Goal: Information Seeking & Learning: Understand process/instructions

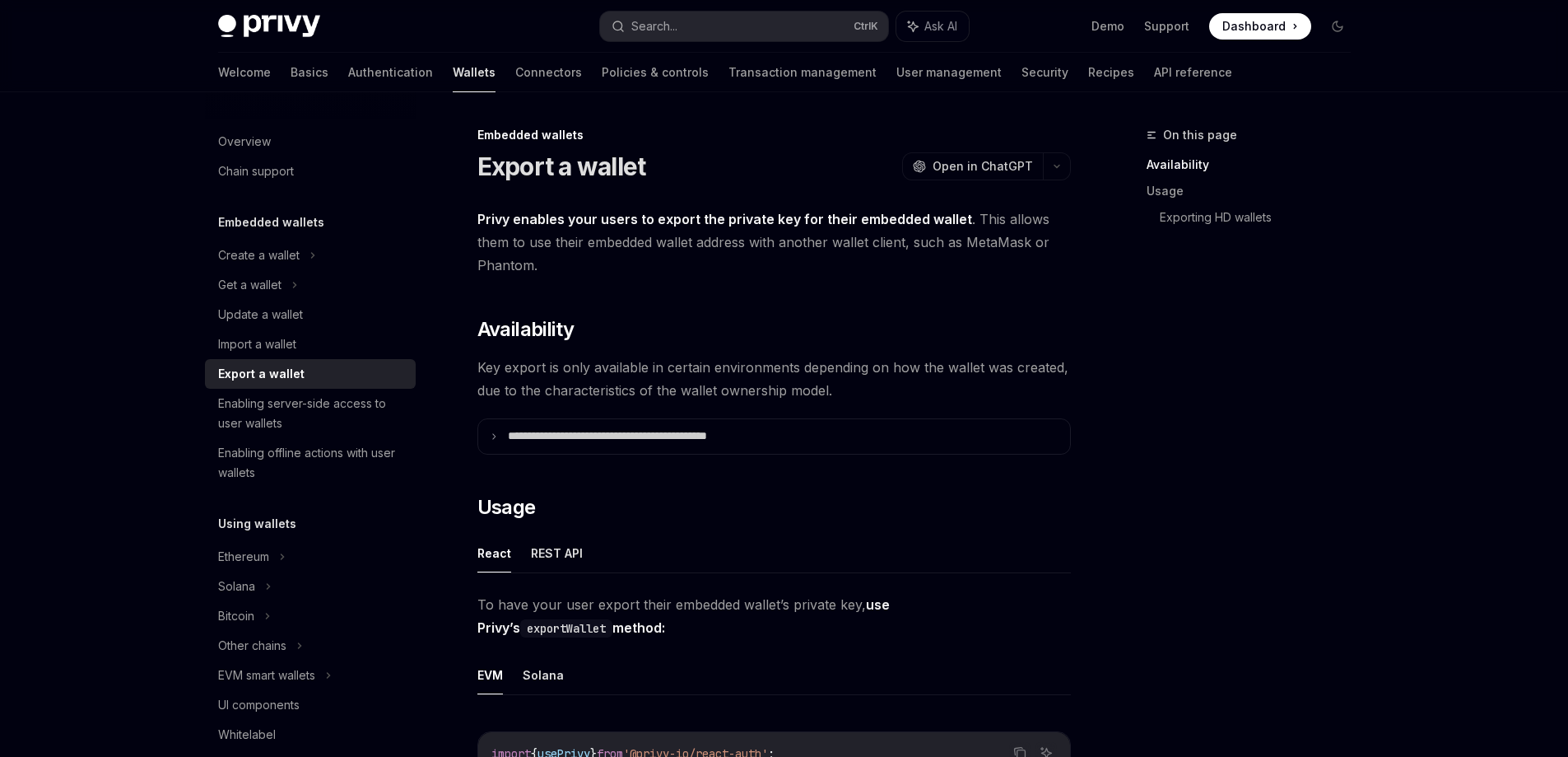
click at [290, 373] on div "Export a wallet" at bounding box center [261, 374] width 86 height 20
click at [271, 281] on div "Get a wallet" at bounding box center [250, 285] width 63 height 20
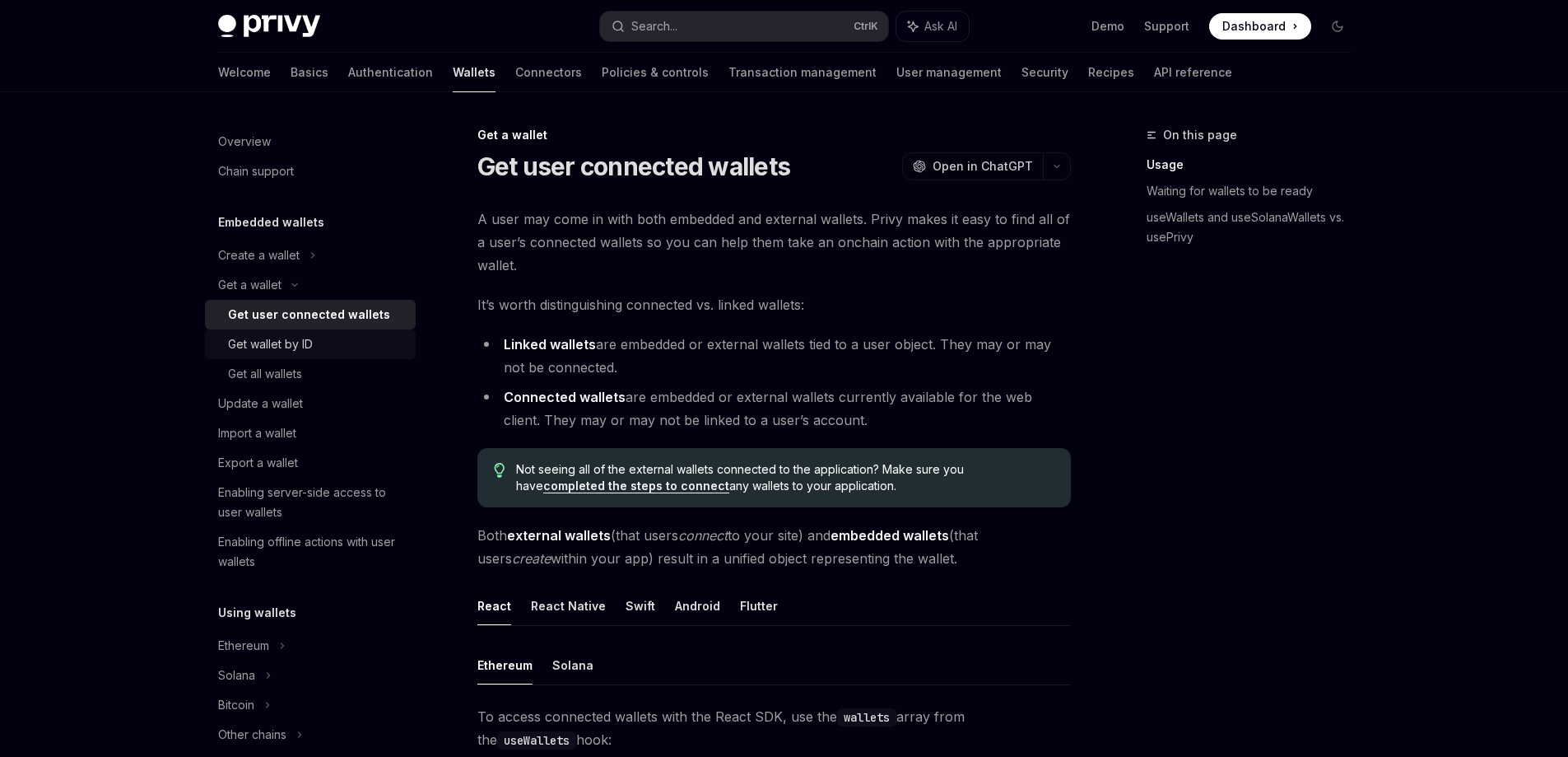
click at [340, 346] on div "Get wallet by ID" at bounding box center [317, 344] width 178 height 20
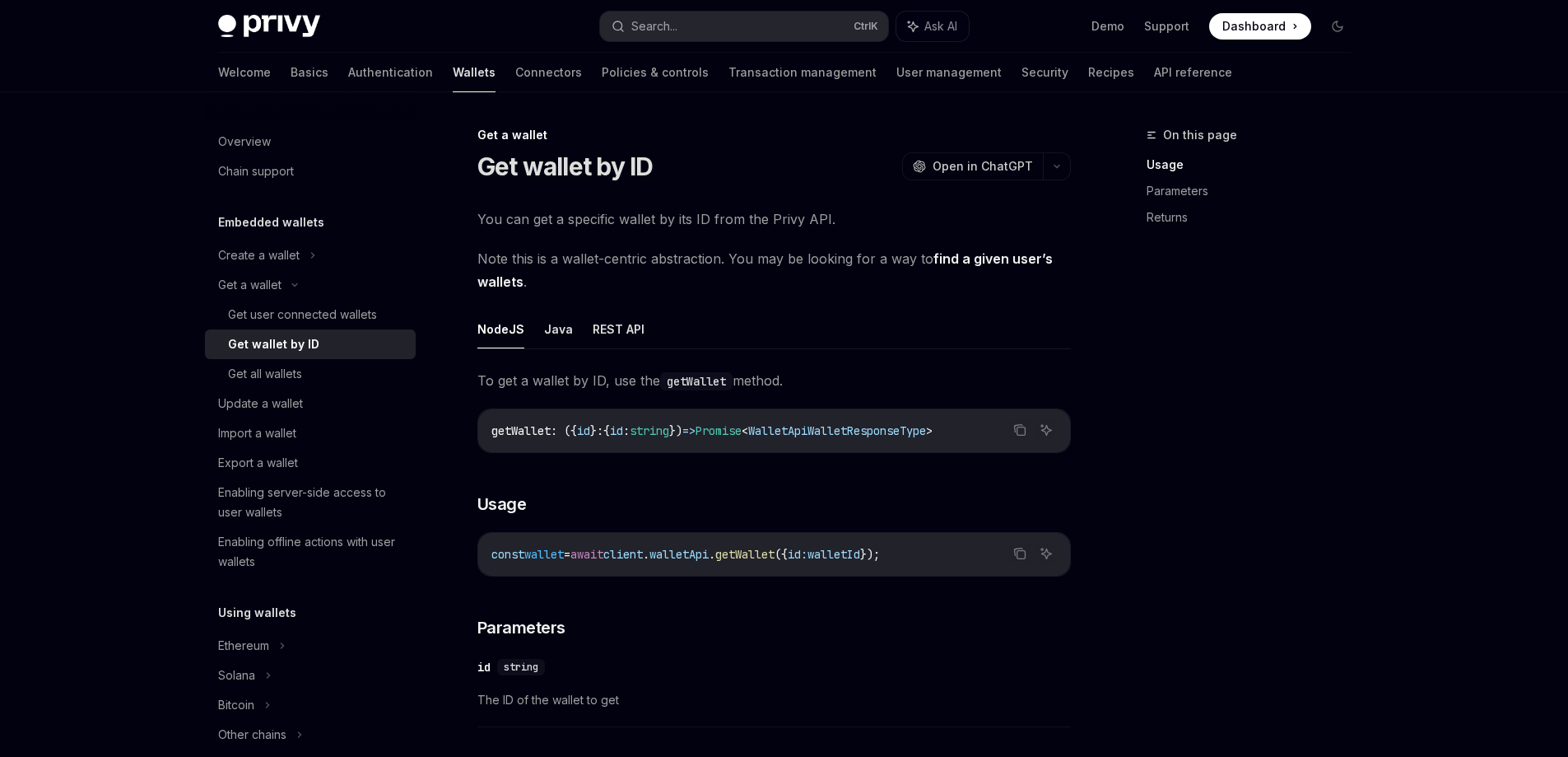
click at [693, 383] on code "getWallet" at bounding box center [696, 381] width 73 height 18
click at [557, 331] on button "Java" at bounding box center [558, 328] width 29 height 38
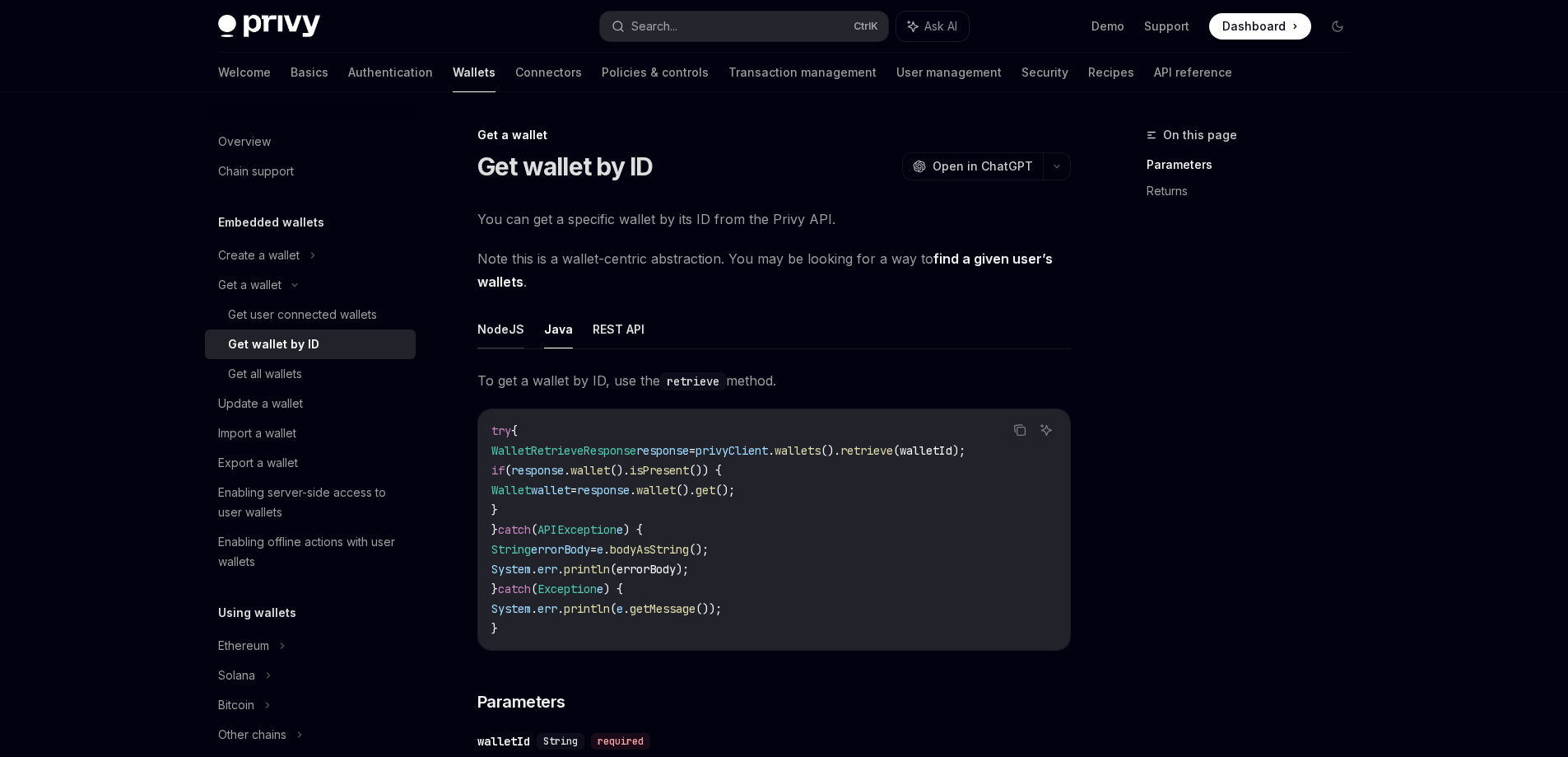
click at [488, 334] on button "NodeJS" at bounding box center [500, 328] width 47 height 38
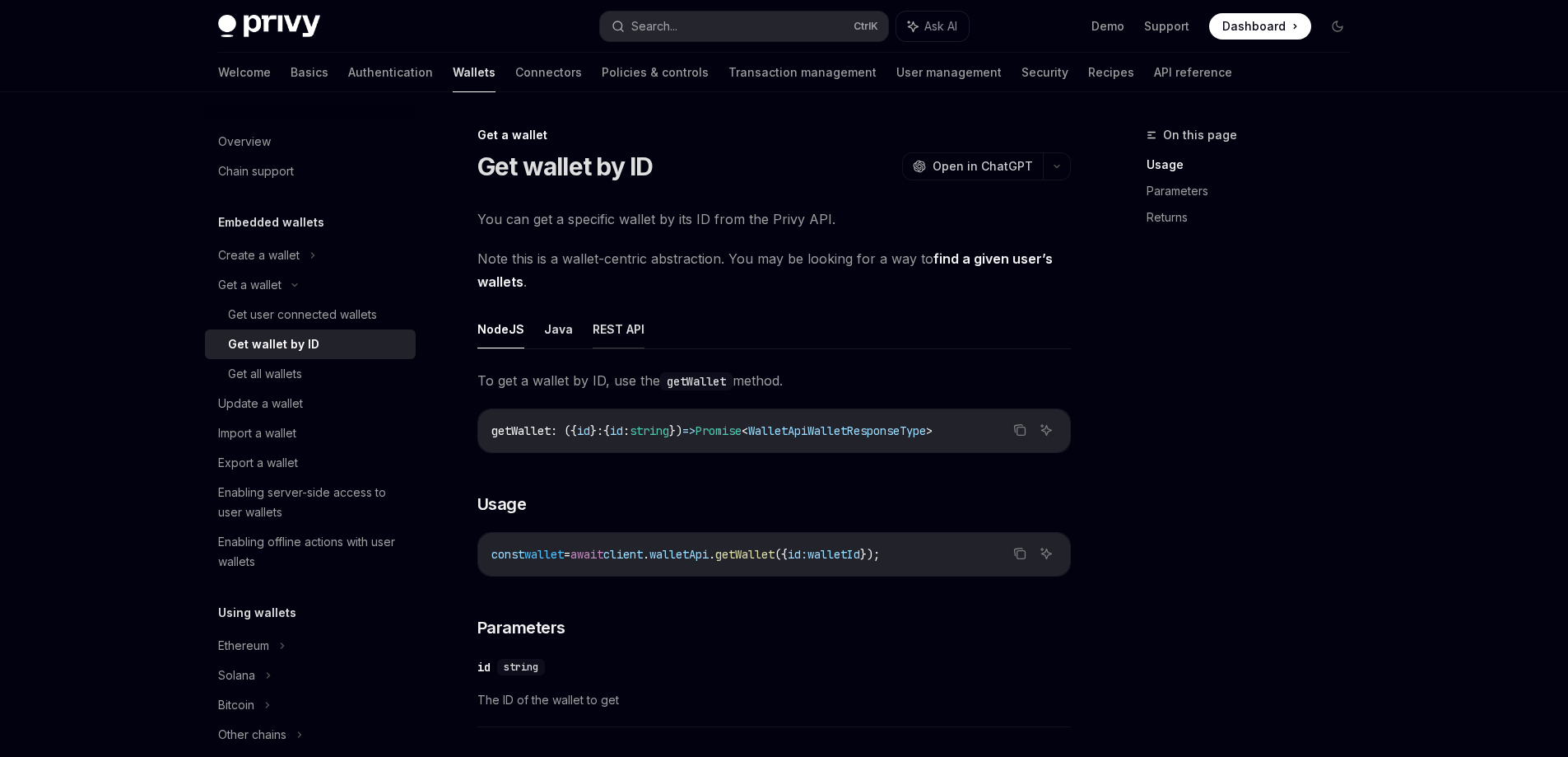
click at [601, 328] on button "REST API" at bounding box center [618, 328] width 52 height 38
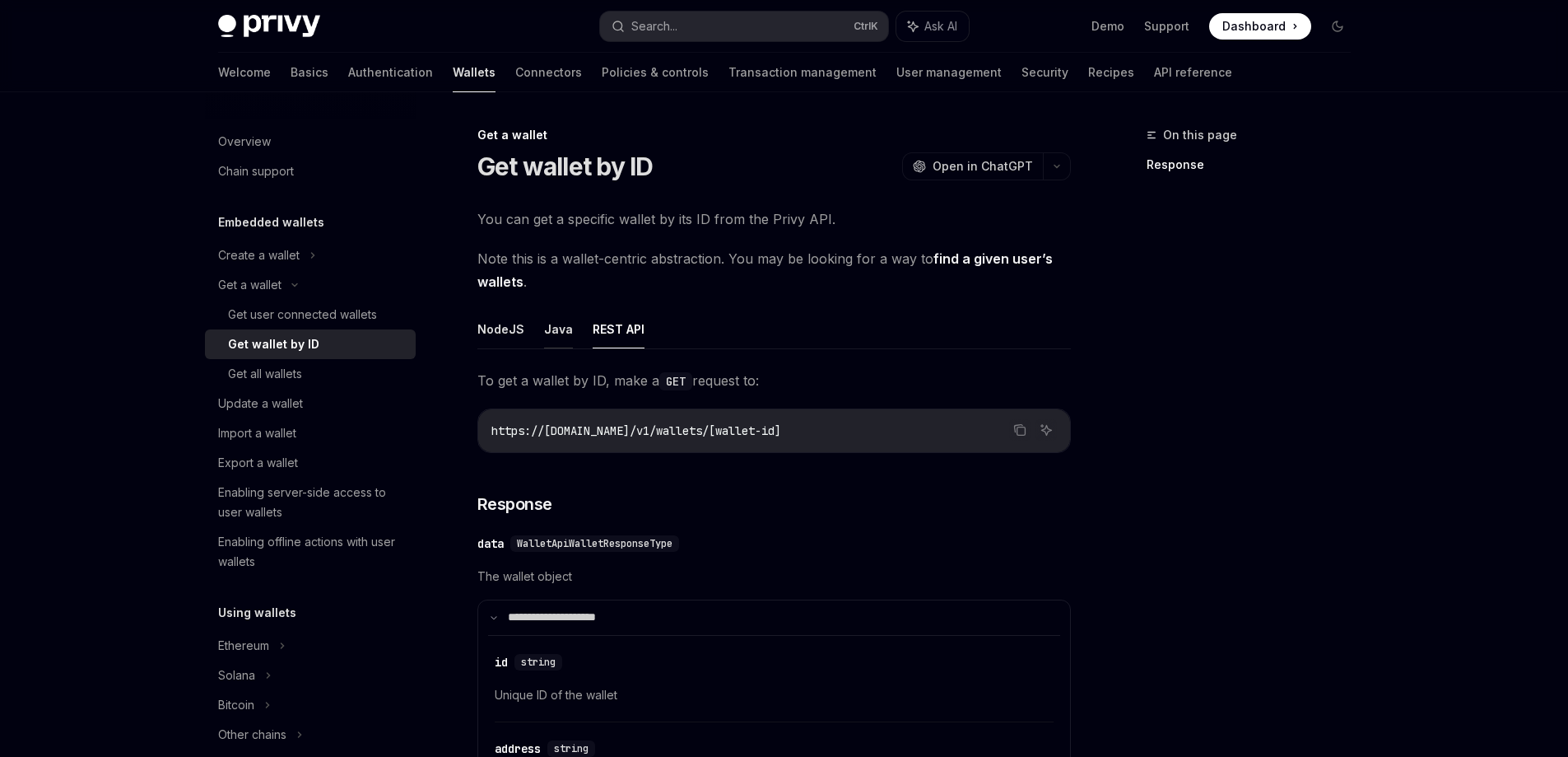
click at [546, 329] on button "Java" at bounding box center [558, 328] width 29 height 38
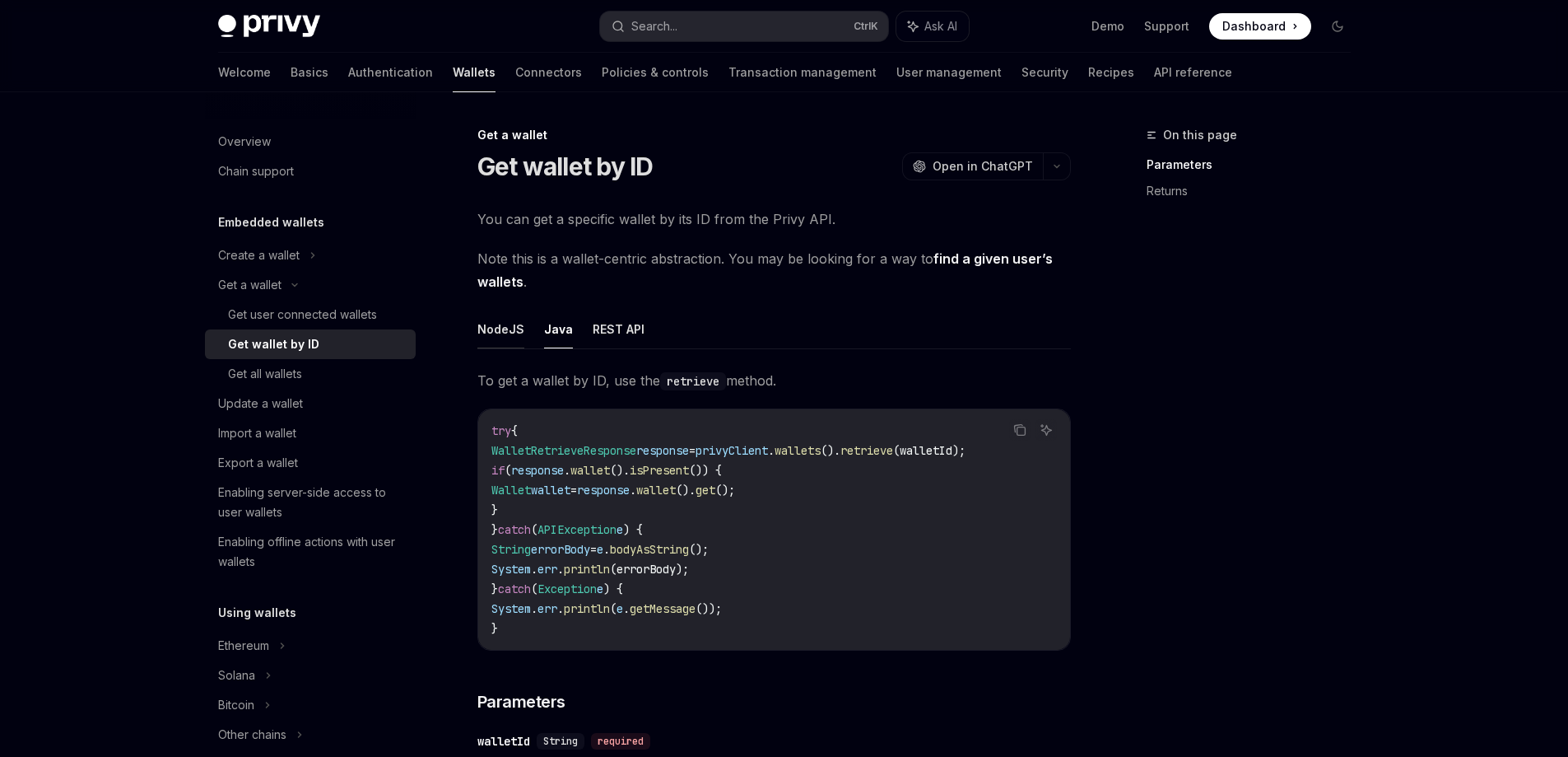
click at [477, 329] on button "NodeJS" at bounding box center [500, 328] width 47 height 38
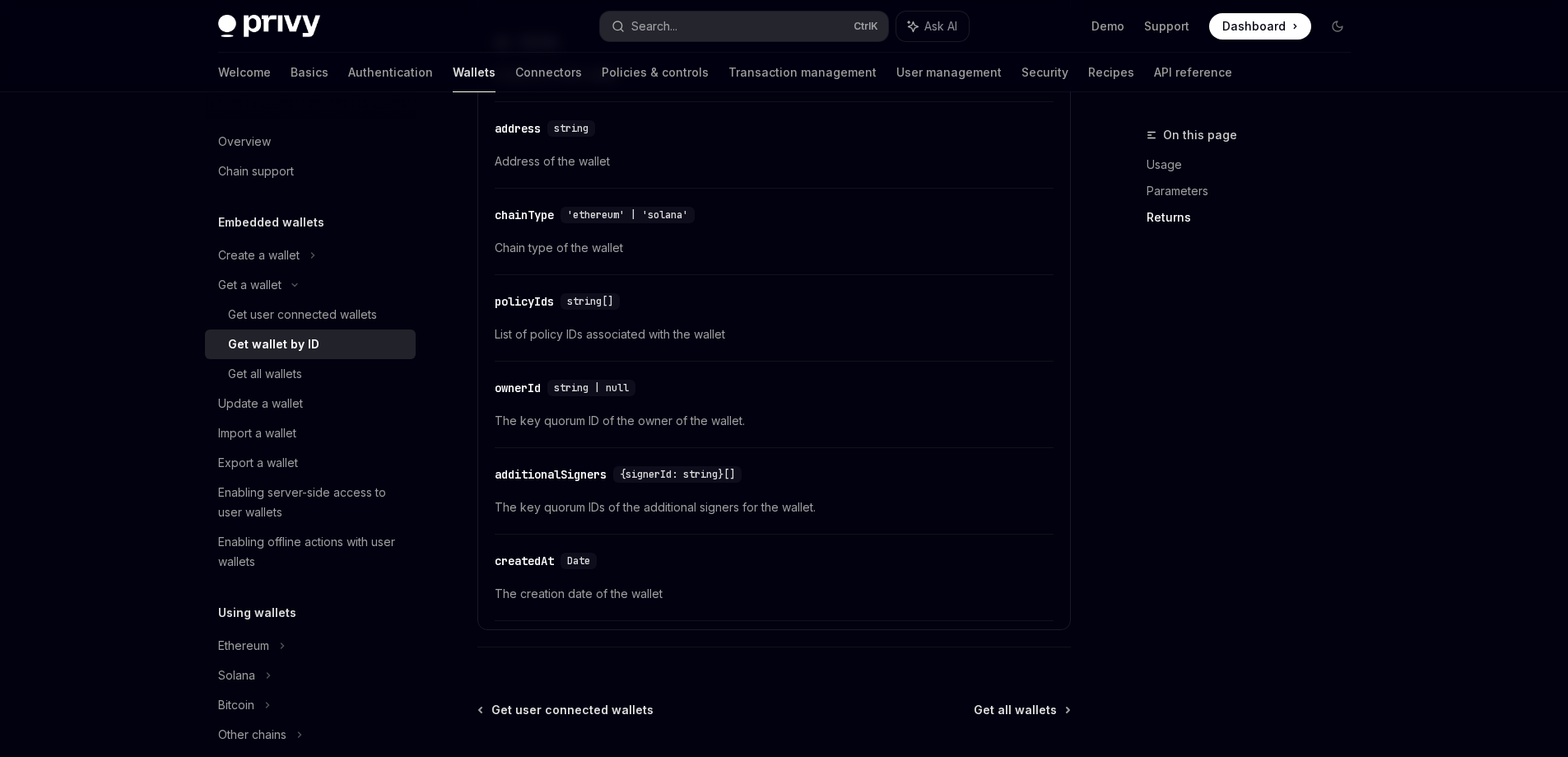
scroll to position [1005, 0]
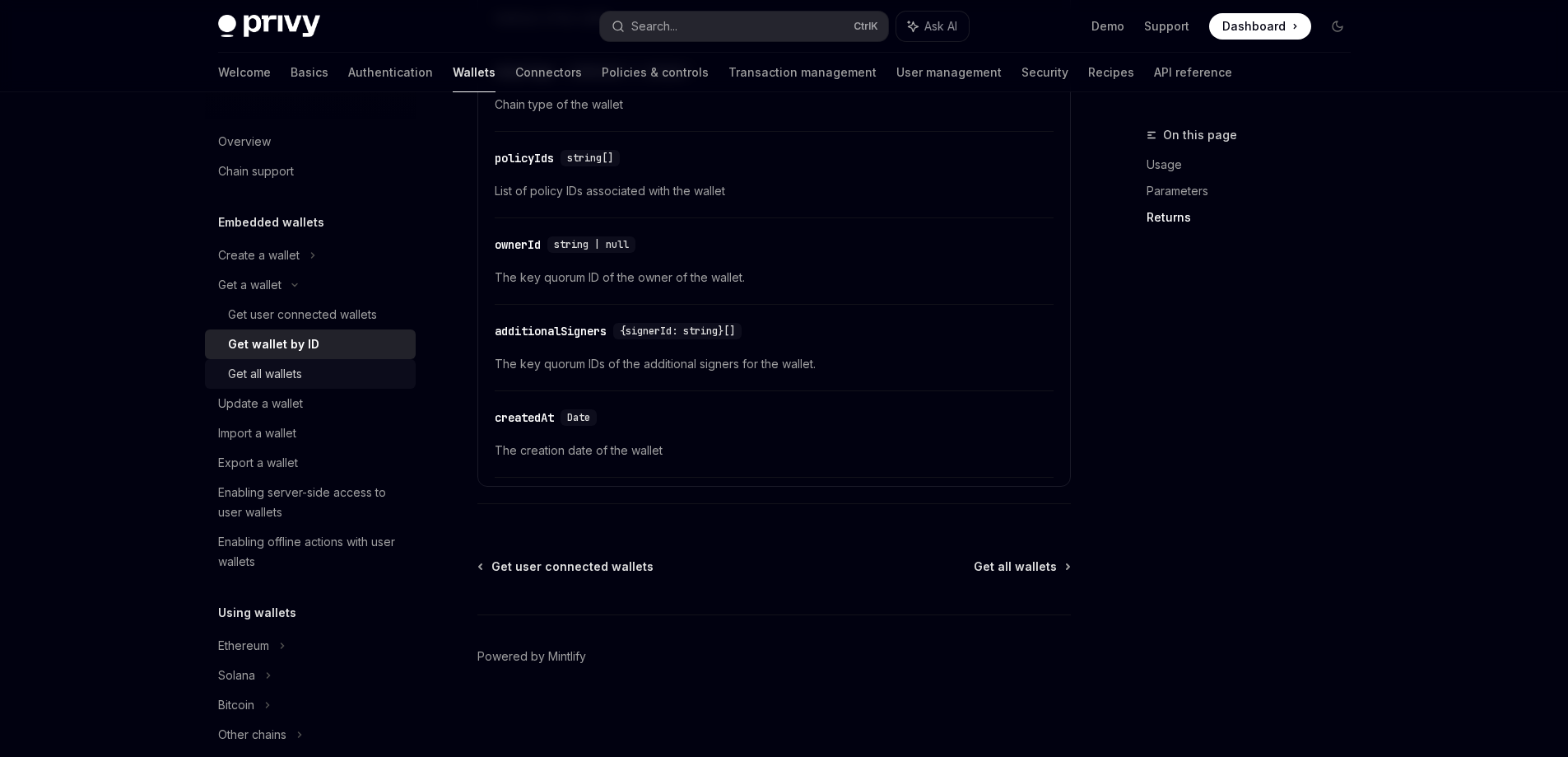
click at [302, 372] on div "Get all wallets" at bounding box center [265, 374] width 74 height 20
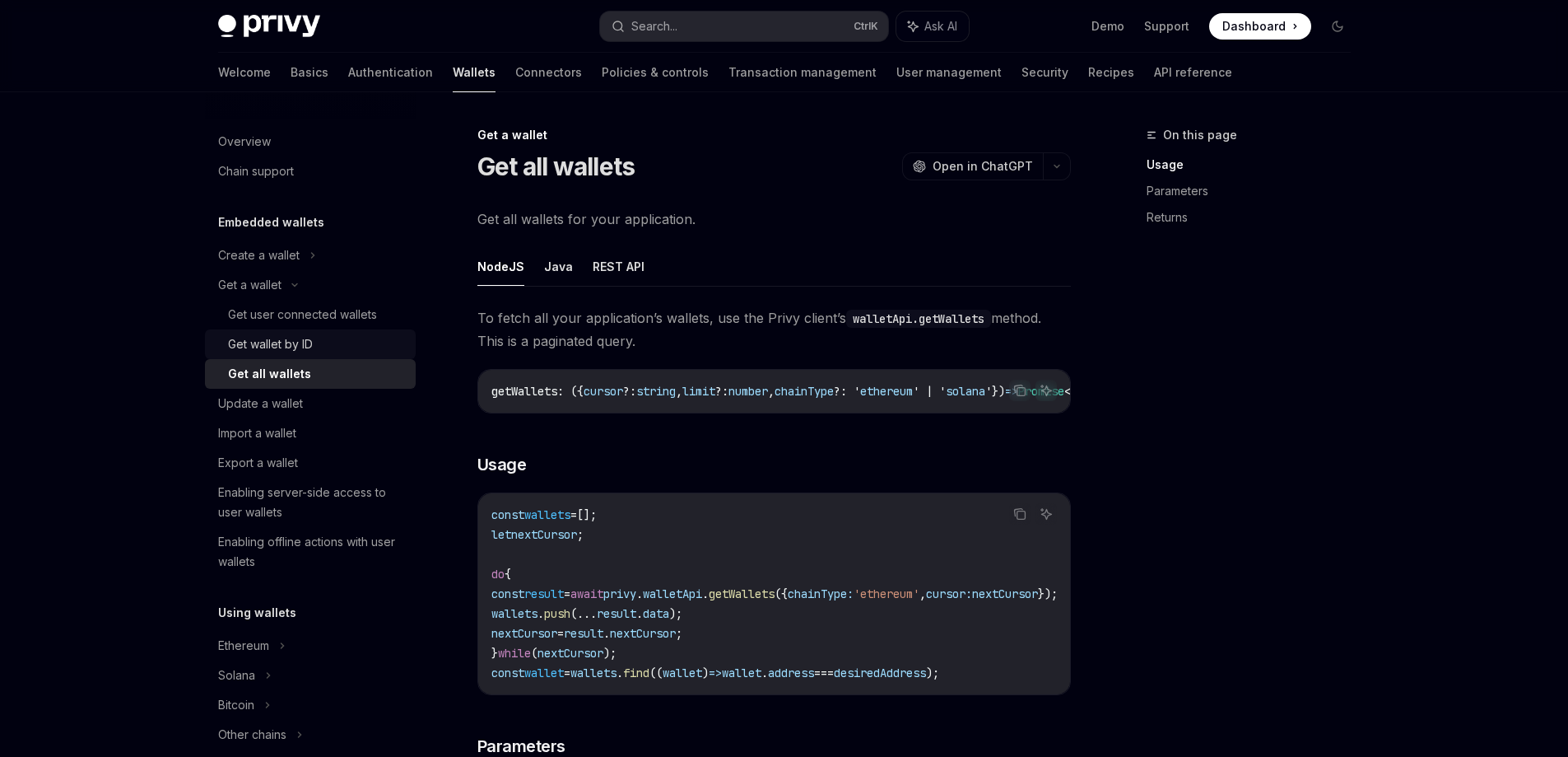
click at [320, 348] on div "Get wallet by ID" at bounding box center [317, 344] width 178 height 20
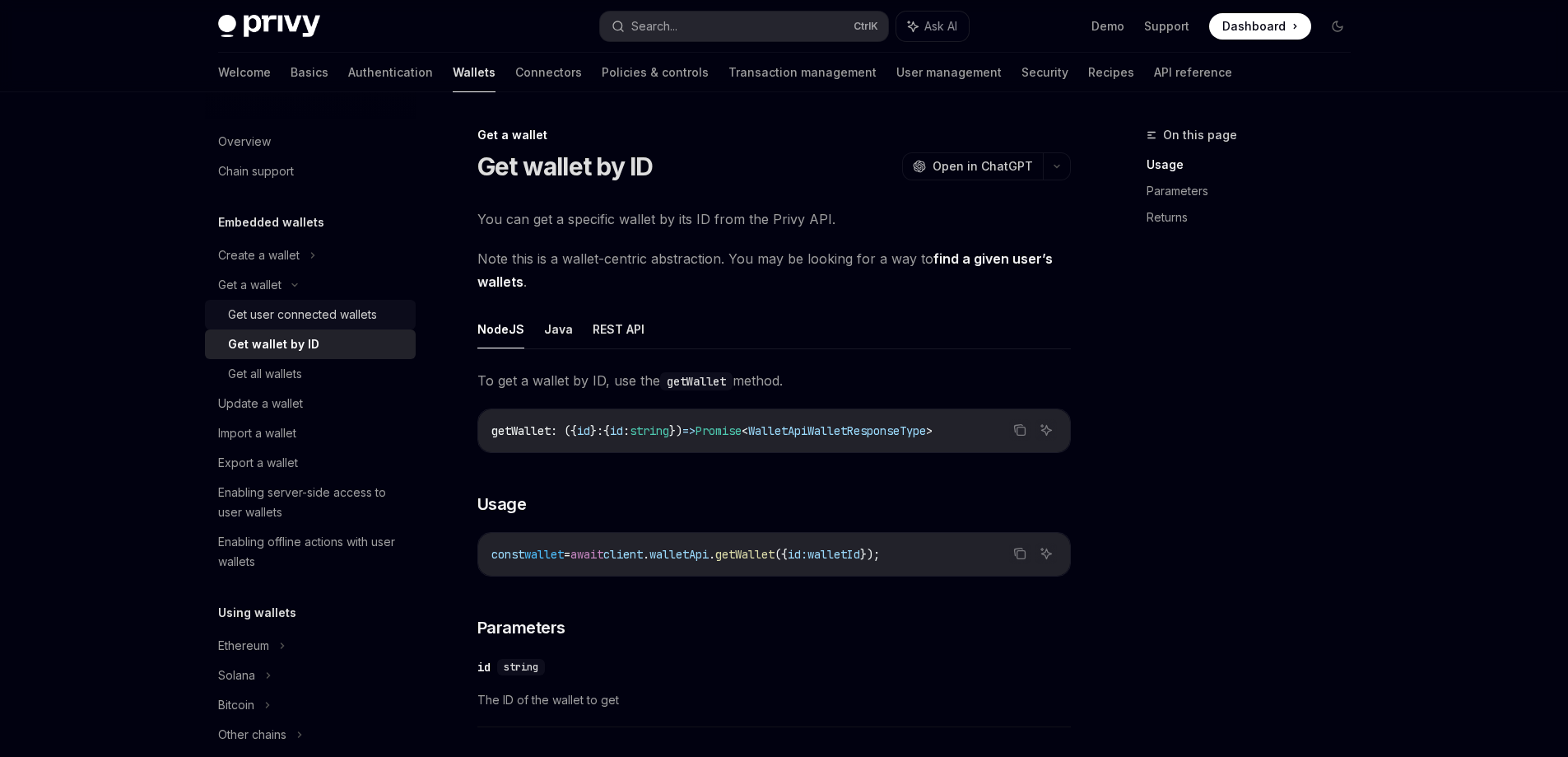
click at [328, 322] on div "Get user connected wallets" at bounding box center [303, 314] width 149 height 20
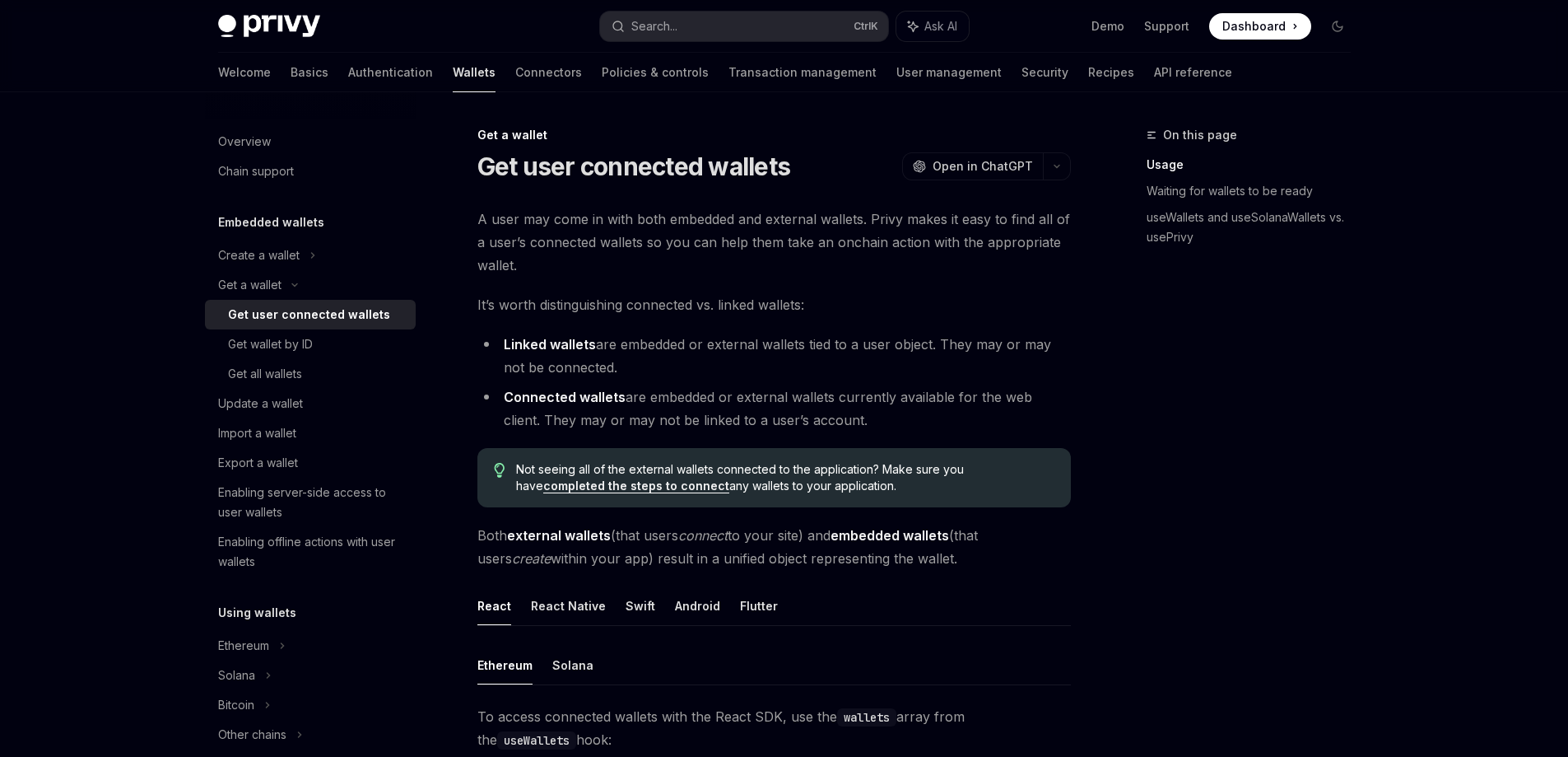
click at [529, 340] on strong "Linked wallets" at bounding box center [550, 344] width 92 height 16
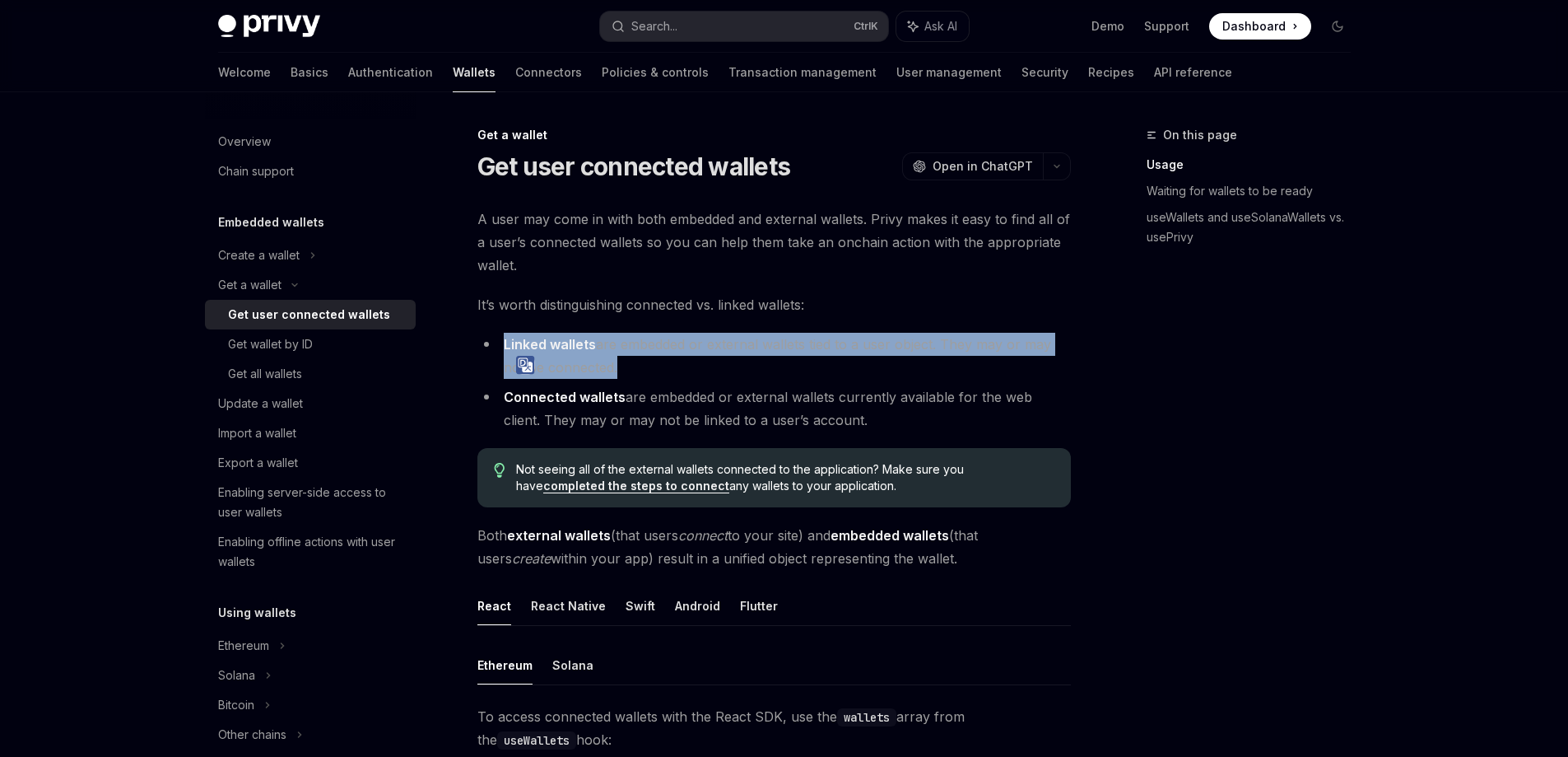
click at [529, 340] on strong "Linked wallets" at bounding box center [550, 344] width 92 height 16
click at [351, 503] on div "Enabling server-side access to user wallets" at bounding box center [312, 502] width 188 height 39
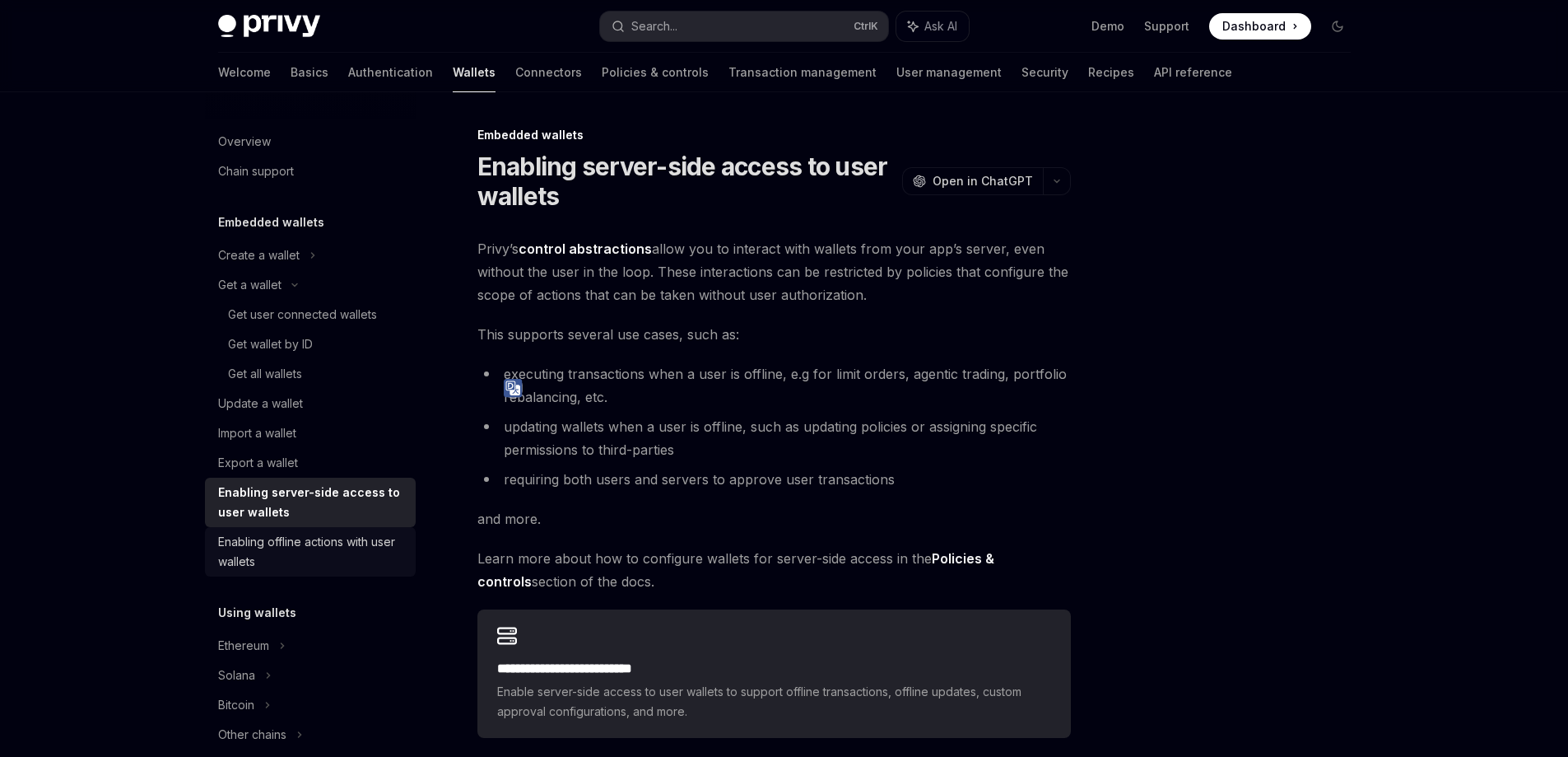
click at [335, 553] on div "Enabling offline actions with user wallets" at bounding box center [312, 552] width 188 height 39
type textarea "*"
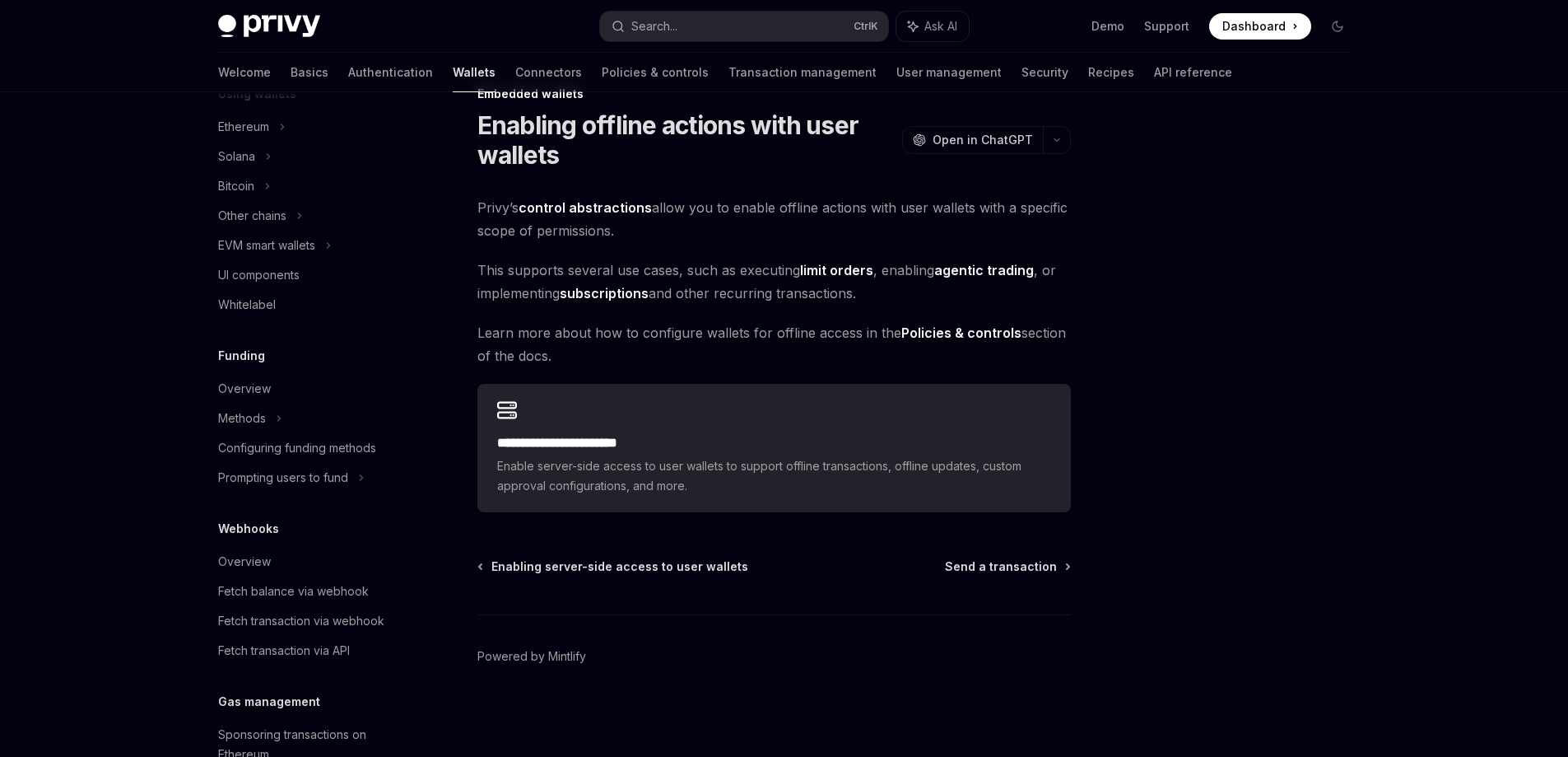
scroll to position [263, 0]
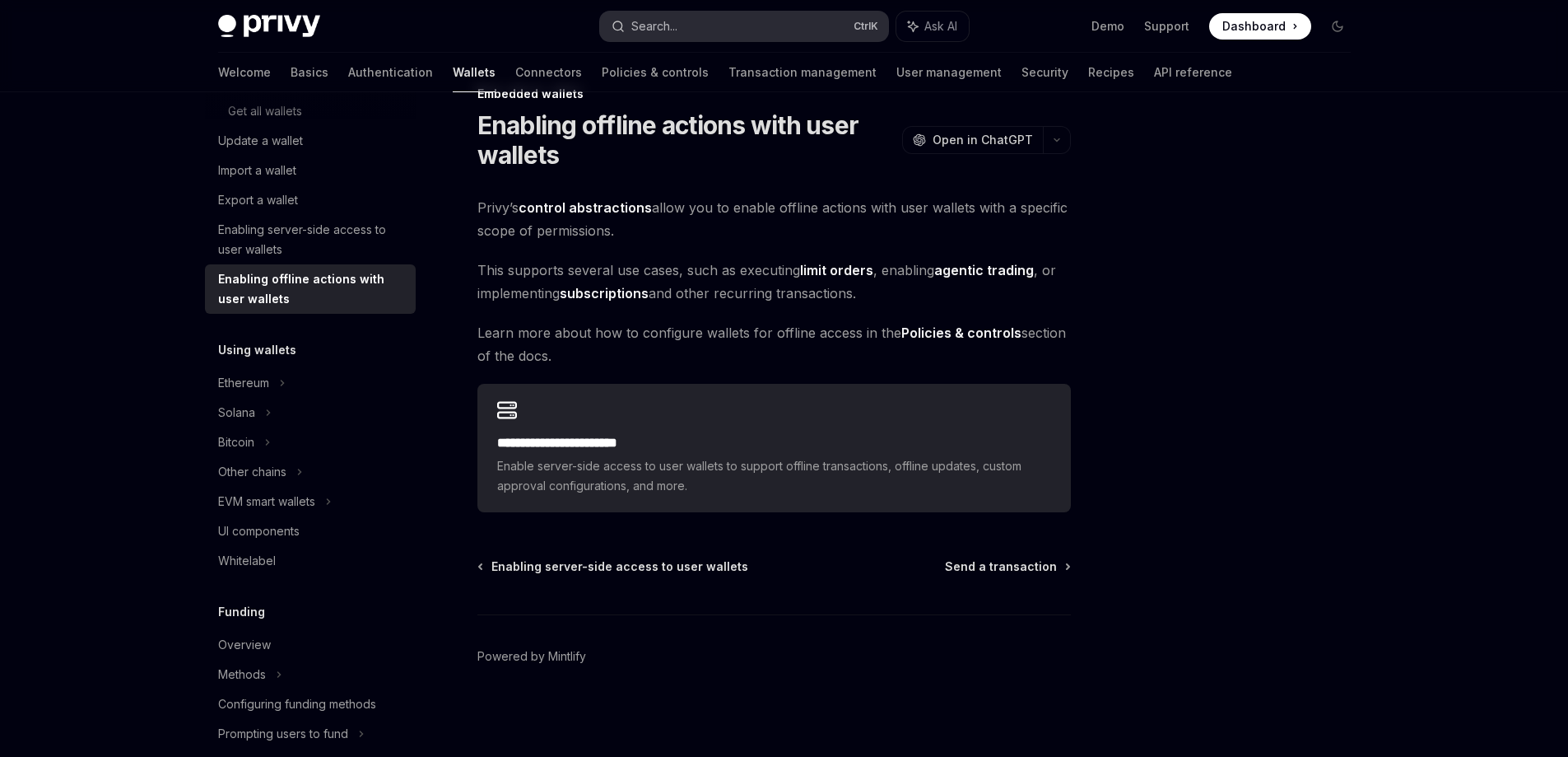
click at [764, 21] on button "Search... Ctrl K" at bounding box center [744, 26] width 288 height 30
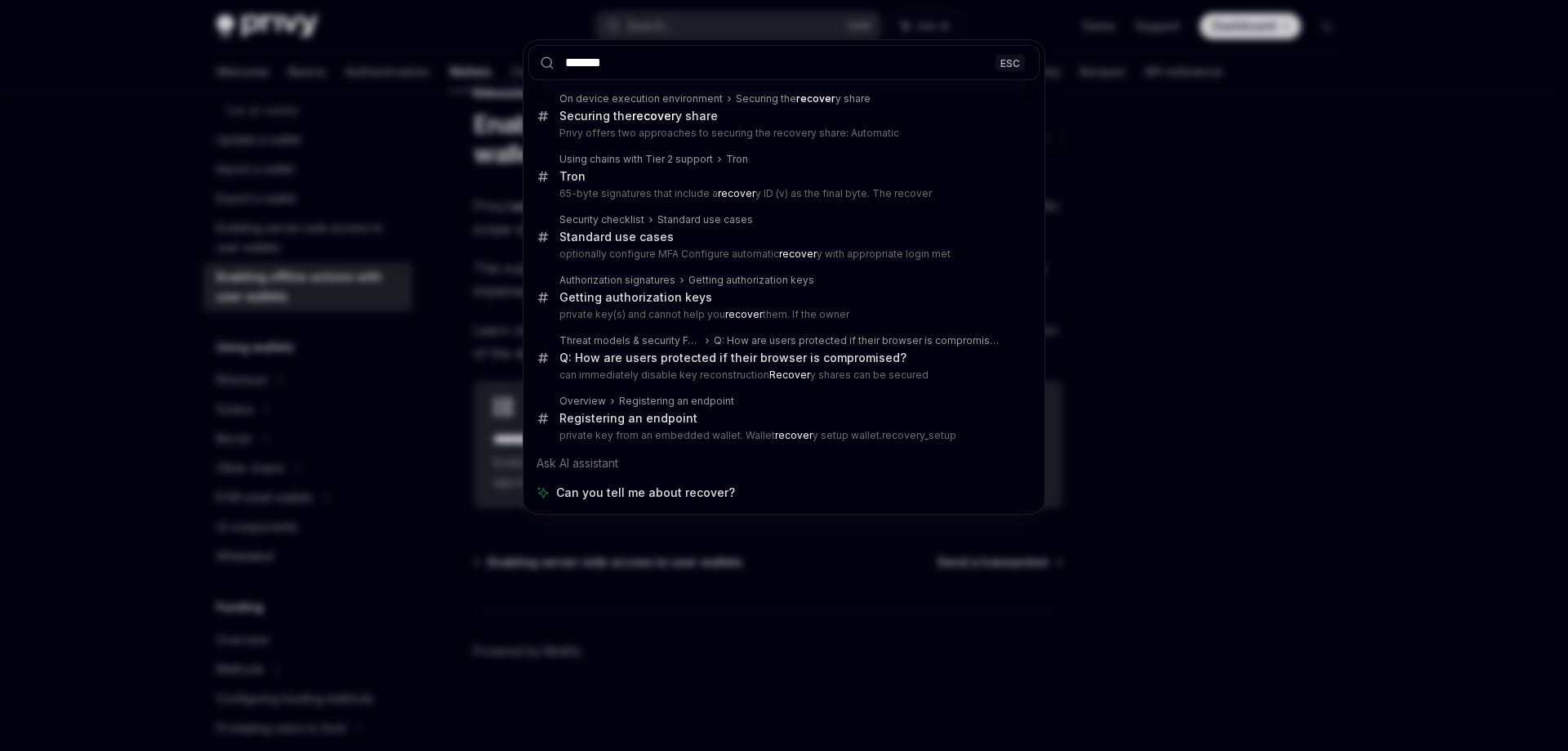
type input "*******"
click at [430, 231] on div "******* ESC On device execution environment Securing the recover y share Securi…" at bounding box center [784, 375] width 1568 height 751
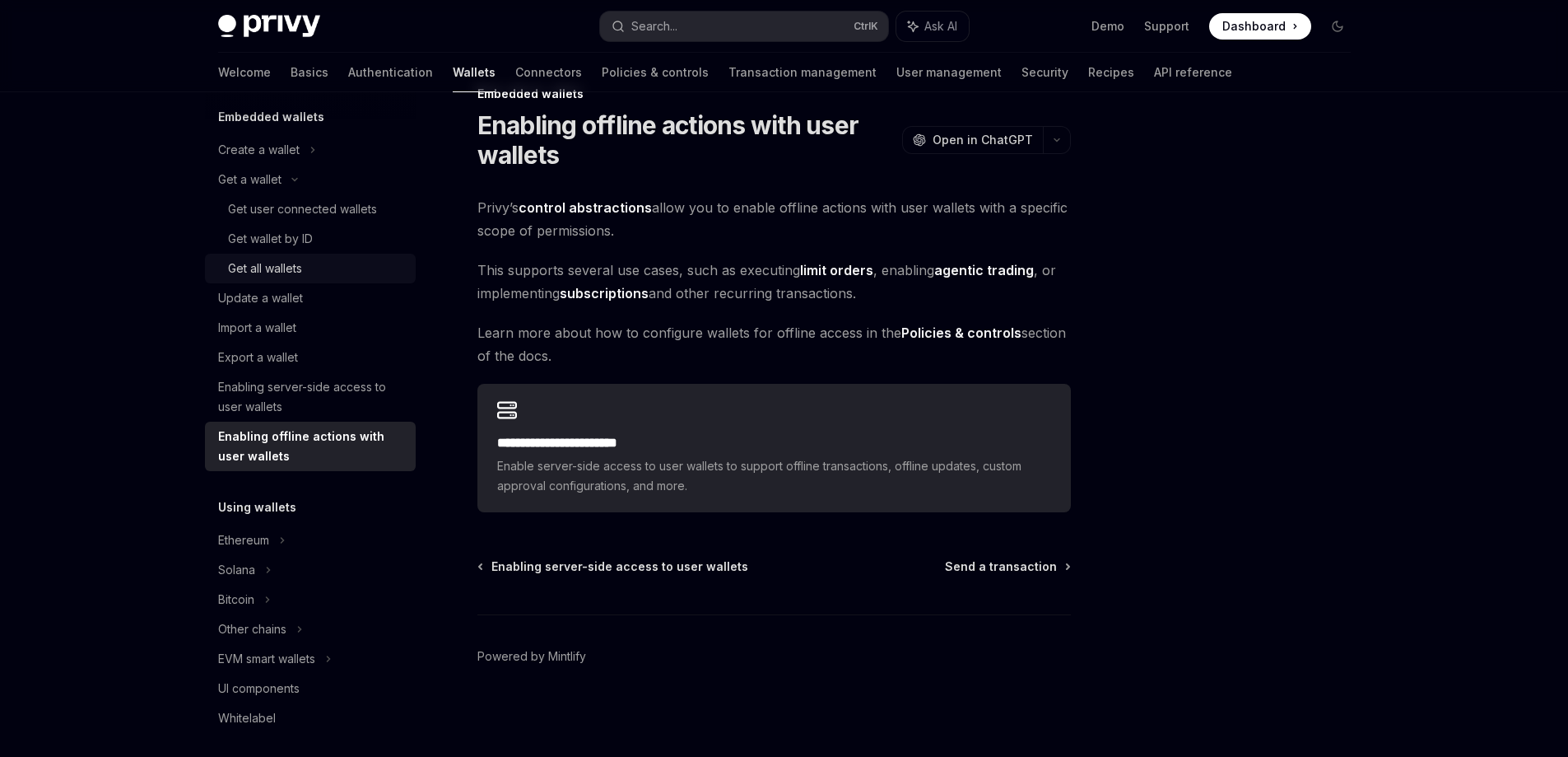
scroll to position [98, 0]
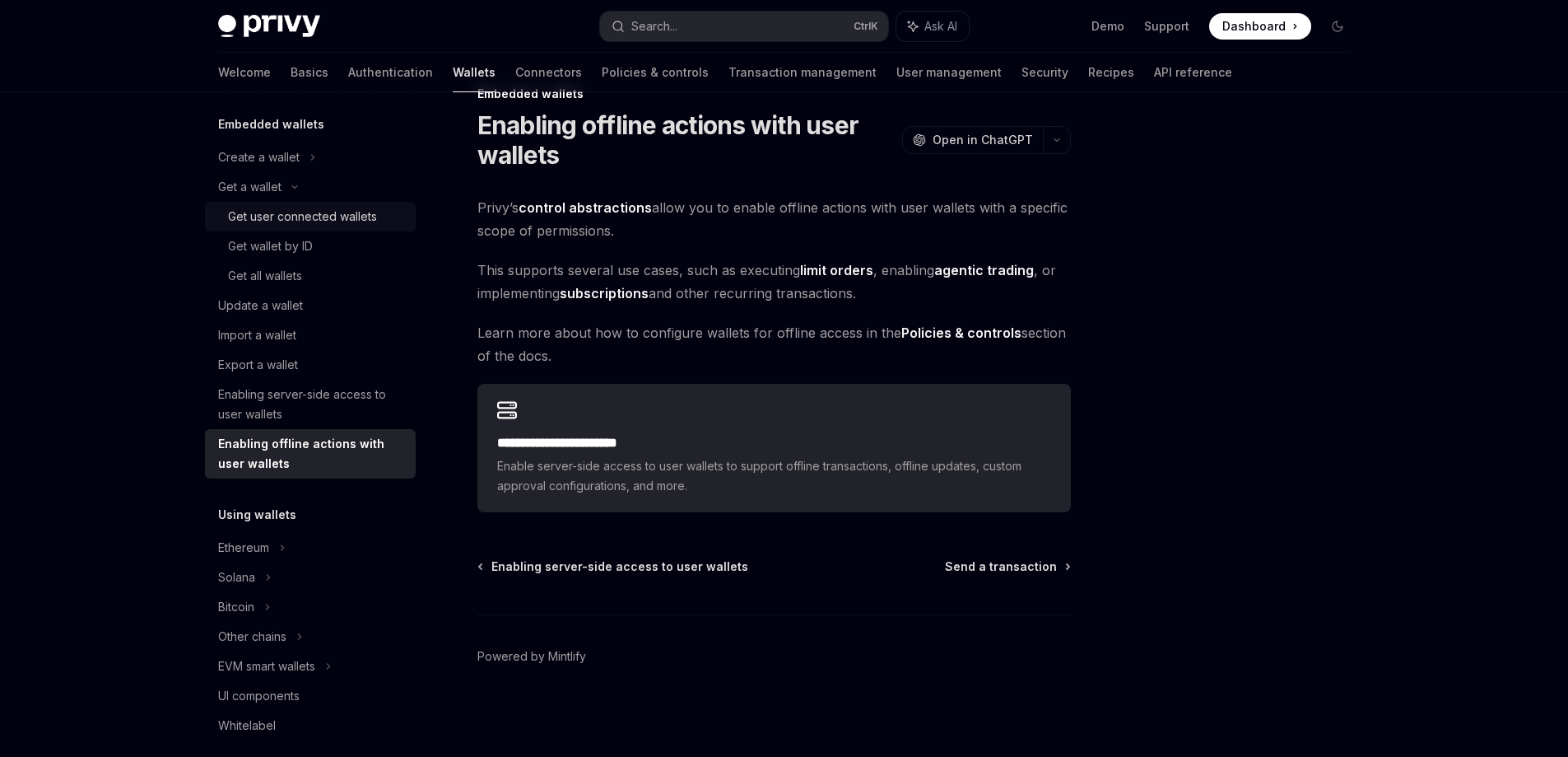
click at [303, 222] on div "Get user connected wallets" at bounding box center [303, 216] width 149 height 20
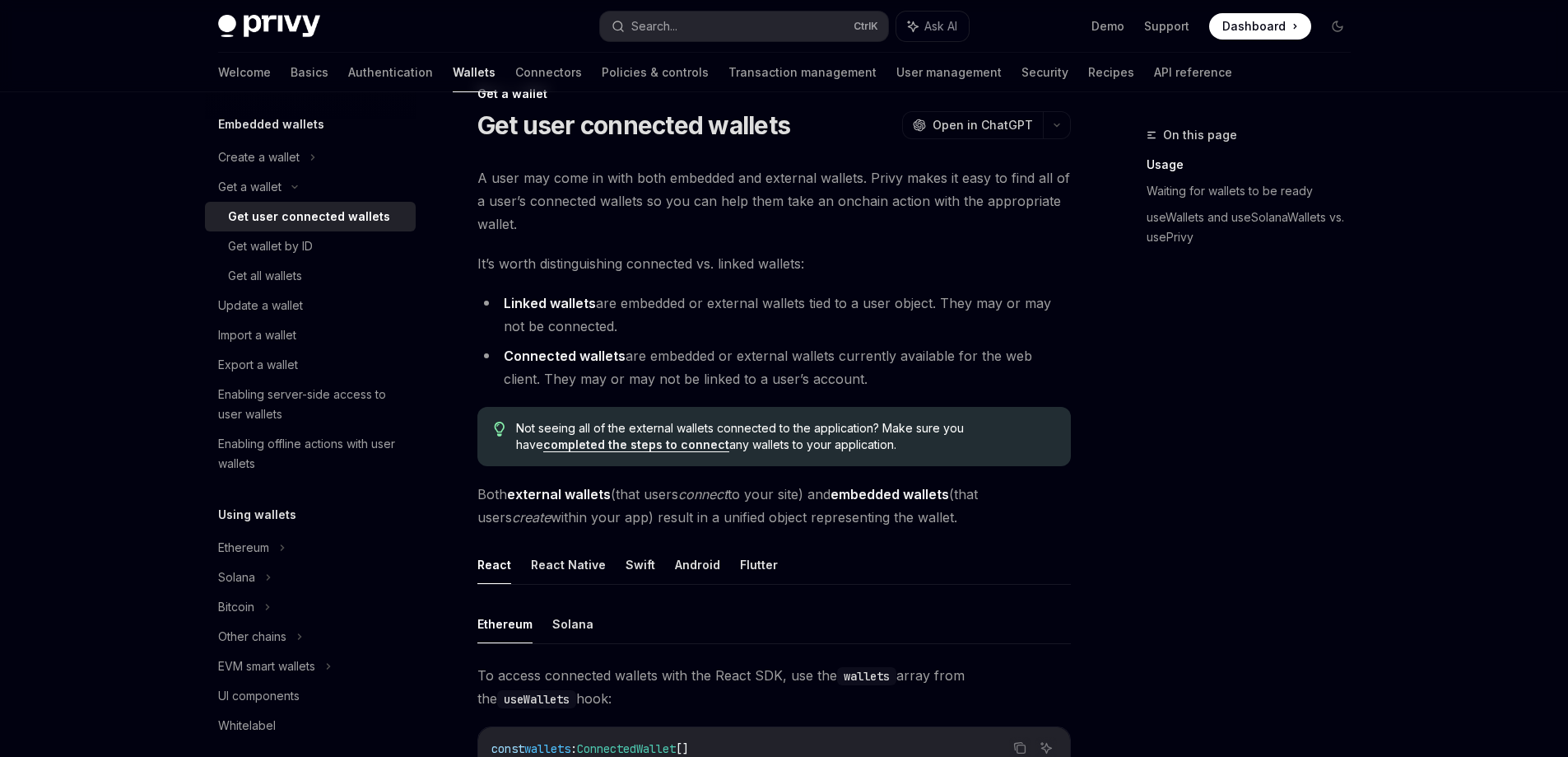
click at [707, 371] on li "Connected wallets are embedded or external wallets currently available for the …" at bounding box center [774, 367] width 593 height 46
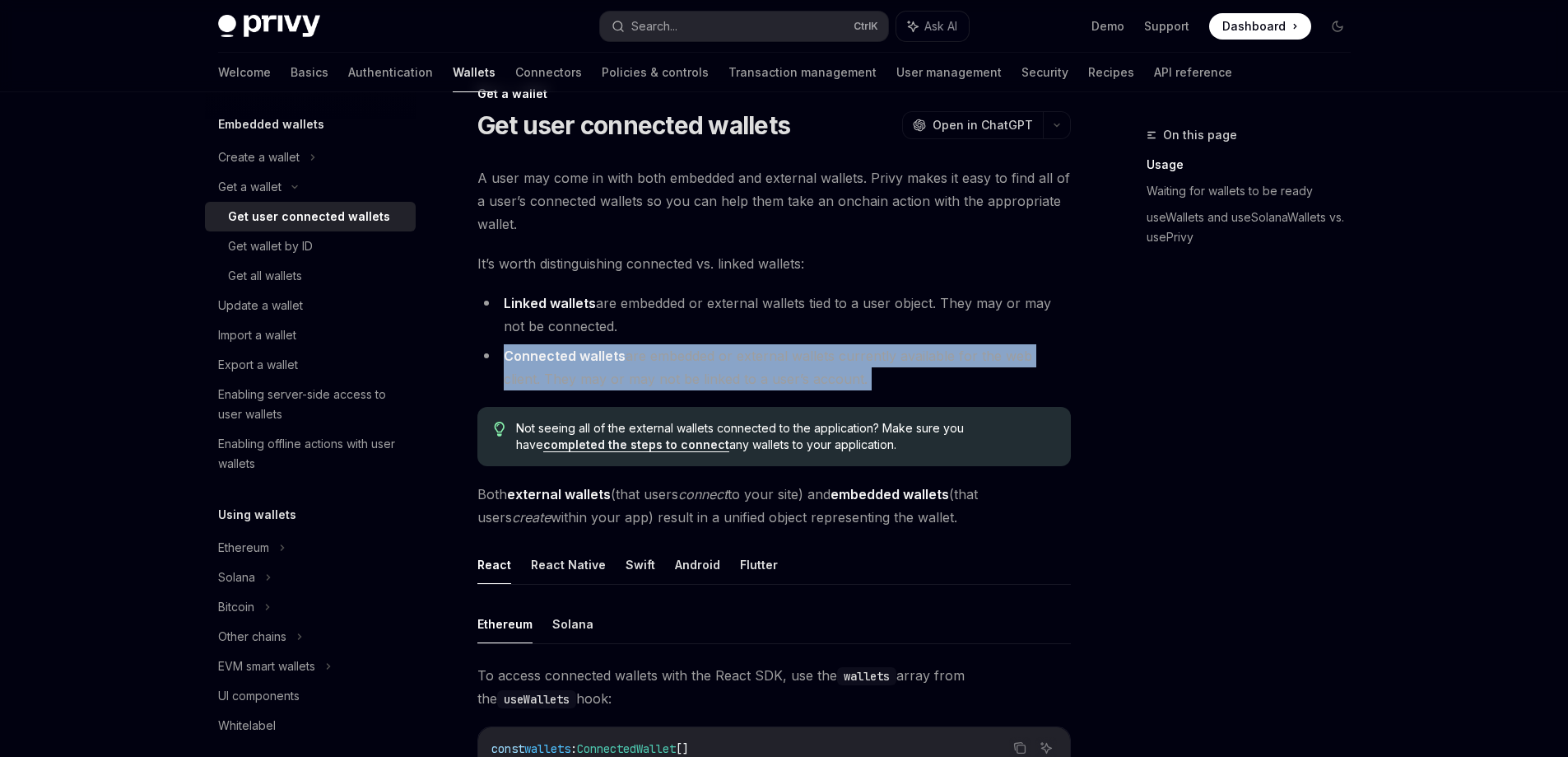
click at [707, 370] on li "Connected wallets are embedded or external wallets currently available for the …" at bounding box center [774, 367] width 593 height 46
click at [821, 352] on li "Connected wallets are embedded or external wallets currently available for the …" at bounding box center [774, 367] width 593 height 46
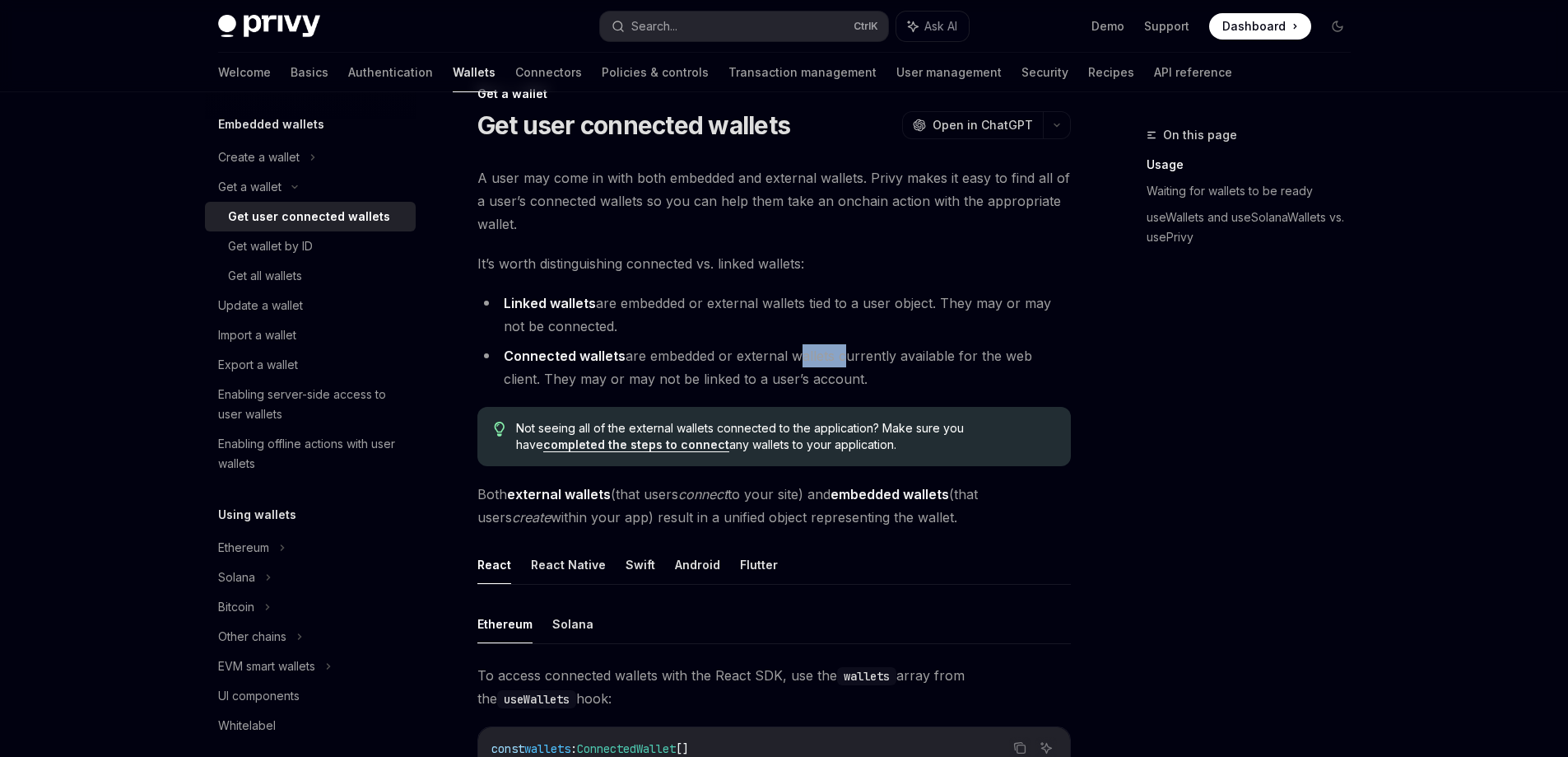
click at [821, 352] on li "Connected wallets are embedded or external wallets currently available for the …" at bounding box center [774, 367] width 593 height 46
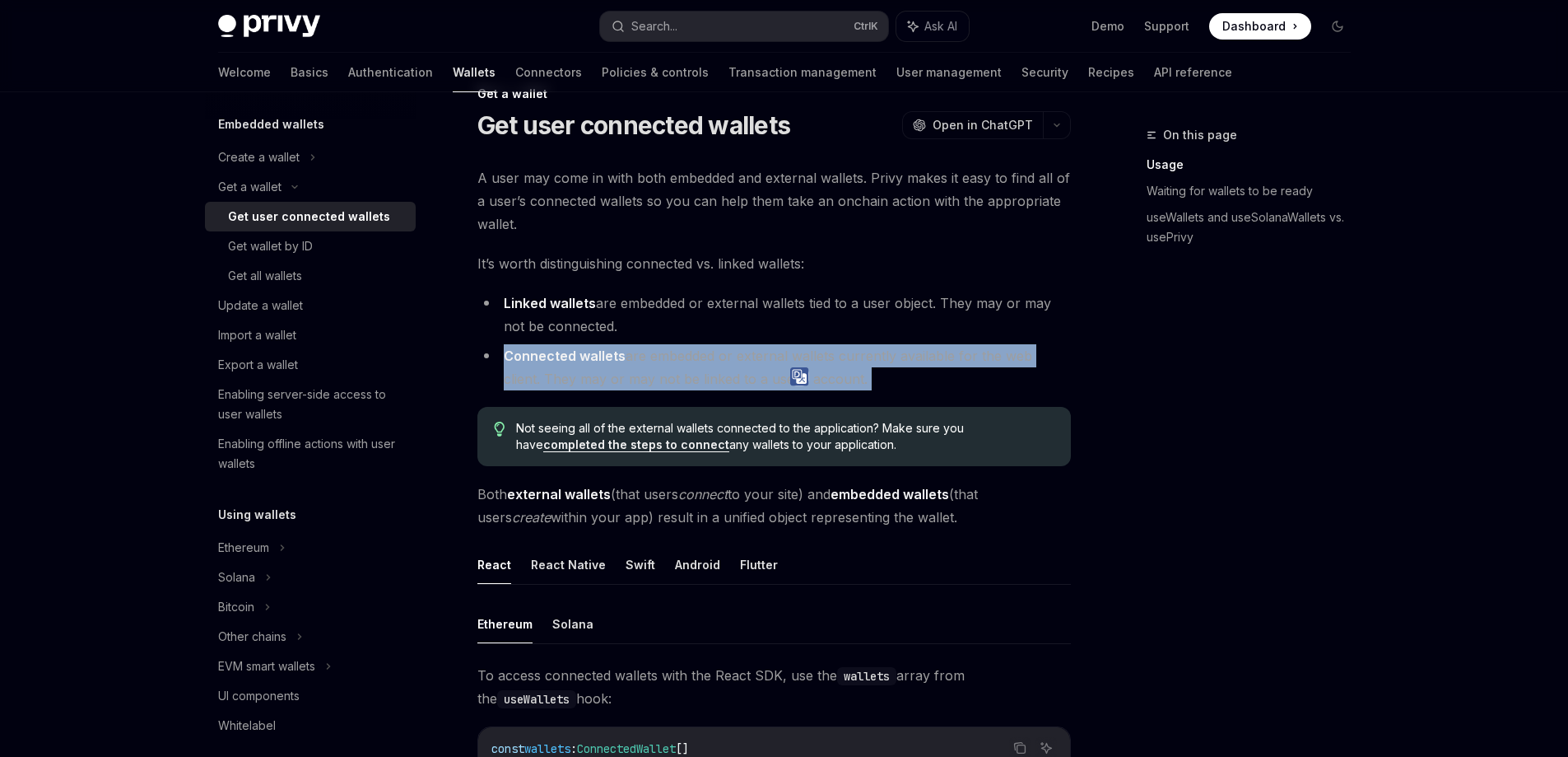
click at [821, 352] on li "Connected wallets are embedded or external wallets currently available for the …" at bounding box center [774, 367] width 593 height 46
click at [917, 355] on li "Connected wallets are embedded or external wallets currently available for the …" at bounding box center [774, 367] width 593 height 46
click at [812, 361] on li "Connected wallets are embedded or external wallets currently available for the …" at bounding box center [774, 367] width 593 height 46
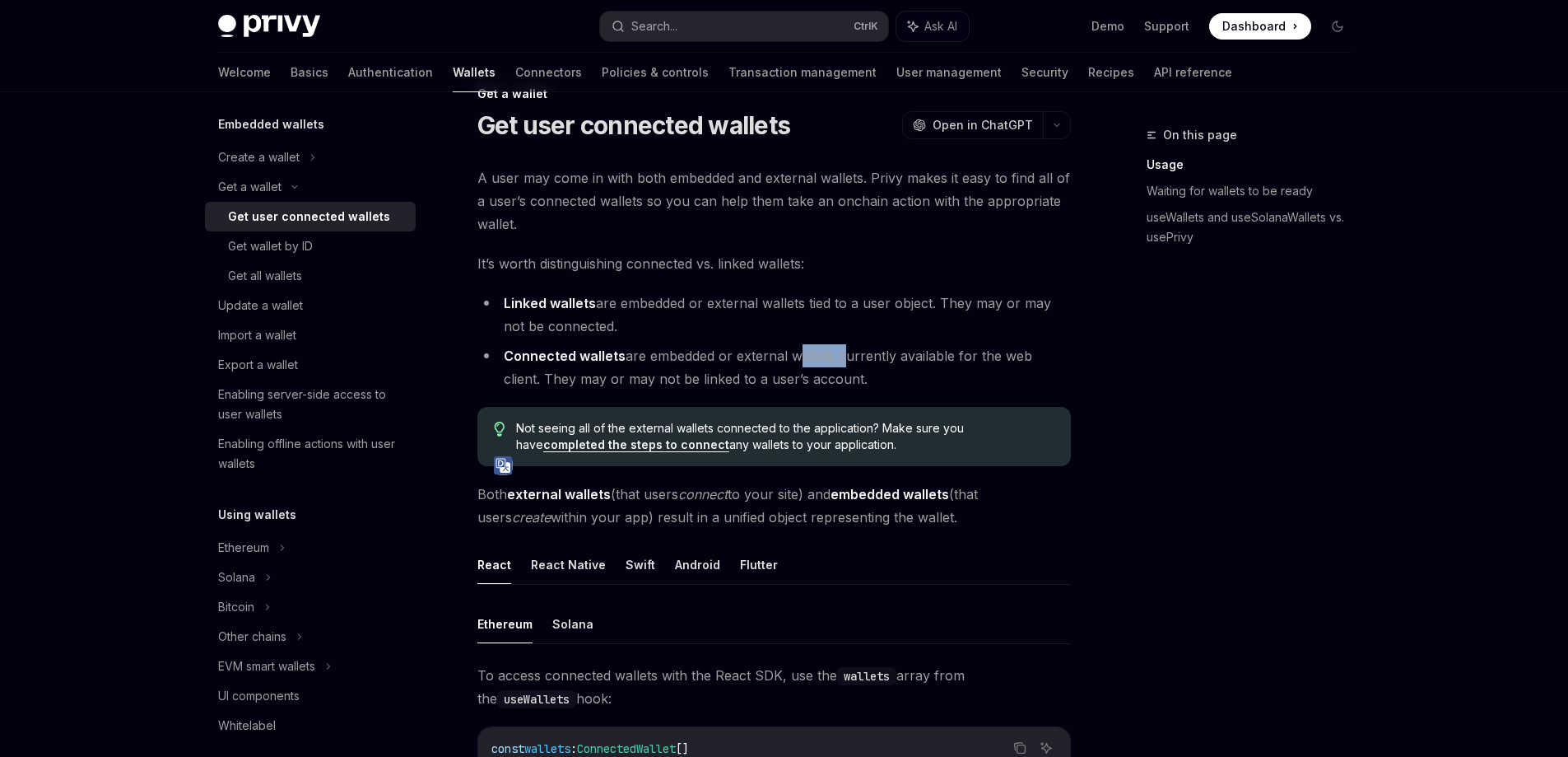
click at [812, 361] on li "Connected wallets are embedded or external wallets currently available for the …" at bounding box center [774, 367] width 593 height 46
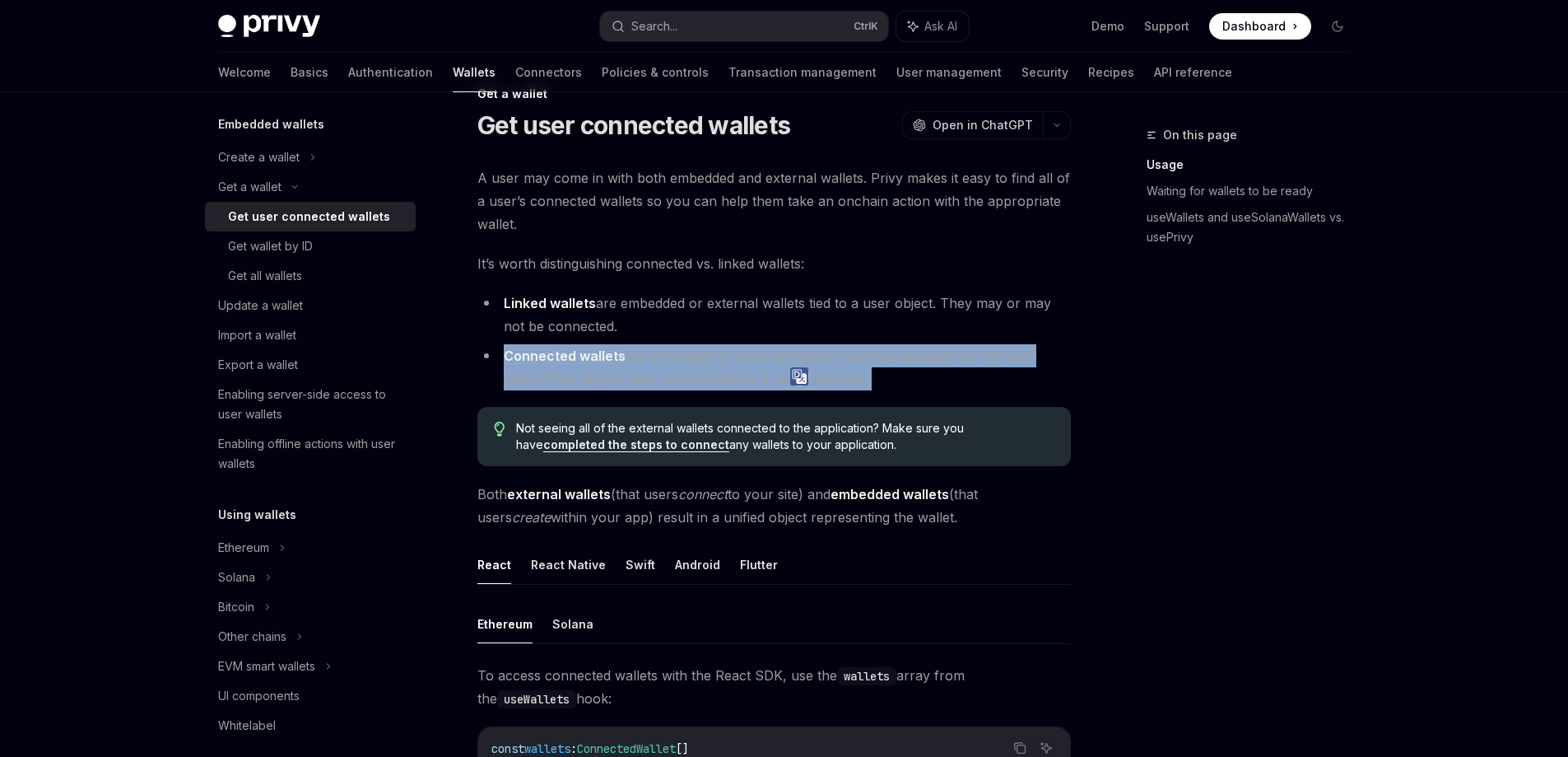
click at [812, 361] on li "Connected wallets are embedded or external wallets currently available for the …" at bounding box center [774, 367] width 593 height 46
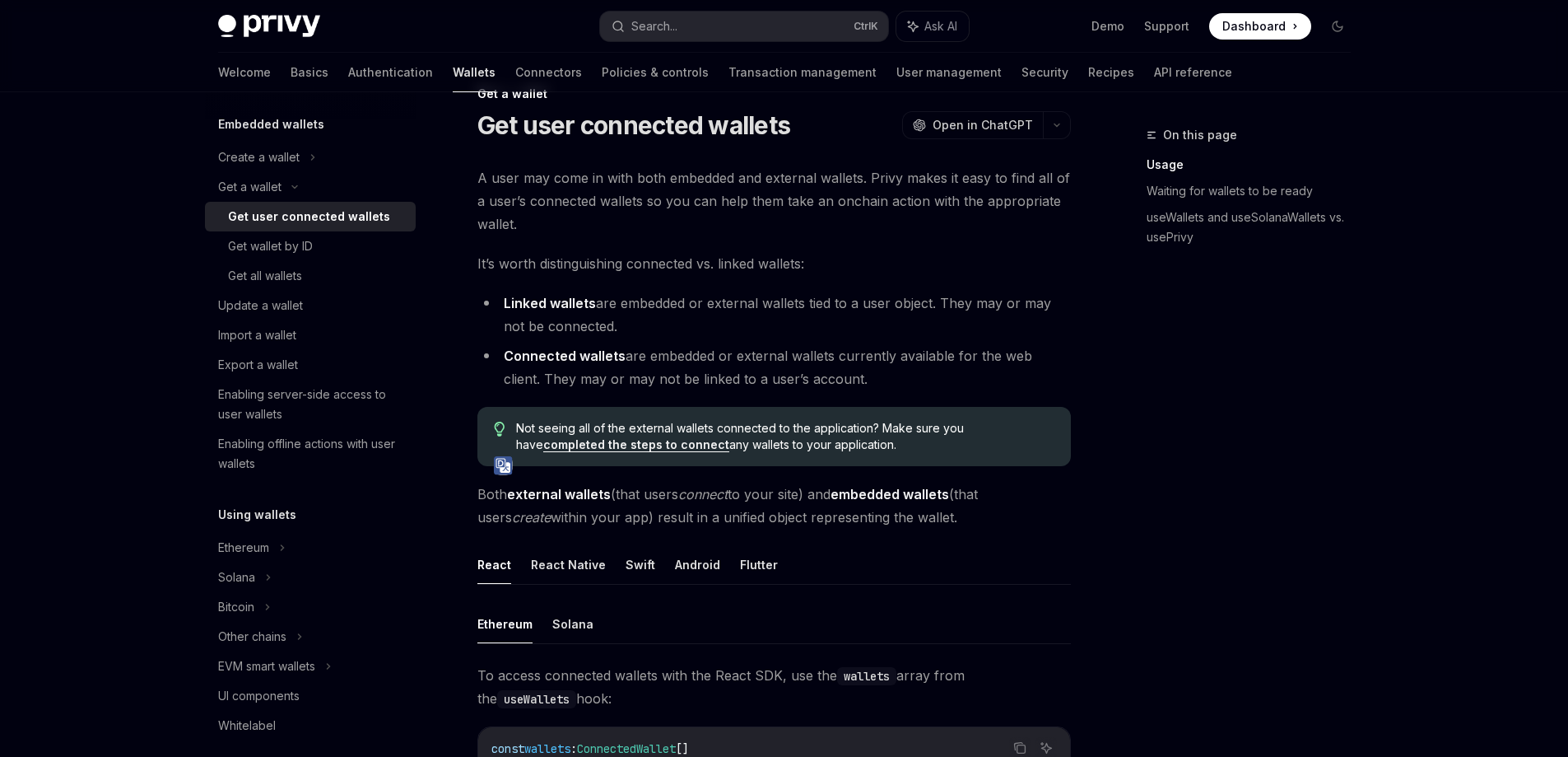
click at [881, 316] on li "Linked wallets are embedded or external wallets tied to a user object. They may…" at bounding box center [774, 315] width 593 height 46
click at [875, 299] on li "Linked wallets are embedded or external wallets tied to a user object. They may…" at bounding box center [774, 315] width 593 height 46
click at [875, 299] on li "Linked wallets are embedded or external wallets tied to a user object. They may…" at bounding box center [774, 315] width 593 height 46
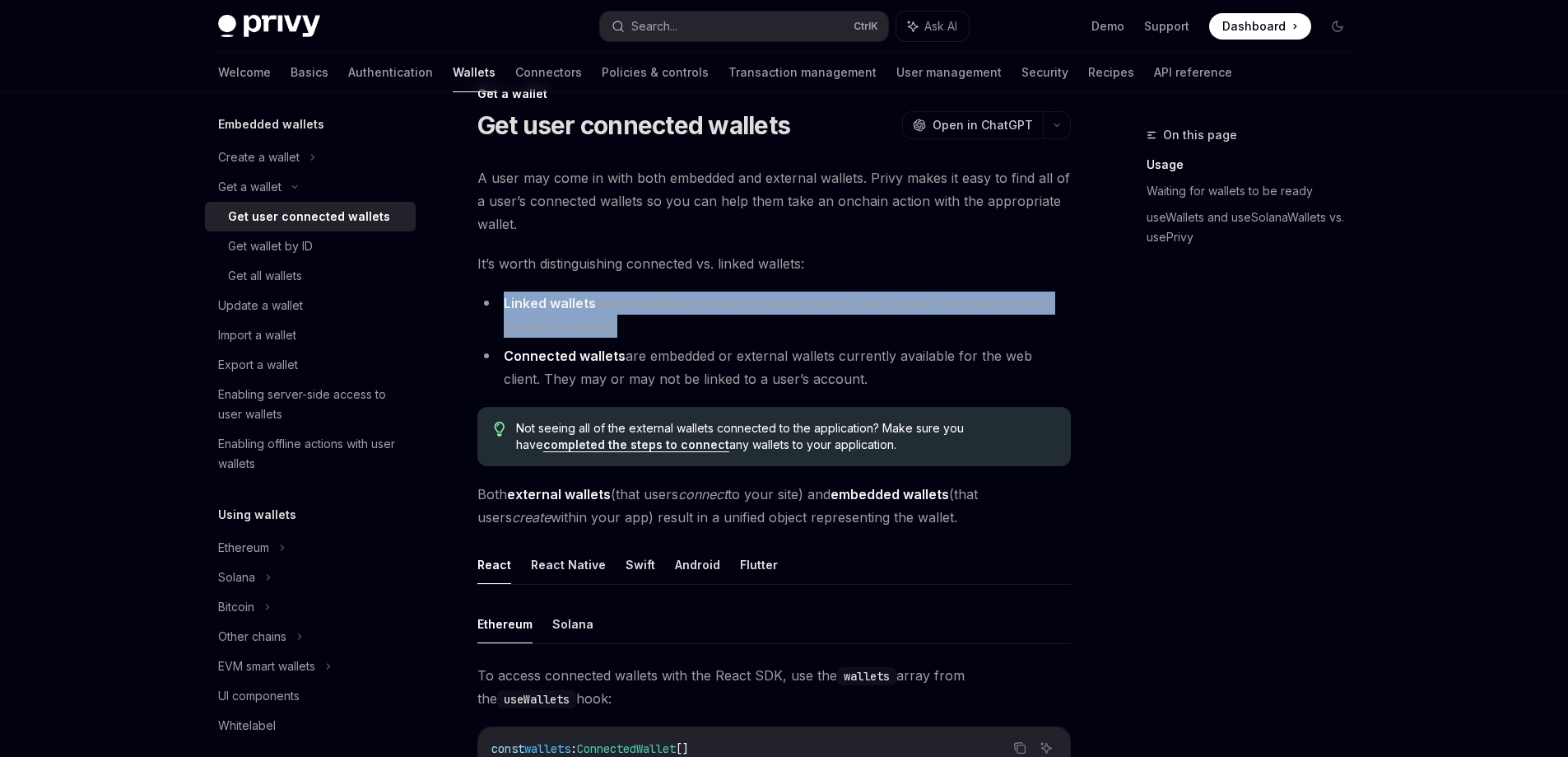
click at [875, 299] on li "Linked wallets are embedded or external wallets tied to a user object. They may…" at bounding box center [774, 315] width 593 height 46
click at [963, 301] on li "Linked wallets are embedded or external wallets tied to a user object. They may…" at bounding box center [774, 315] width 593 height 46
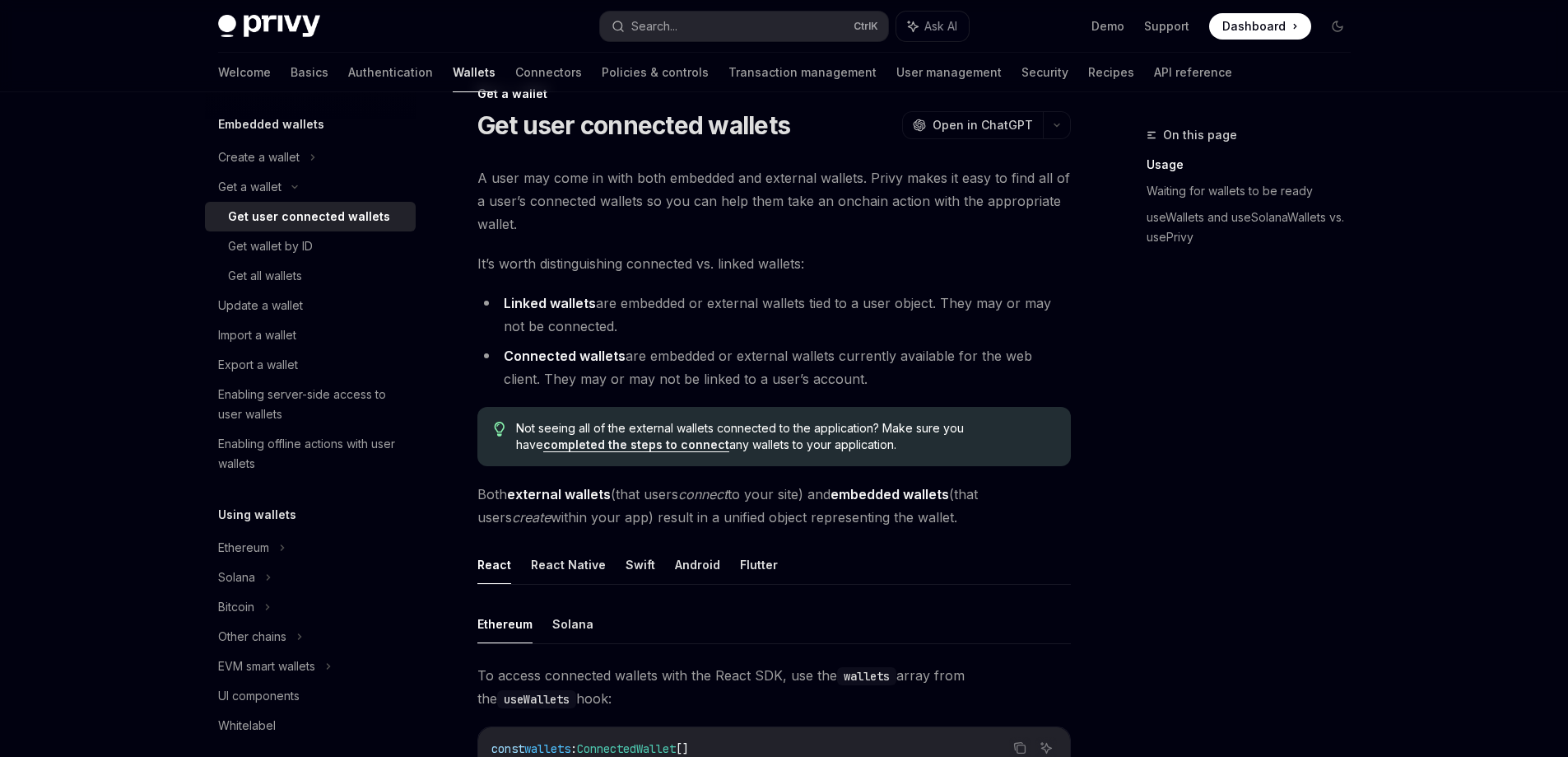
click at [806, 297] on li "Linked wallets are embedded or external wallets tied to a user object. They may…" at bounding box center [774, 315] width 593 height 46
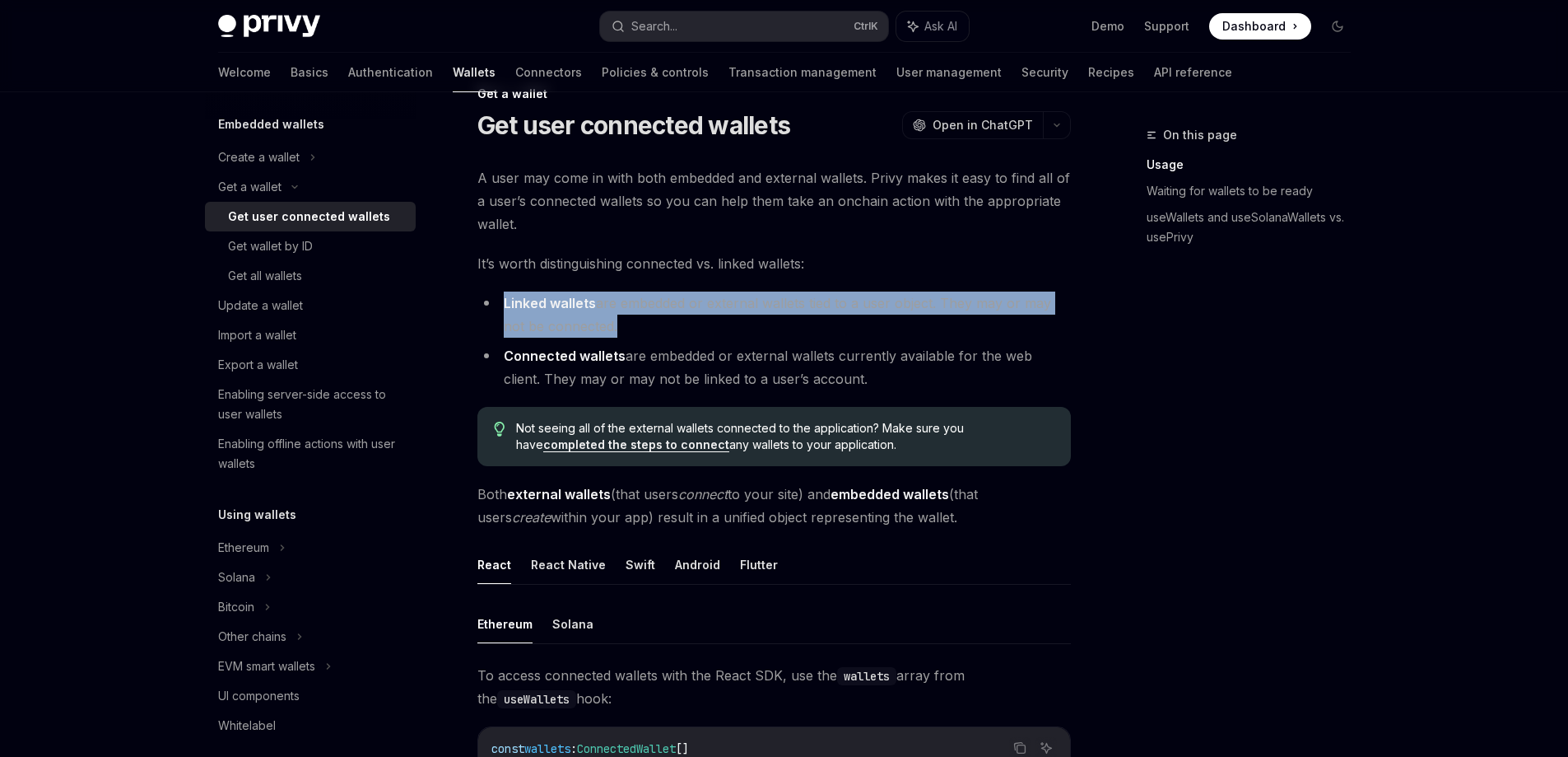
click at [806, 297] on li "Linked wallets are embedded or external wallets tied to a user object. They may…" at bounding box center [774, 315] width 593 height 46
click at [1004, 296] on li "Linked wallets are embedded or external wallets tied to a user object. They may…" at bounding box center [774, 315] width 593 height 46
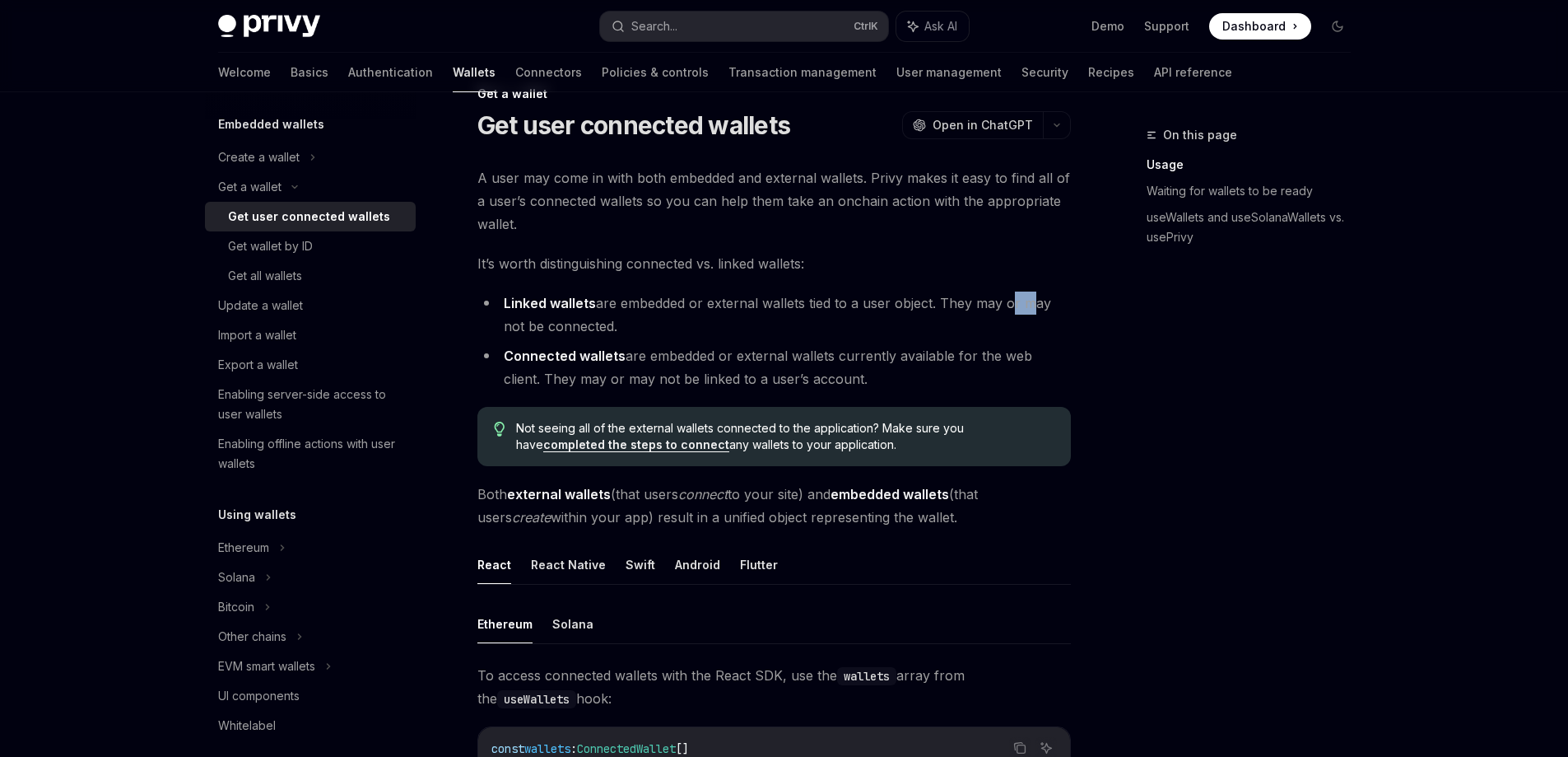
click at [1004, 296] on li "Linked wallets are embedded or external wallets tied to a user object. They may…" at bounding box center [774, 315] width 593 height 46
click at [925, 298] on li "Linked wallets are embedded or external wallets tied to a user object. They may…" at bounding box center [774, 315] width 593 height 46
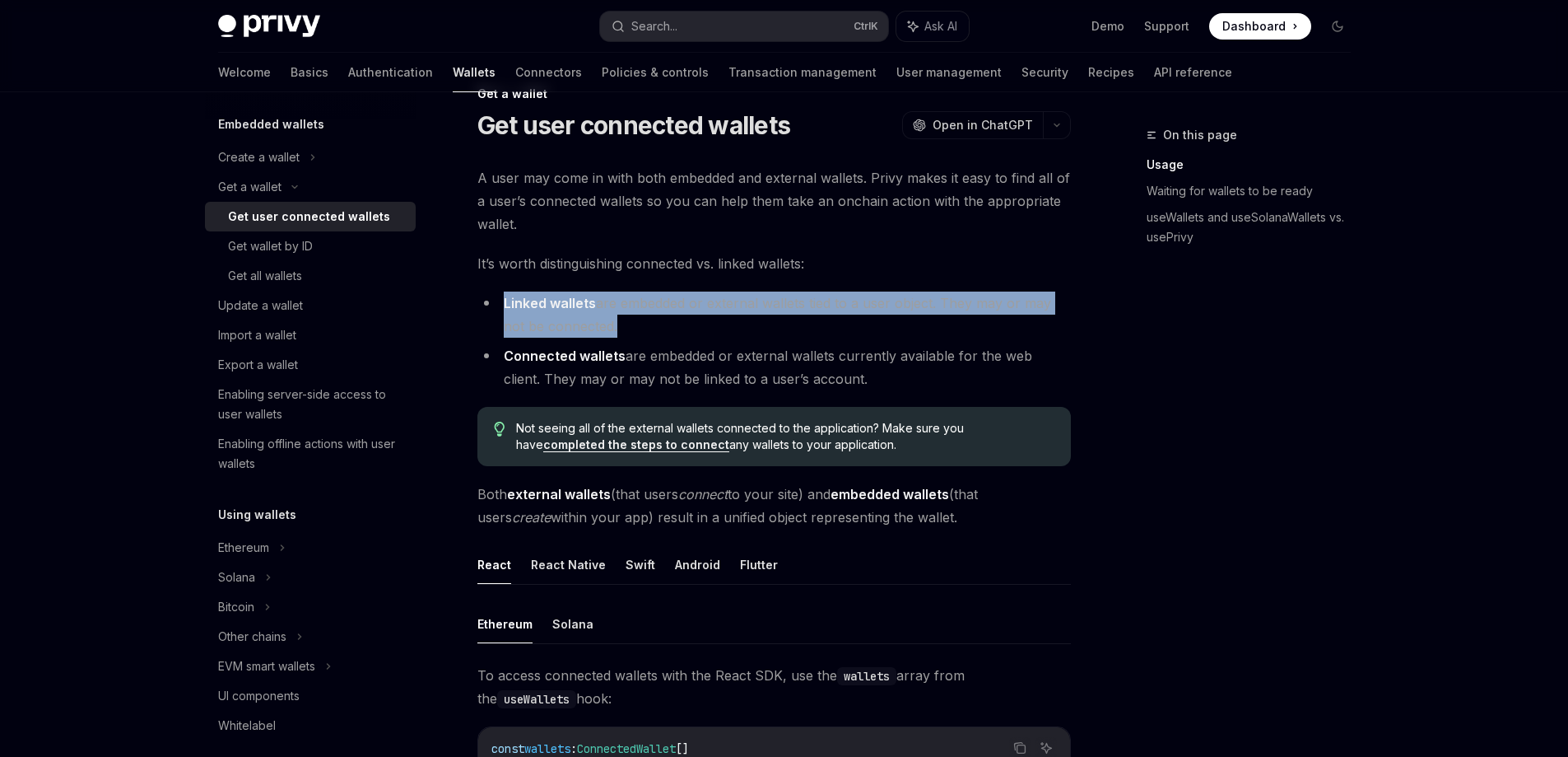
click at [925, 298] on li "Linked wallets are embedded or external wallets tied to a user object. They may…" at bounding box center [774, 315] width 593 height 46
click at [1070, 293] on li "Linked wallets are embedded or external wallets tied to a user object. They may…" at bounding box center [774, 315] width 593 height 46
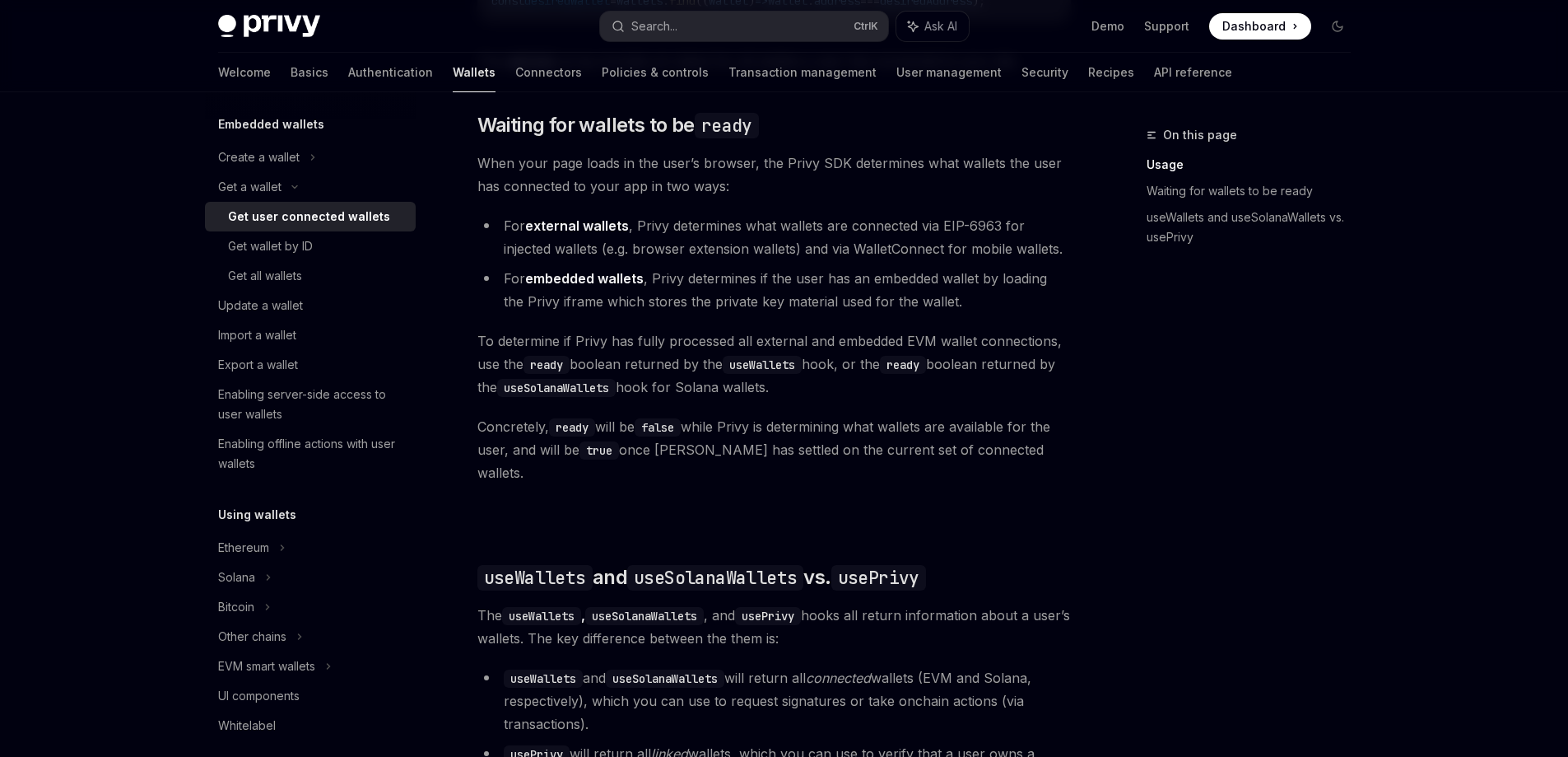
scroll to position [1469, 0]
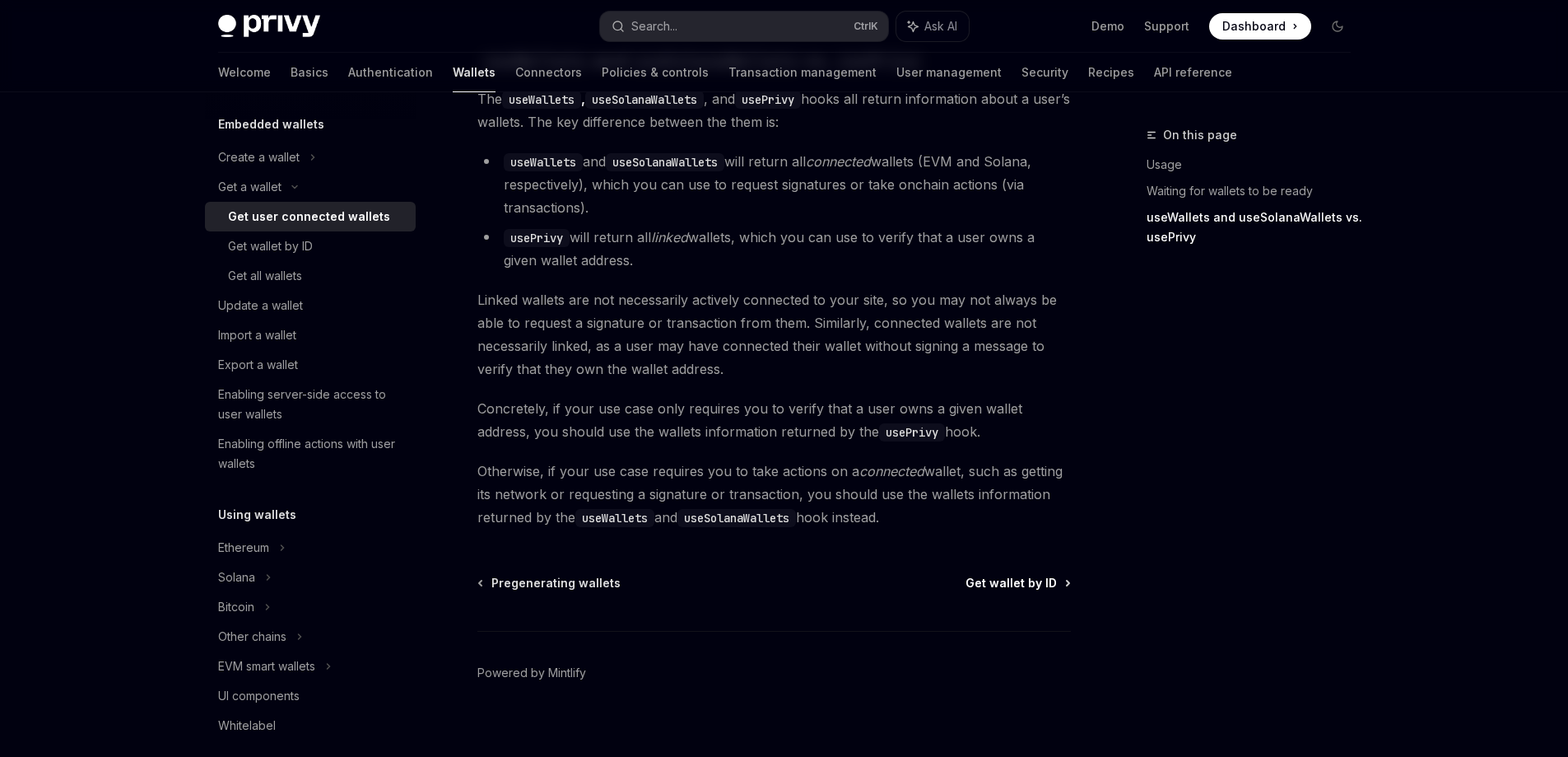
click at [1009, 575] on span "Get wallet by ID" at bounding box center [1011, 583] width 91 height 16
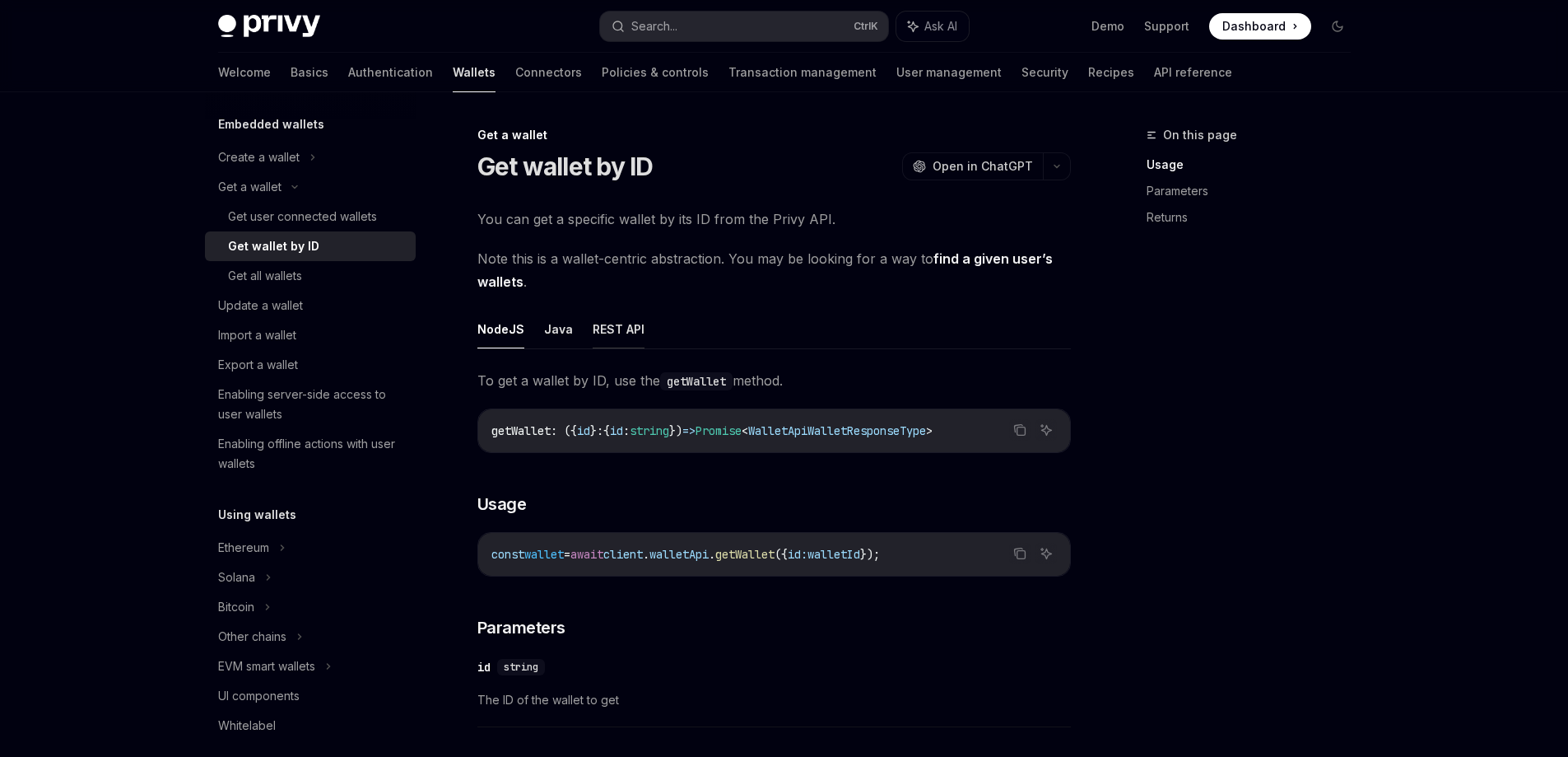
click at [592, 346] on button "REST API" at bounding box center [618, 328] width 52 height 38
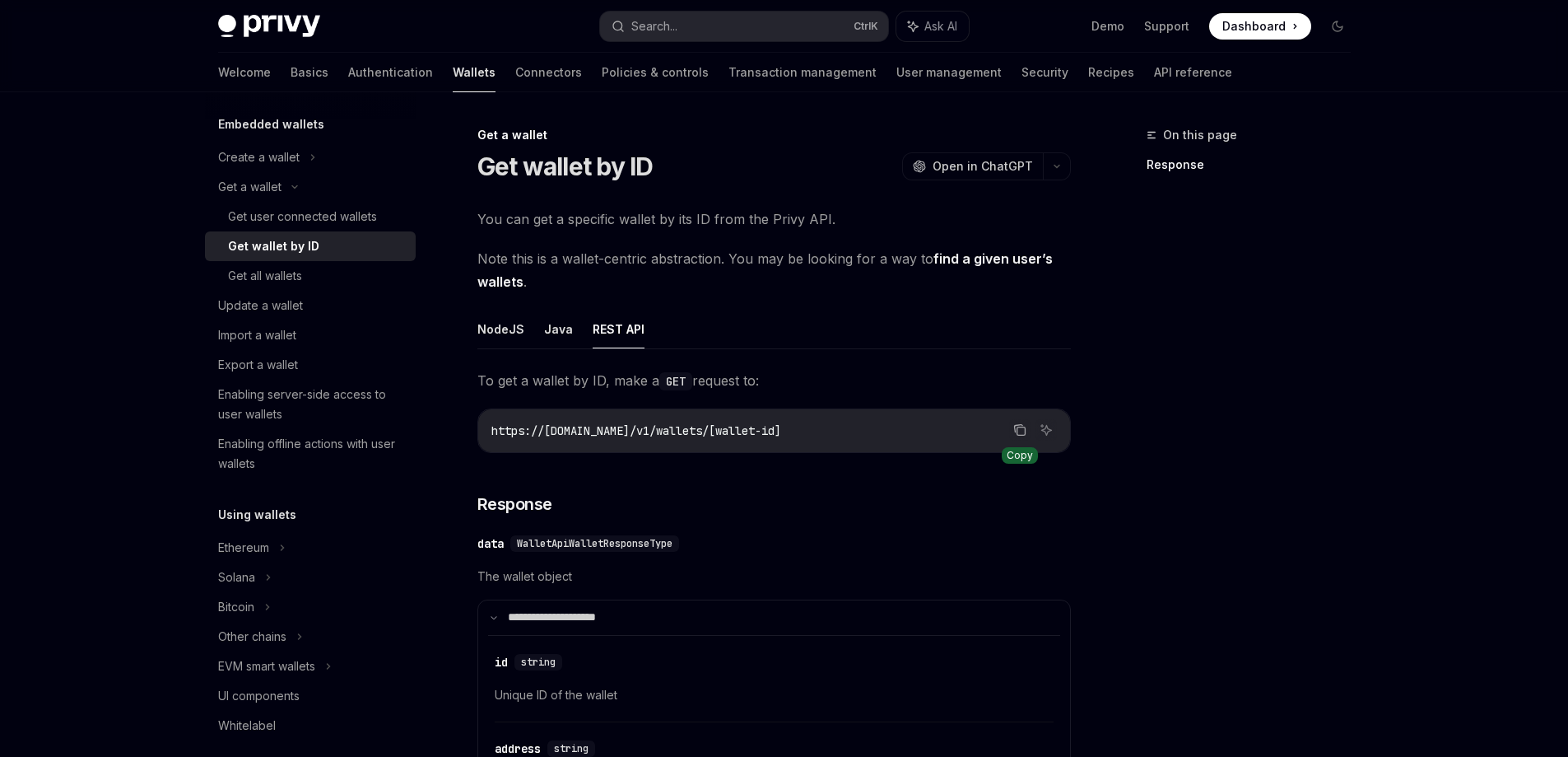
click at [1022, 429] on icon "Copy the contents from the code block" at bounding box center [1019, 429] width 13 height 13
click at [493, 334] on button "NodeJS" at bounding box center [500, 328] width 47 height 38
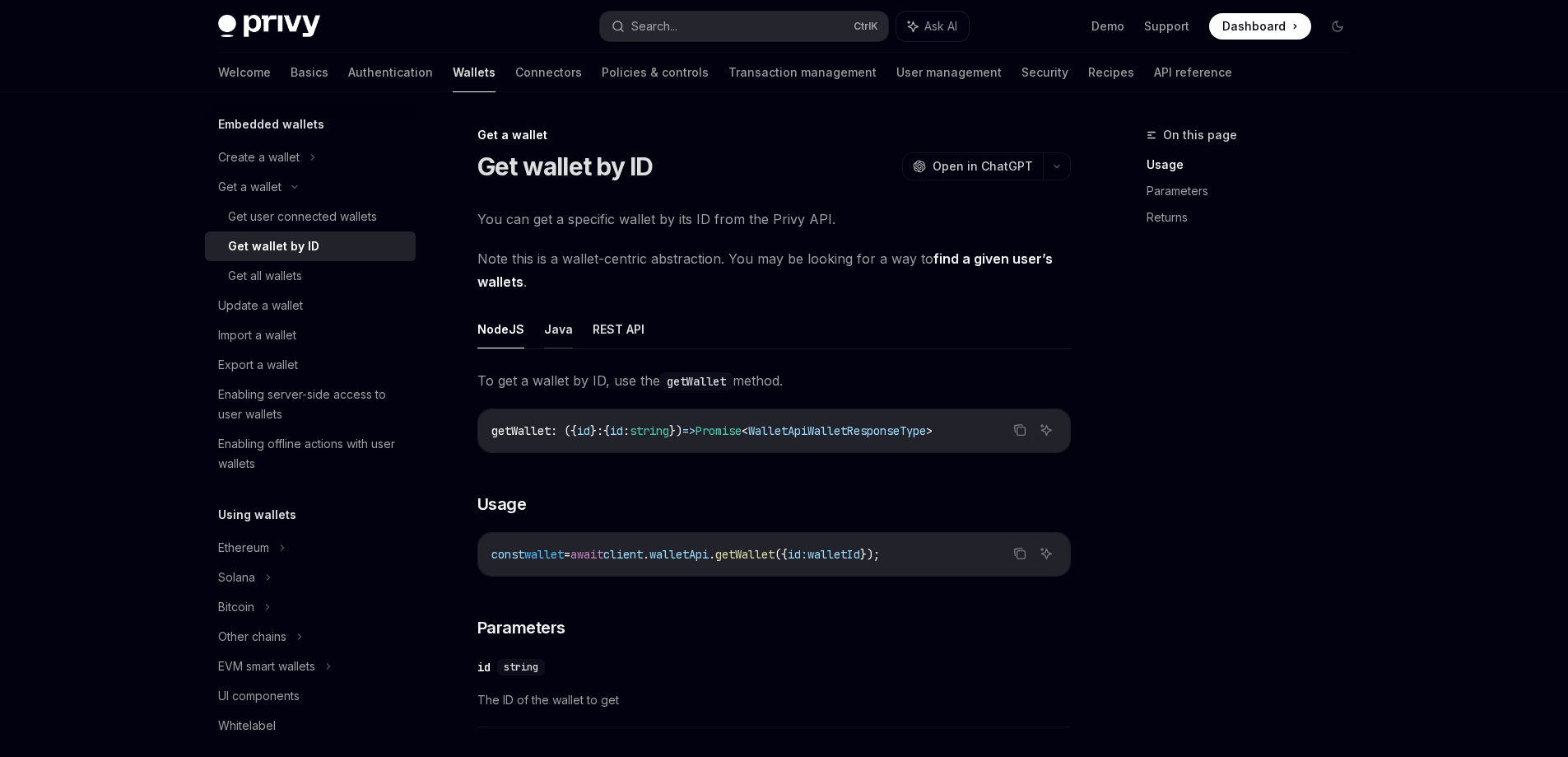
click at [557, 330] on button "Java" at bounding box center [558, 328] width 29 height 38
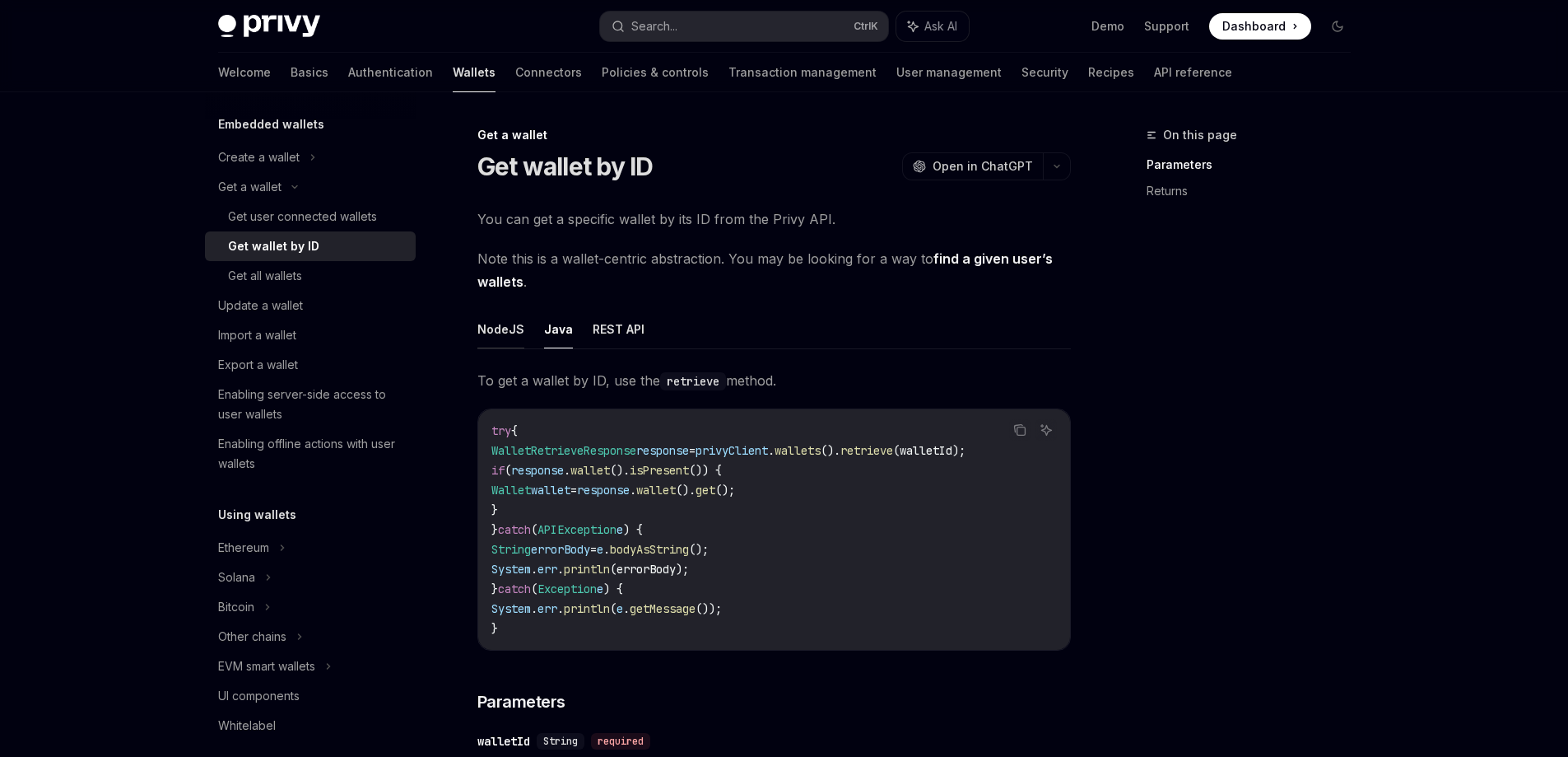
click at [499, 329] on button "NodeJS" at bounding box center [500, 328] width 47 height 38
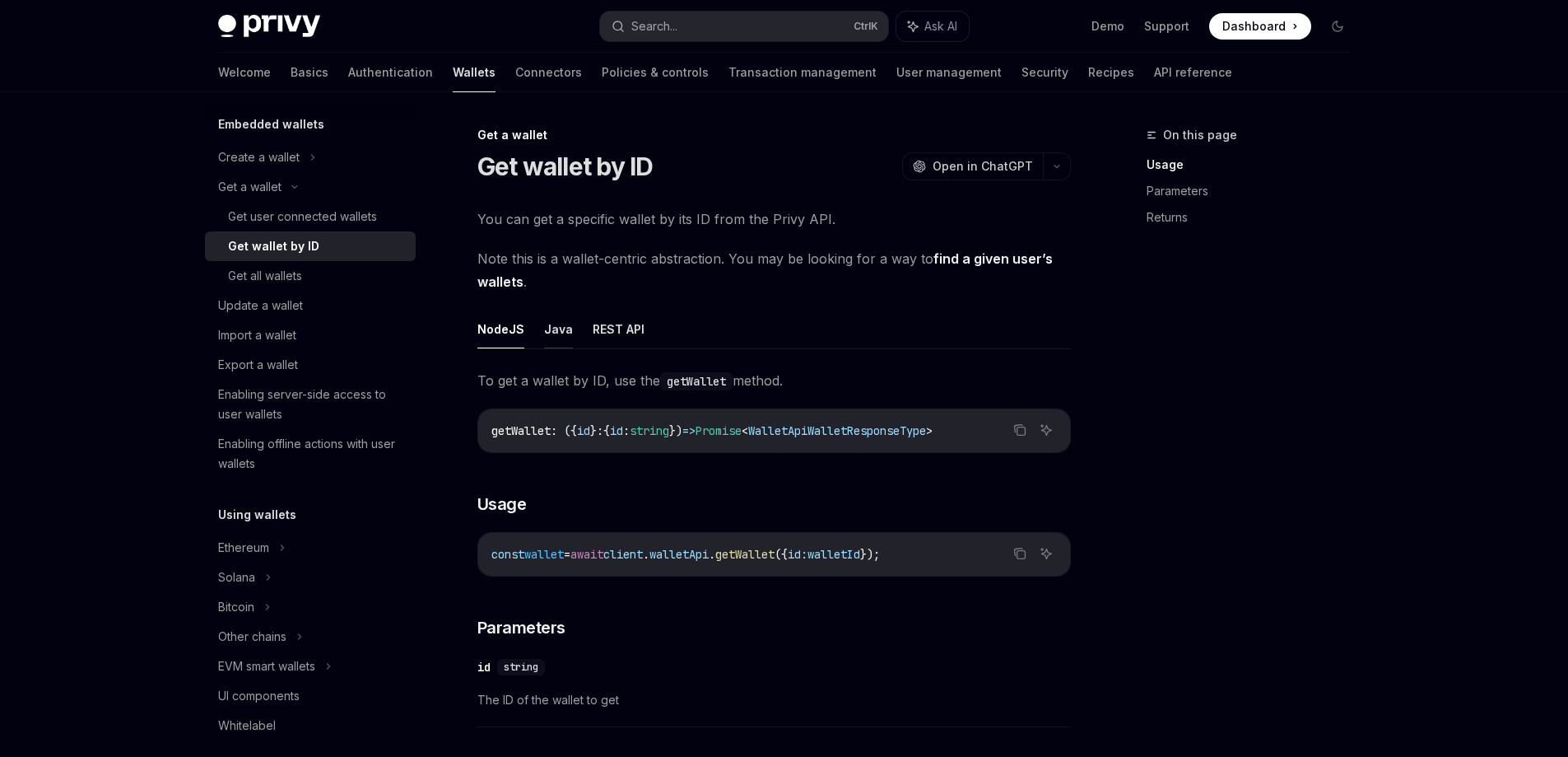
click at [544, 330] on button "Java" at bounding box center [558, 328] width 29 height 38
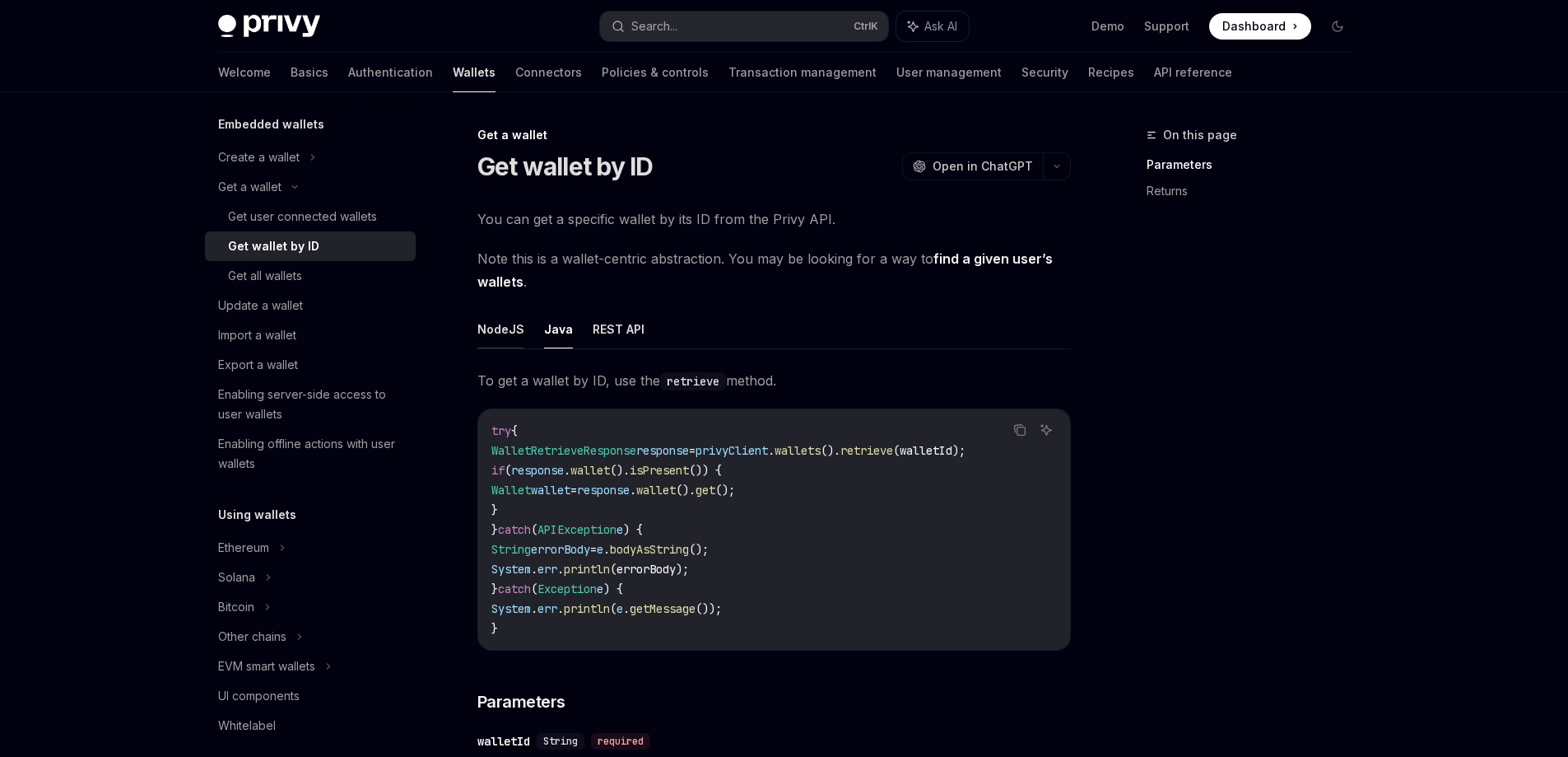
click at [511, 325] on button "NodeJS" at bounding box center [500, 328] width 47 height 38
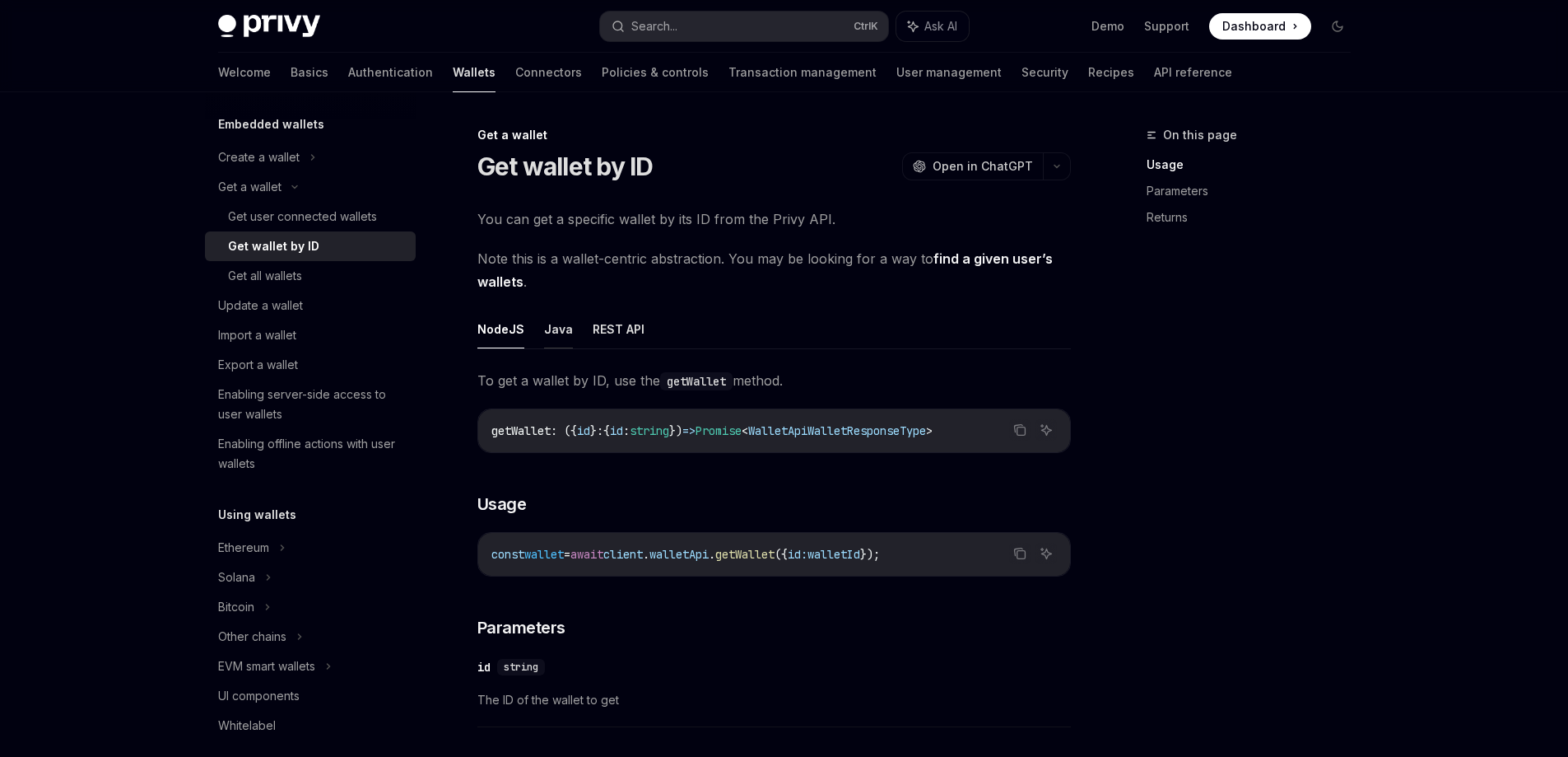
click at [558, 332] on button "Java" at bounding box center [558, 328] width 29 height 38
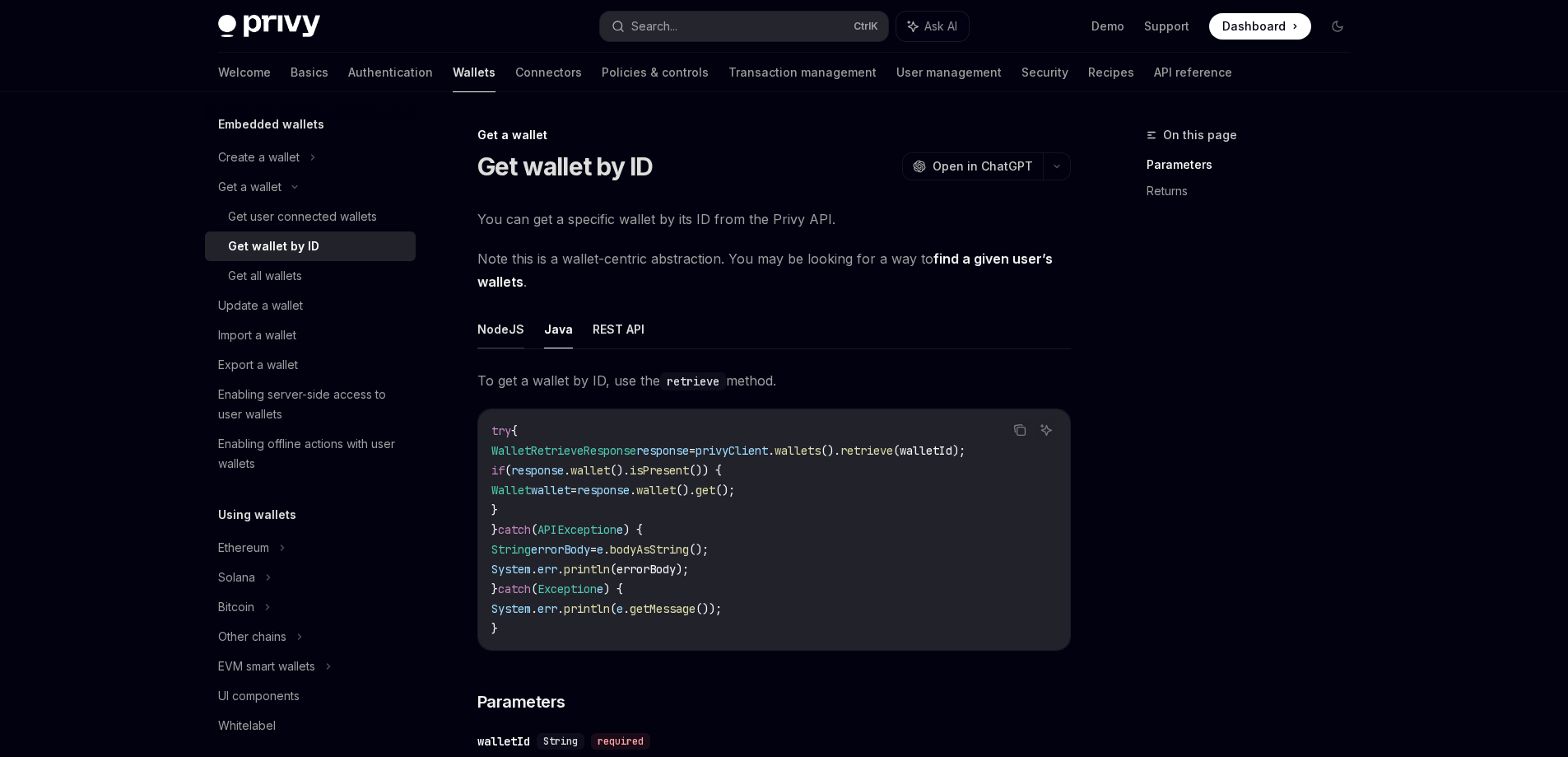
click at [497, 326] on button "NodeJS" at bounding box center [500, 328] width 47 height 38
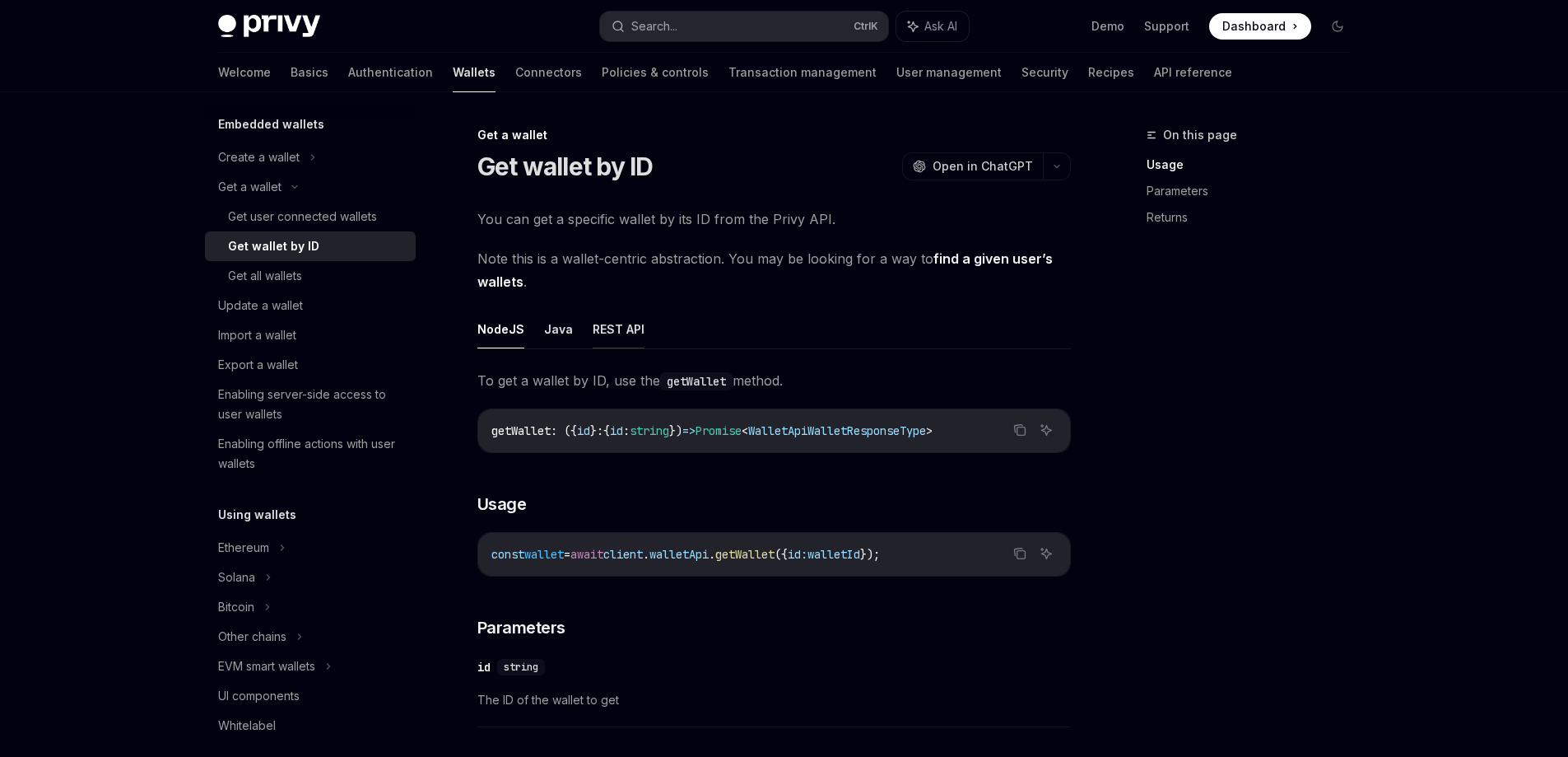
click at [616, 331] on button "REST API" at bounding box center [618, 328] width 52 height 38
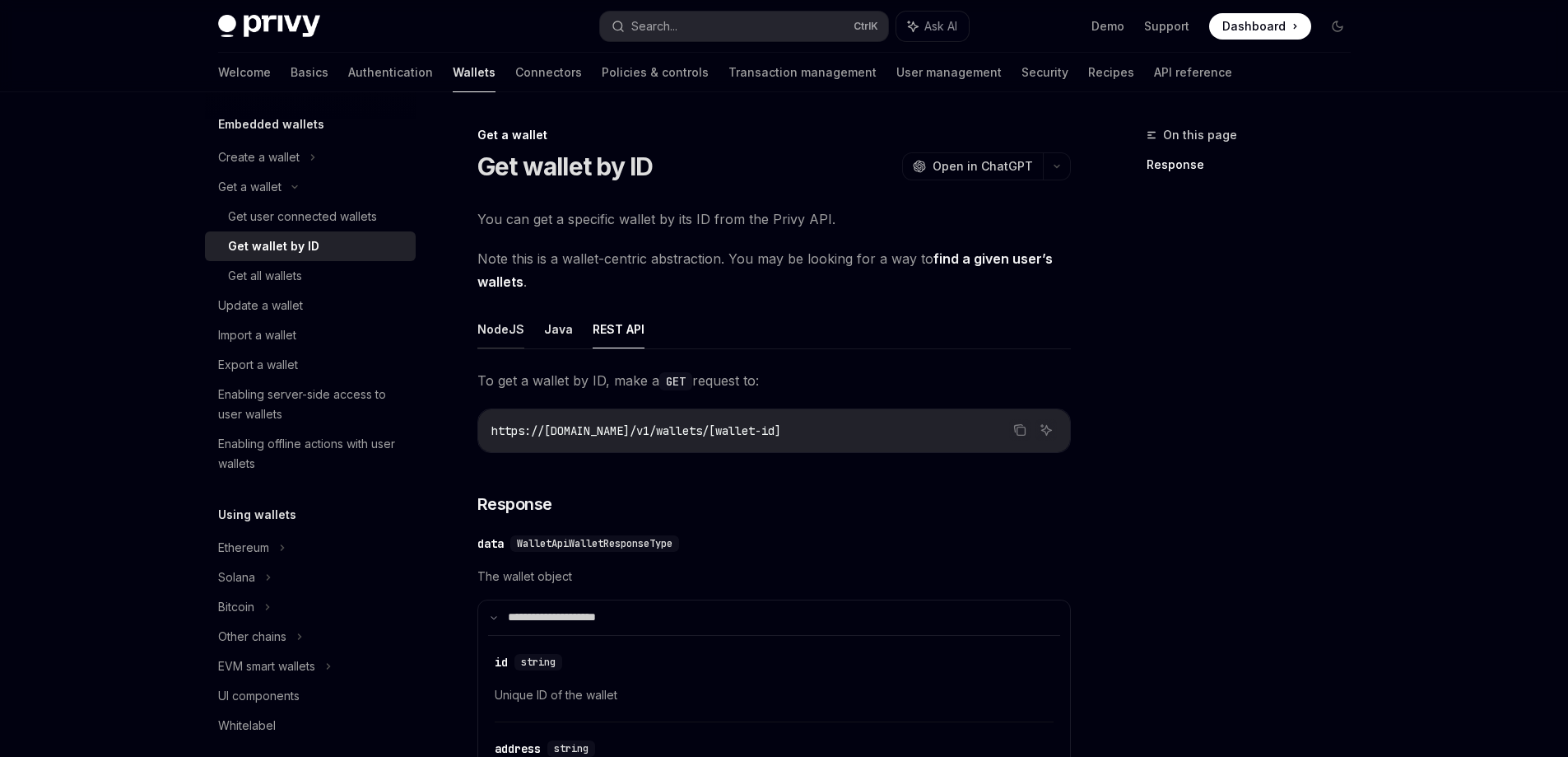
click at [520, 333] on button "NodeJS" at bounding box center [500, 328] width 47 height 38
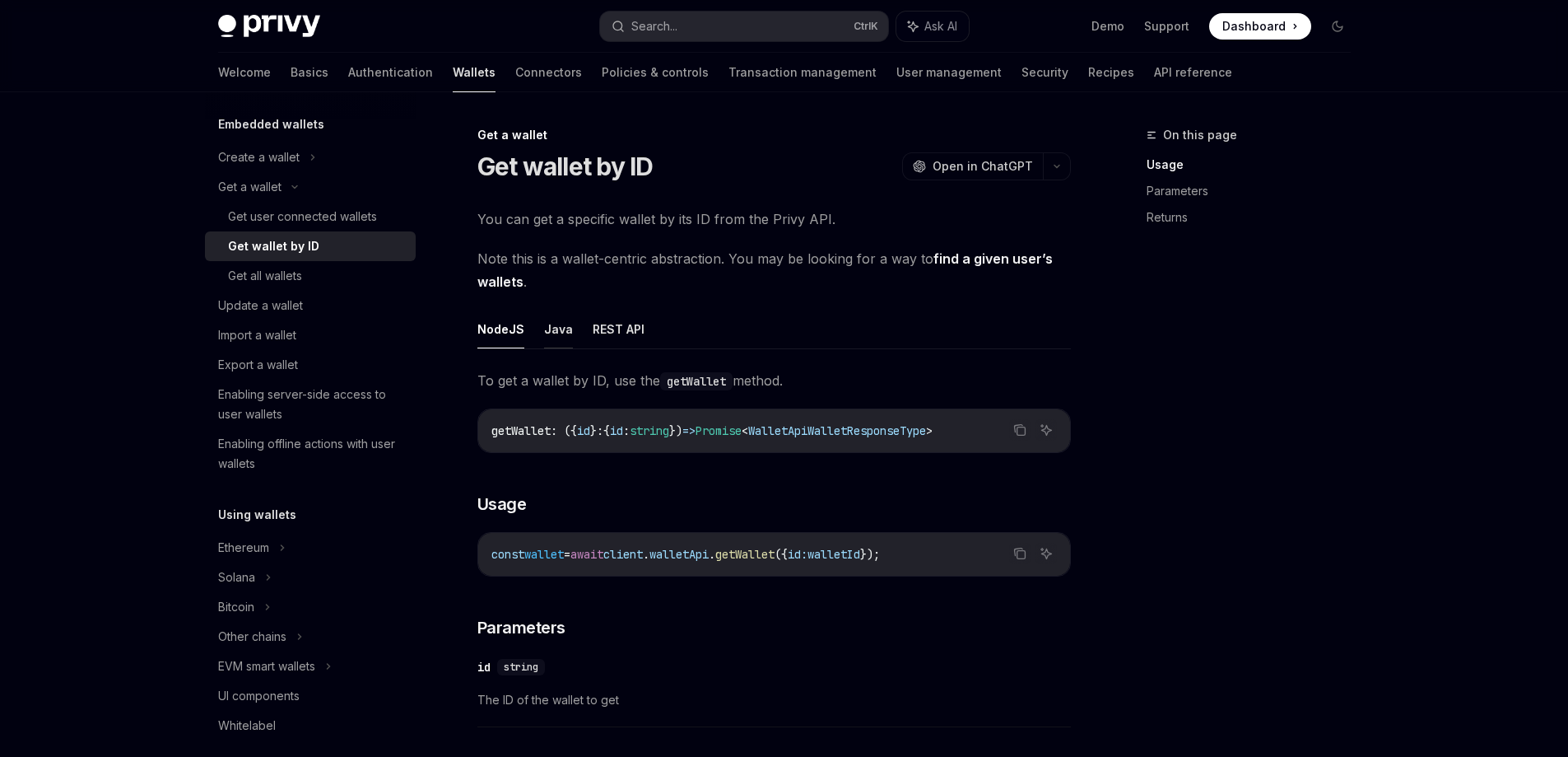
click at [552, 330] on button "Java" at bounding box center [558, 328] width 29 height 38
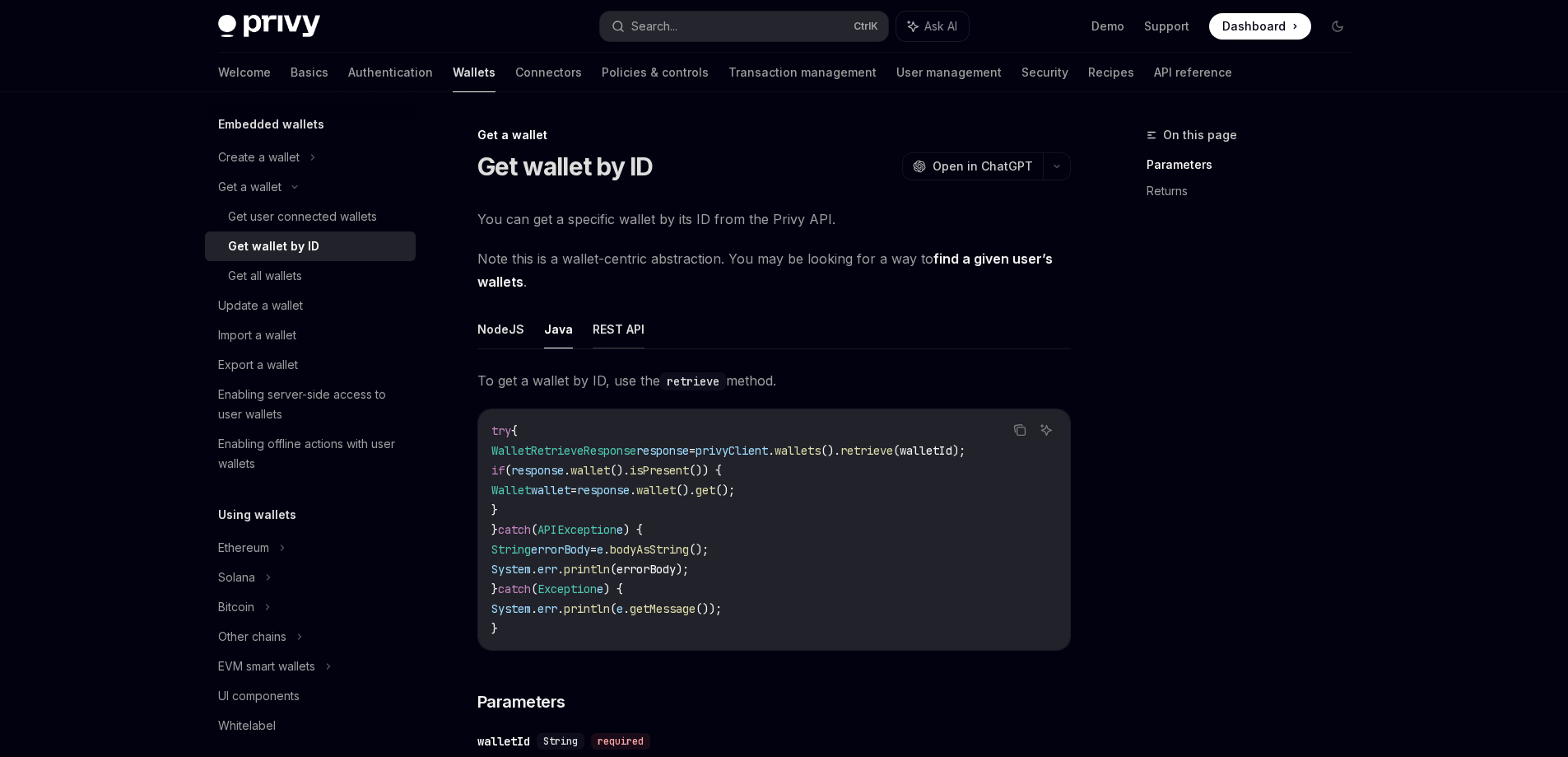
click at [612, 326] on button "REST API" at bounding box center [618, 328] width 52 height 38
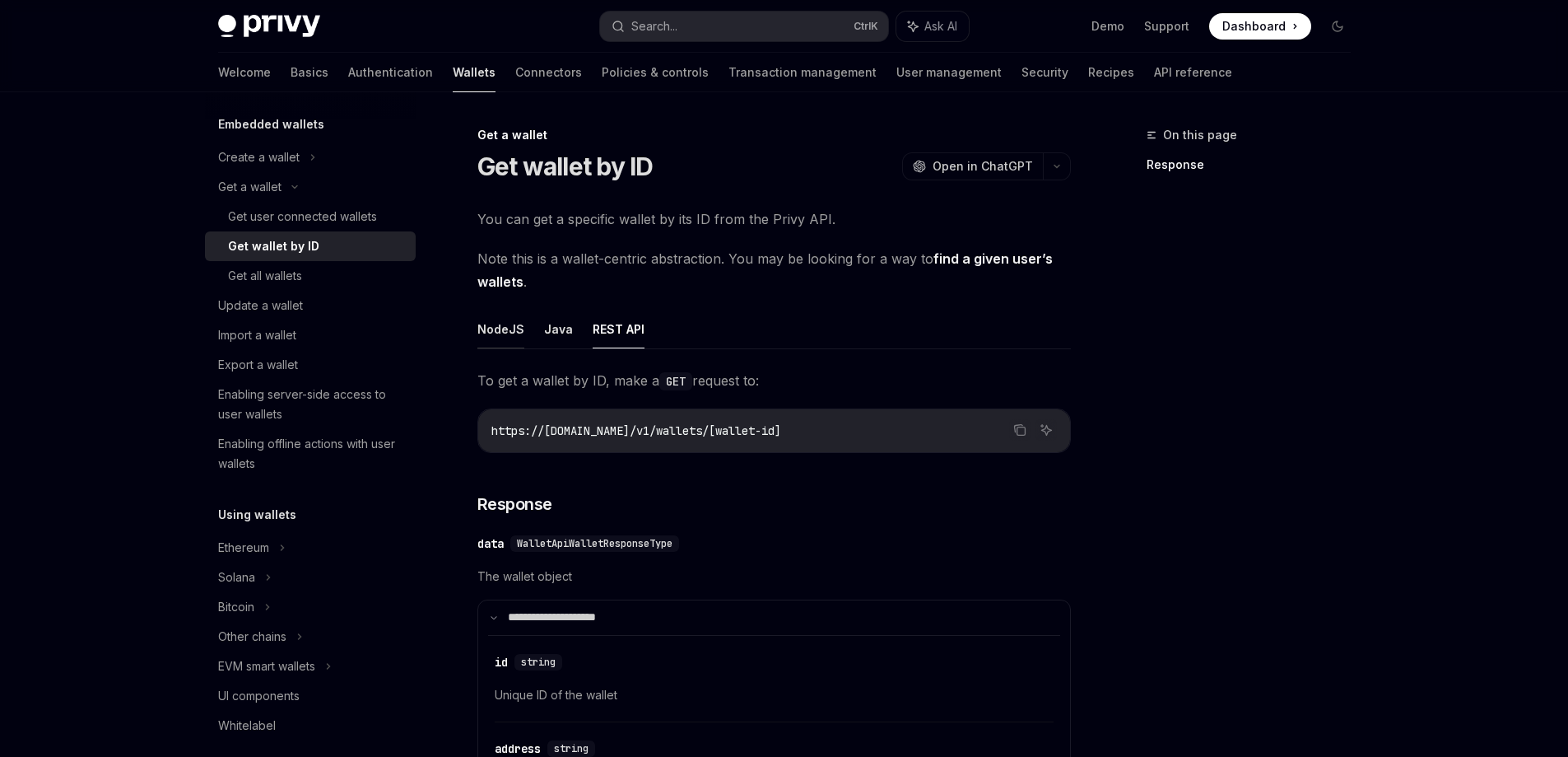
drag, startPoint x: 458, startPoint y: 327, endPoint x: 481, endPoint y: 327, distance: 23.0
click at [504, 329] on button "NodeJS" at bounding box center [500, 328] width 47 height 38
type textarea "*"
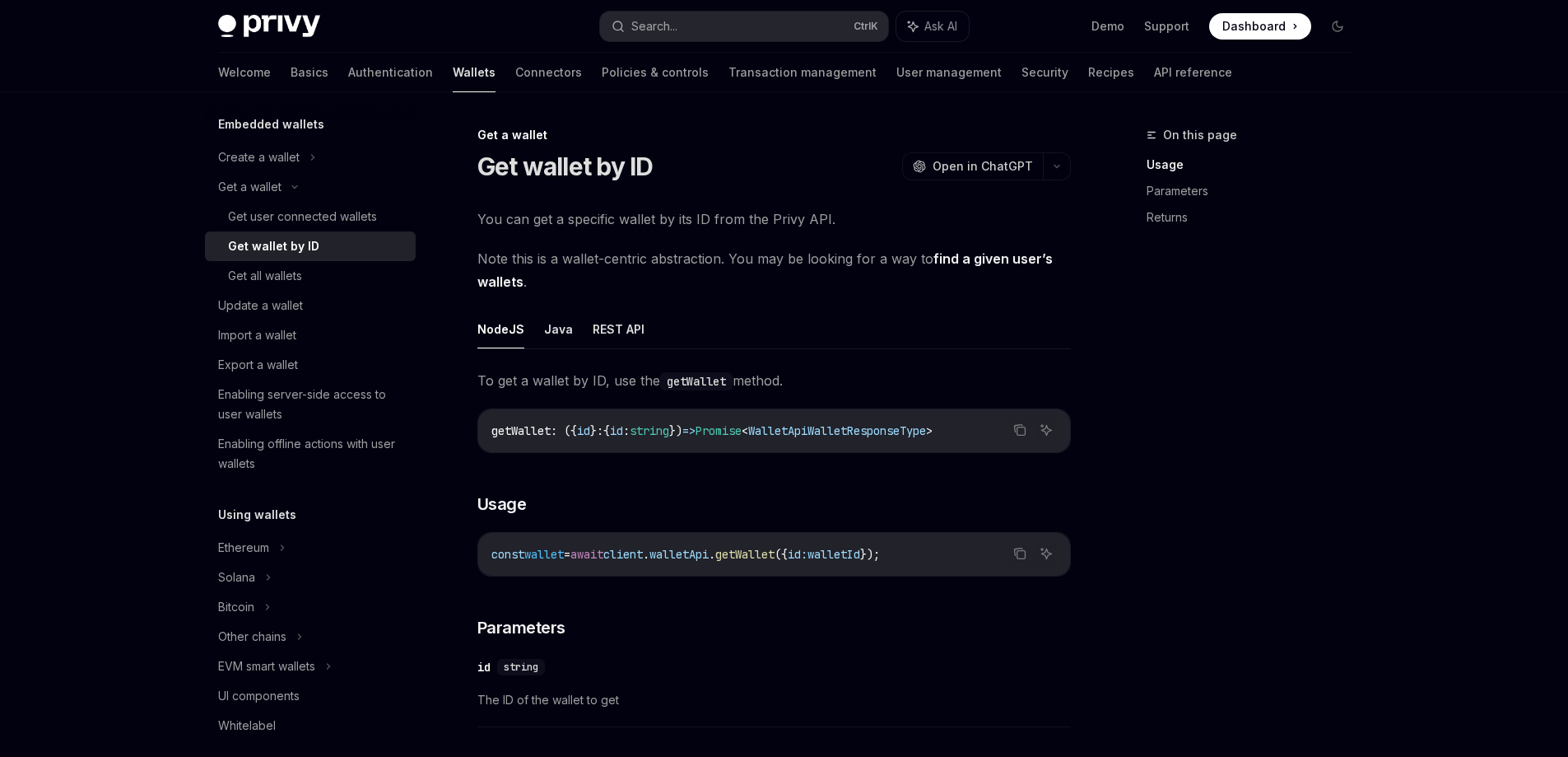
click at [1250, 414] on div "On this page Usage Parameters Returns" at bounding box center [1239, 441] width 251 height 631
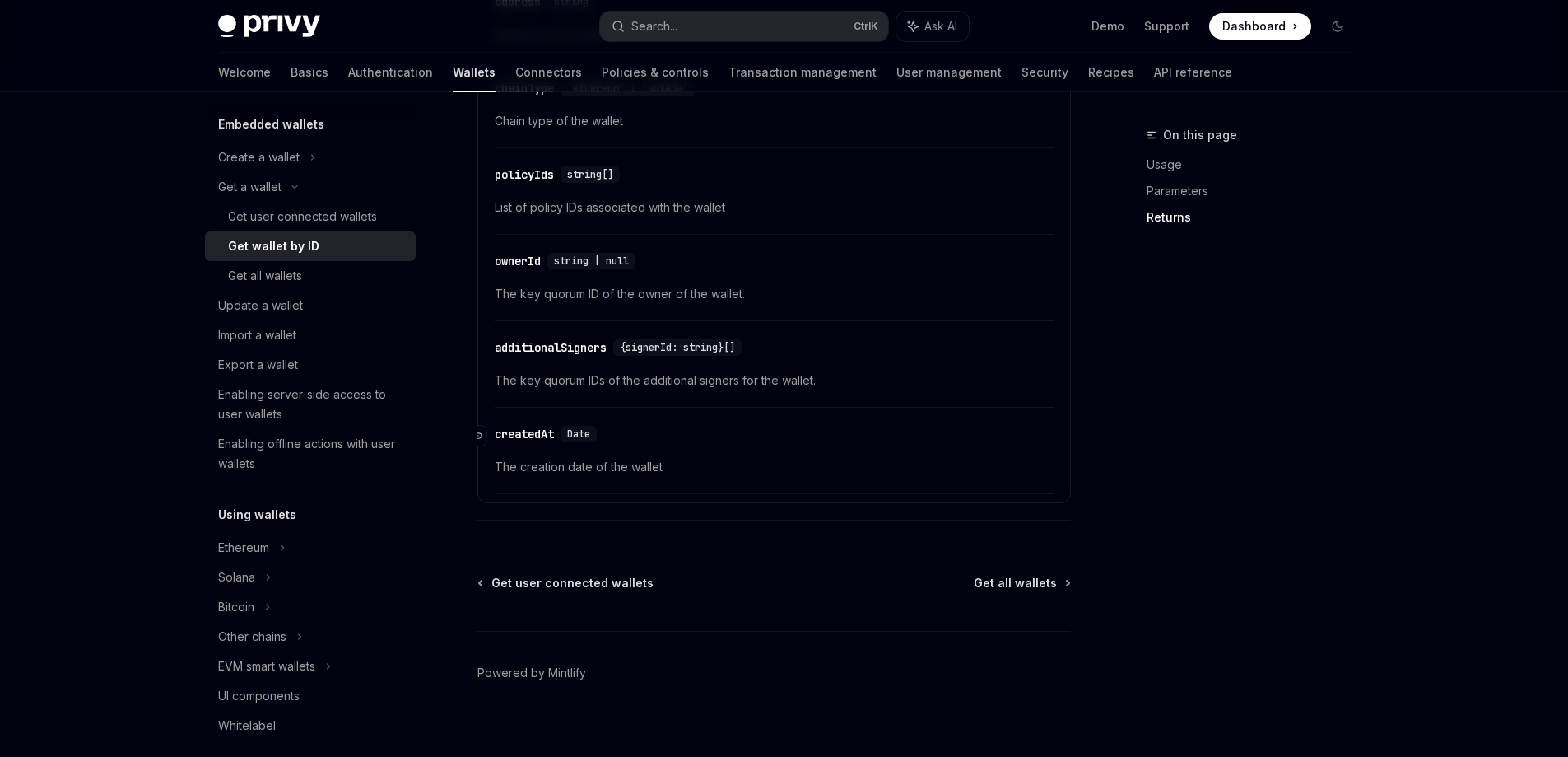
scroll to position [1005, 0]
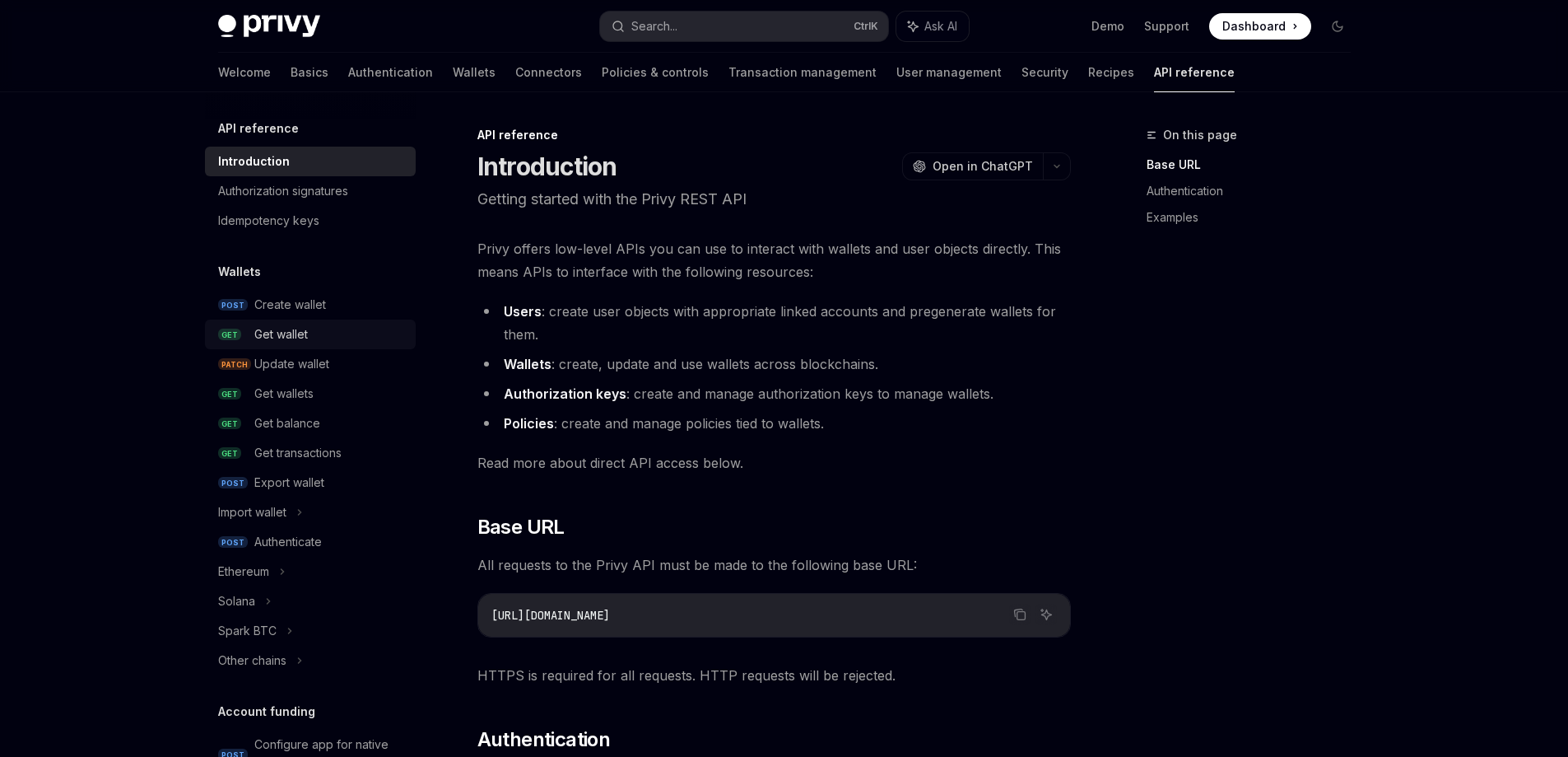
click at [313, 331] on div "Get wallet" at bounding box center [329, 334] width 151 height 20
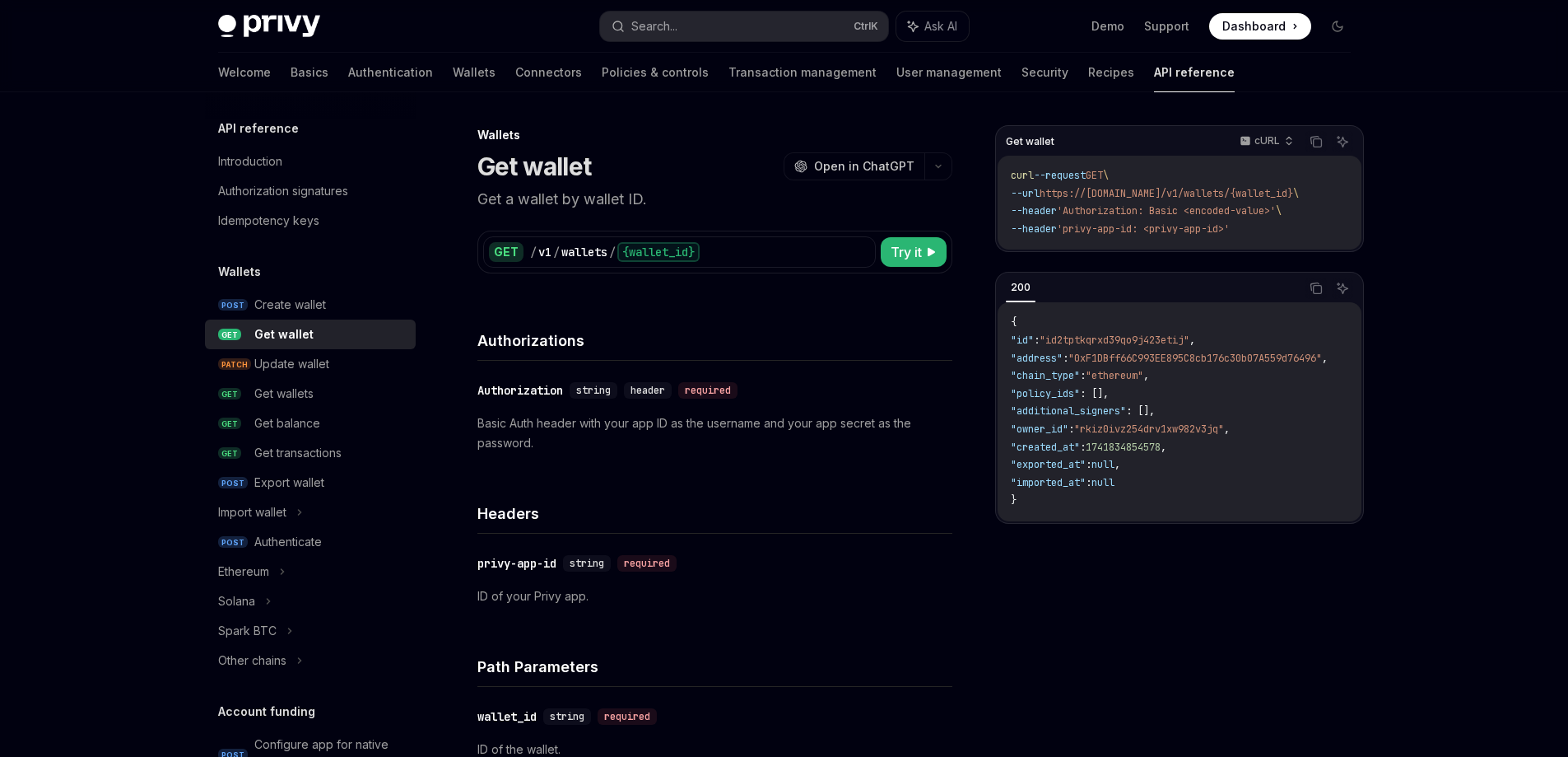
click at [1260, 230] on code "curl --request GET \ --url https://api.privy.io/v1/wallets/{wallet_id} \ --head…" at bounding box center [1179, 202] width 338 height 71
click at [1317, 144] on icon "Copy the contents from the code block" at bounding box center [1316, 141] width 13 height 13
drag, startPoint x: 1080, startPoint y: 232, endPoint x: 1150, endPoint y: 234, distance: 70.0
click at [1150, 234] on span "'privy-app-id: <privy-app-id>'" at bounding box center [1143, 228] width 173 height 13
copy span "privy-app-id"
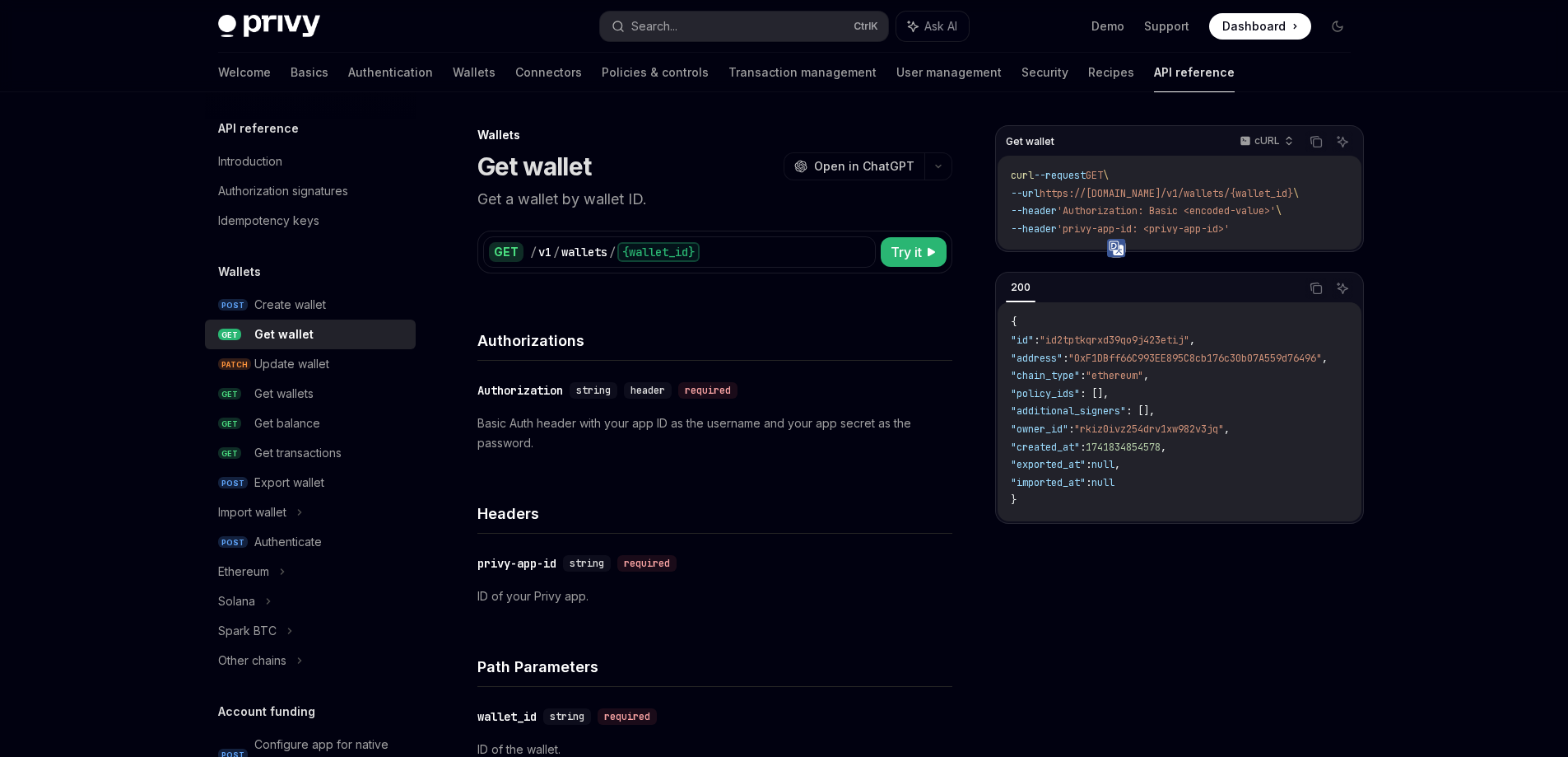
click at [665, 429] on p "Basic Auth header with your app ID as the username and your app secret as the p…" at bounding box center [715, 433] width 475 height 39
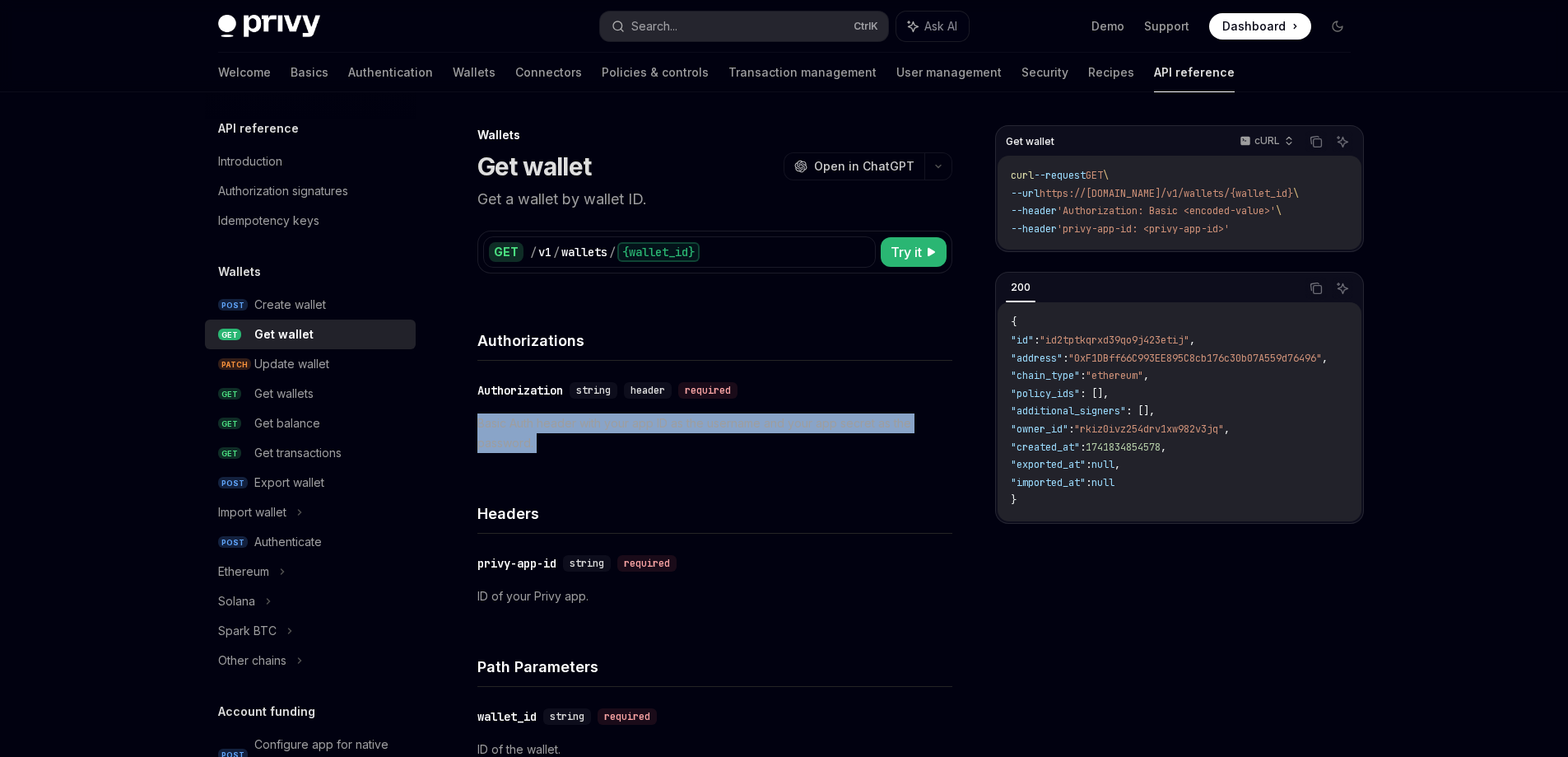
click at [663, 429] on p "Basic Auth header with your app ID as the username and your app secret as the p…" at bounding box center [715, 433] width 475 height 39
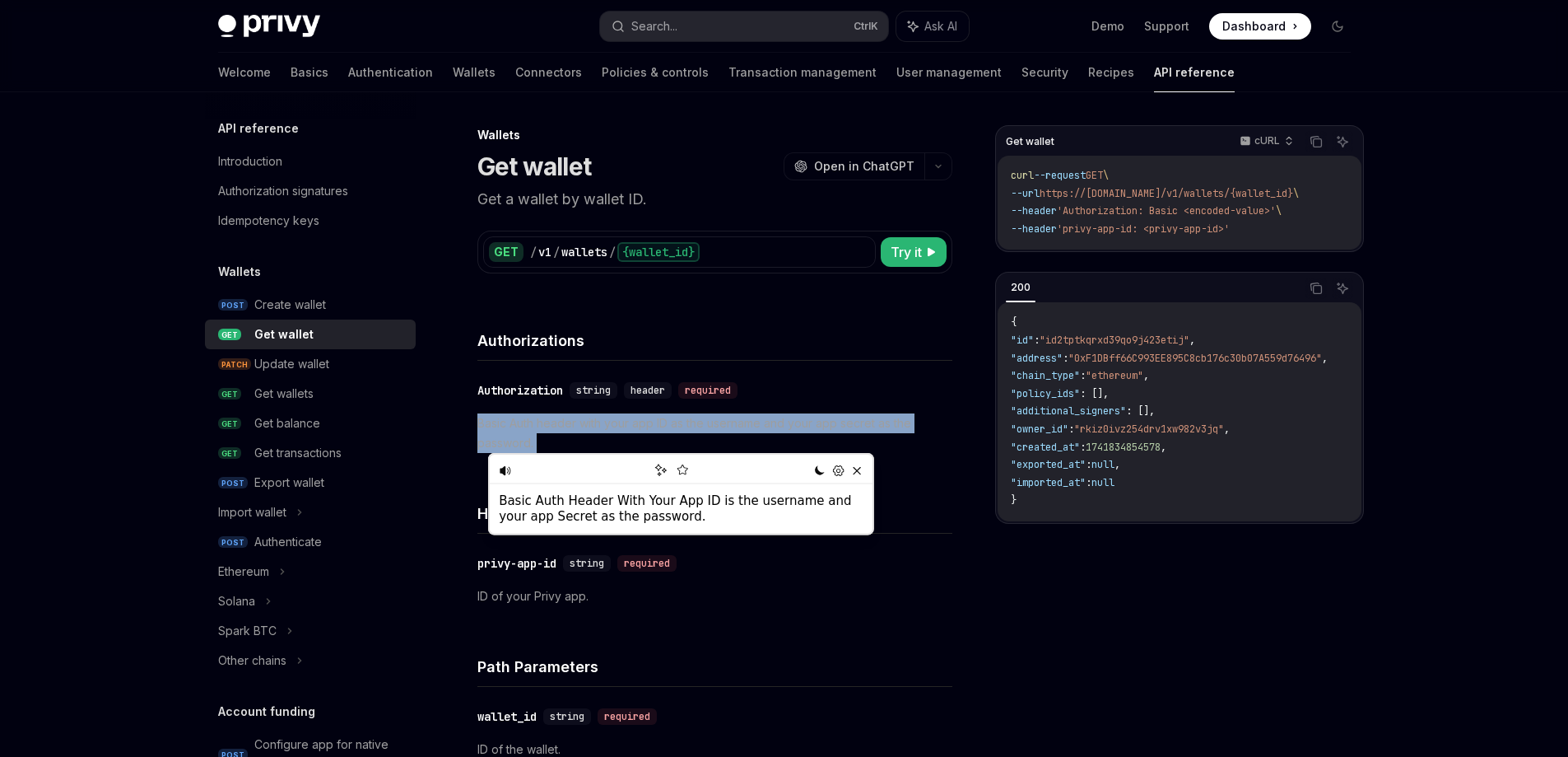
click at [907, 434] on p "Basic Auth header with your app ID as the username and your app secret as the p…" at bounding box center [715, 433] width 475 height 39
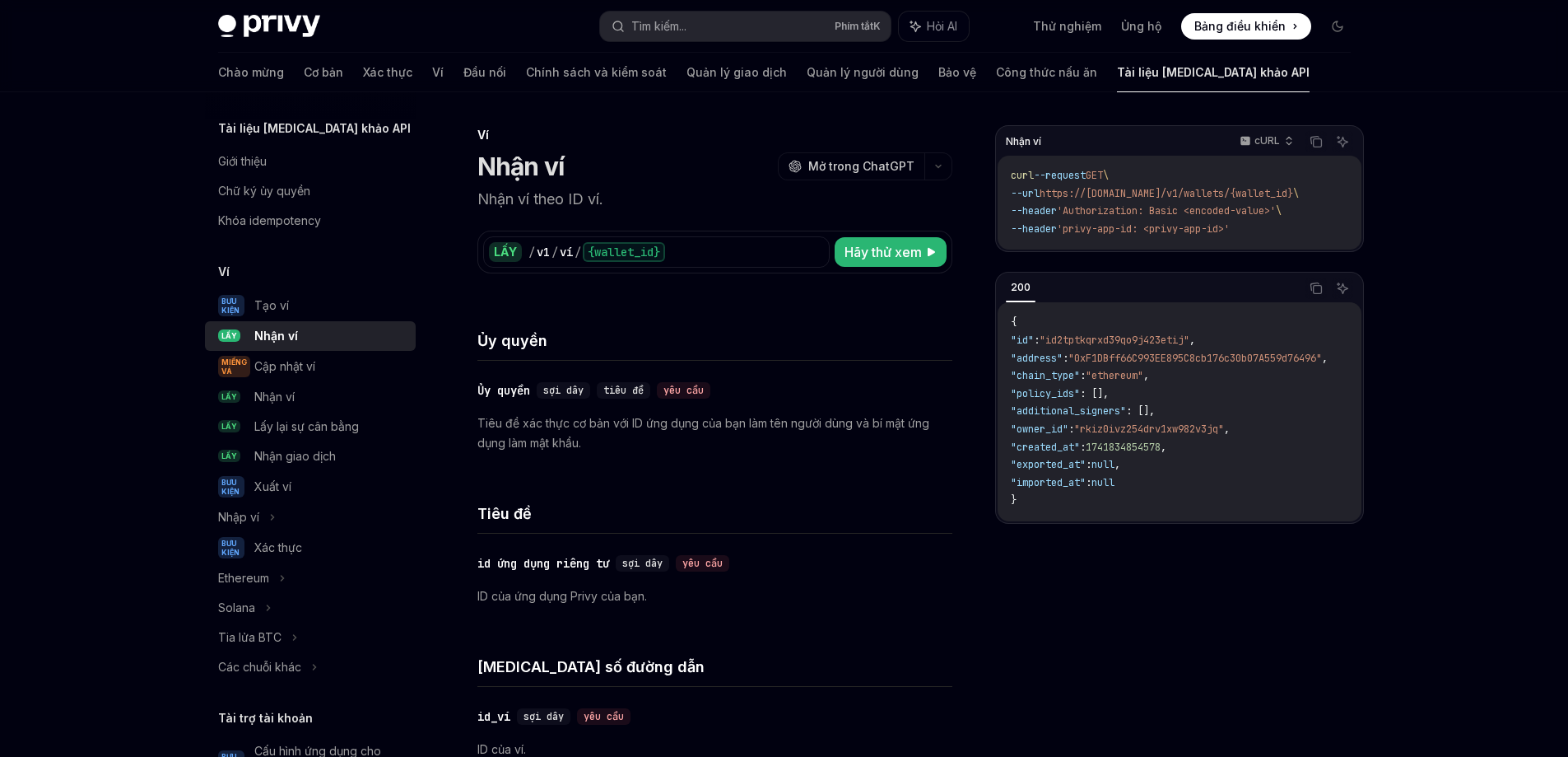
type textarea "*"
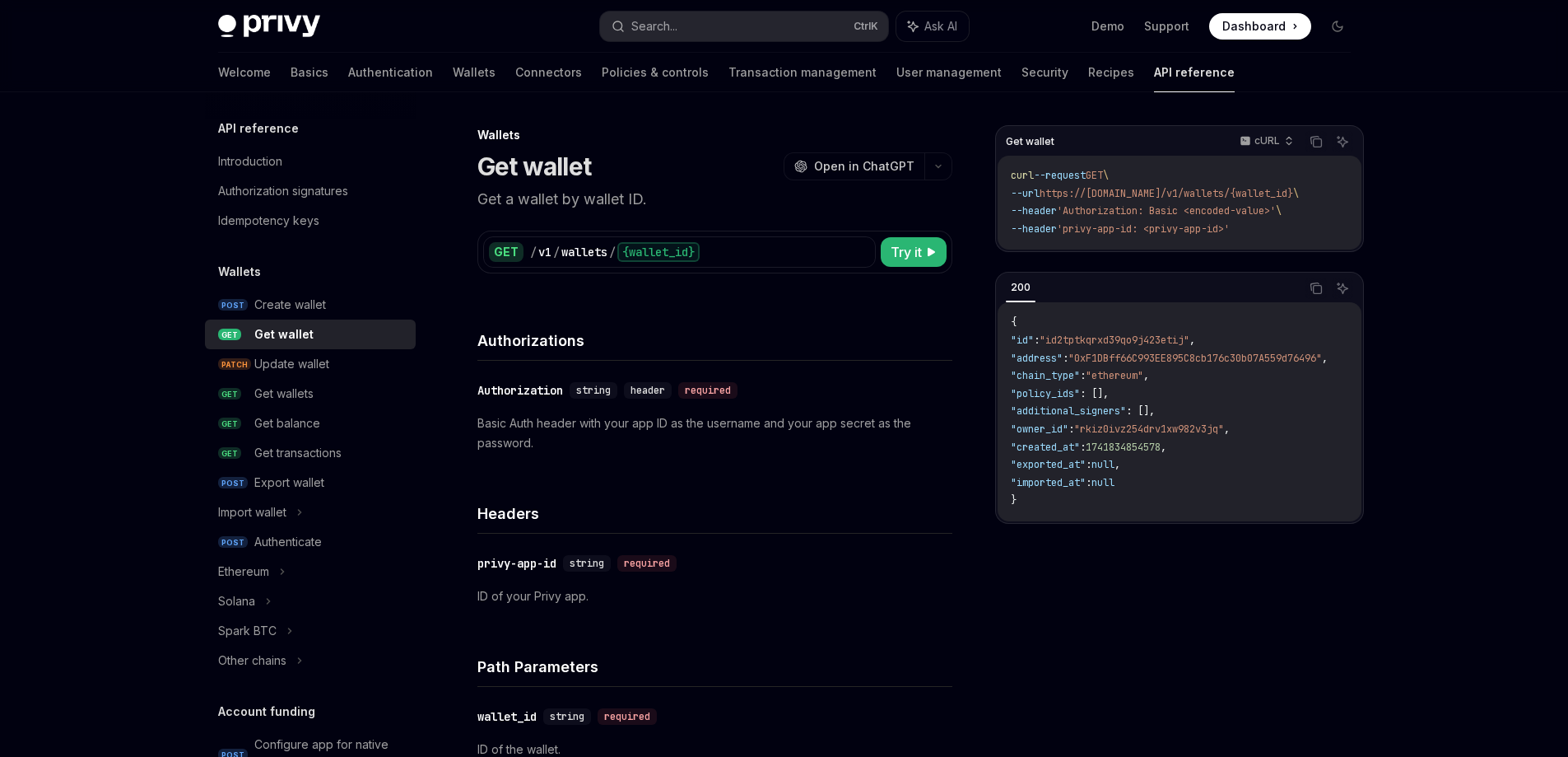
click at [770, 443] on p "Basic Auth header with your app ID as the username and your app secret as the p…" at bounding box center [715, 433] width 475 height 39
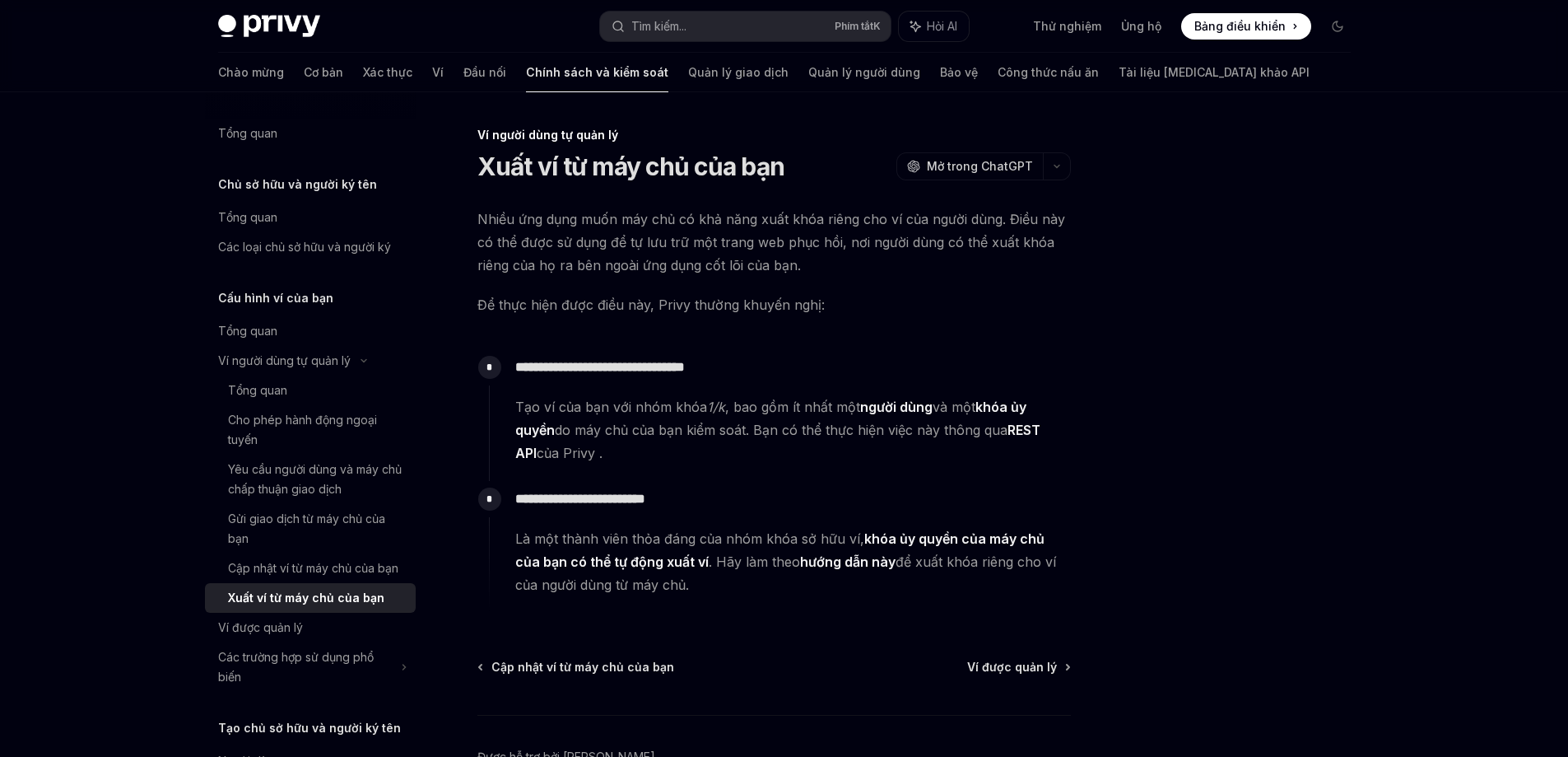
type textarea "*"
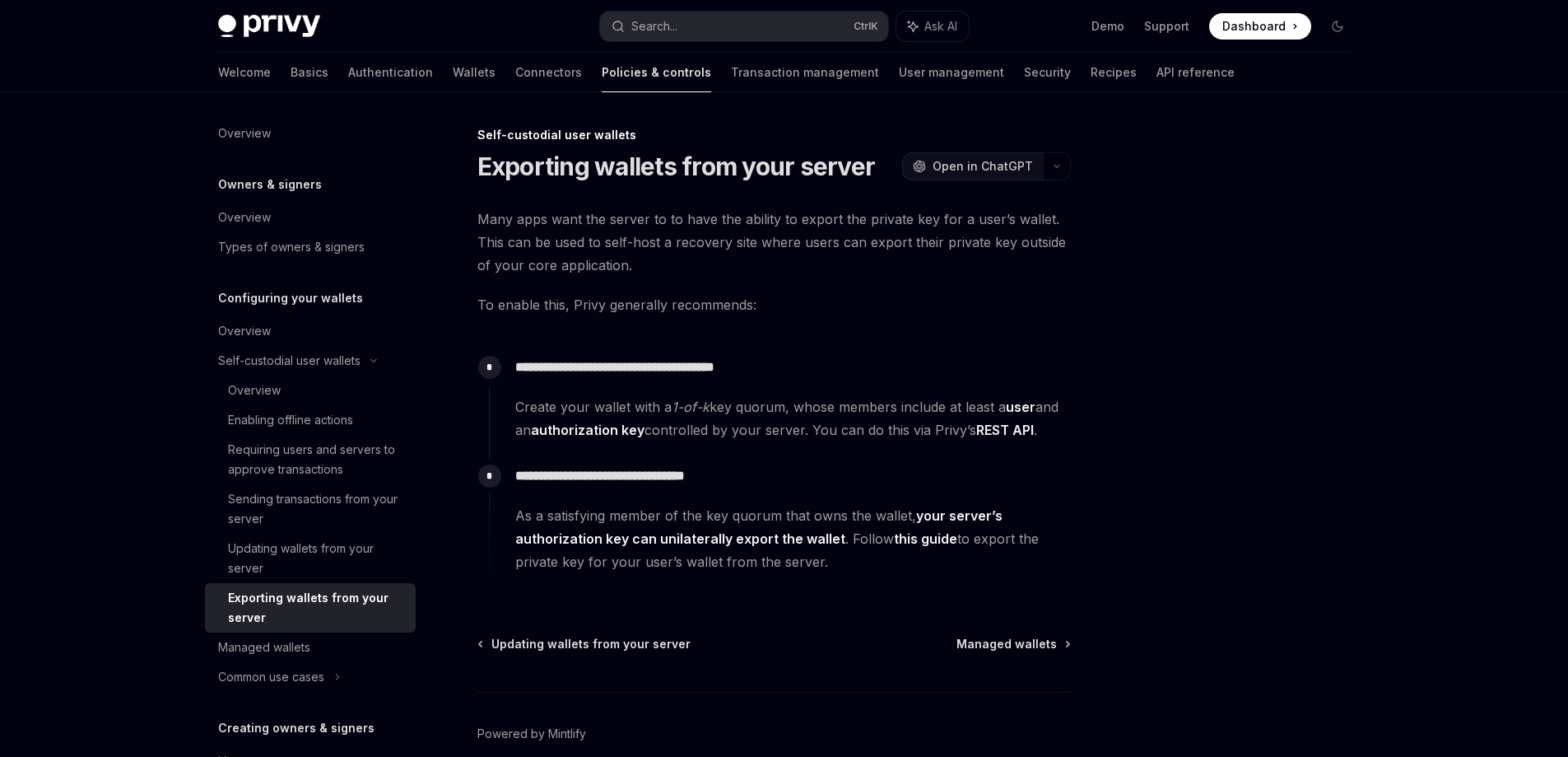
click at [1028, 166] on span "Open in ChatGPT" at bounding box center [982, 166] width 100 height 16
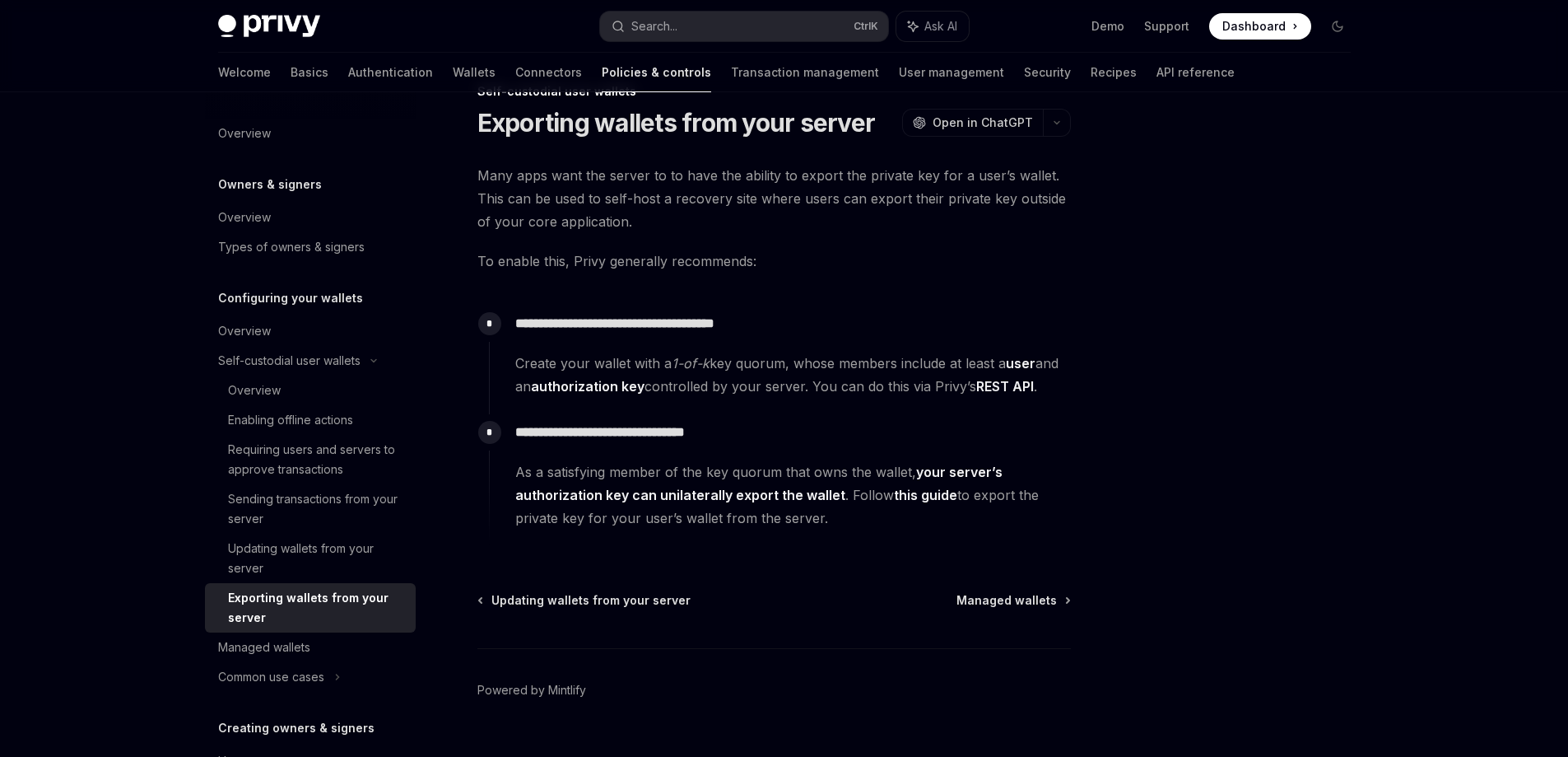
scroll to position [77, 0]
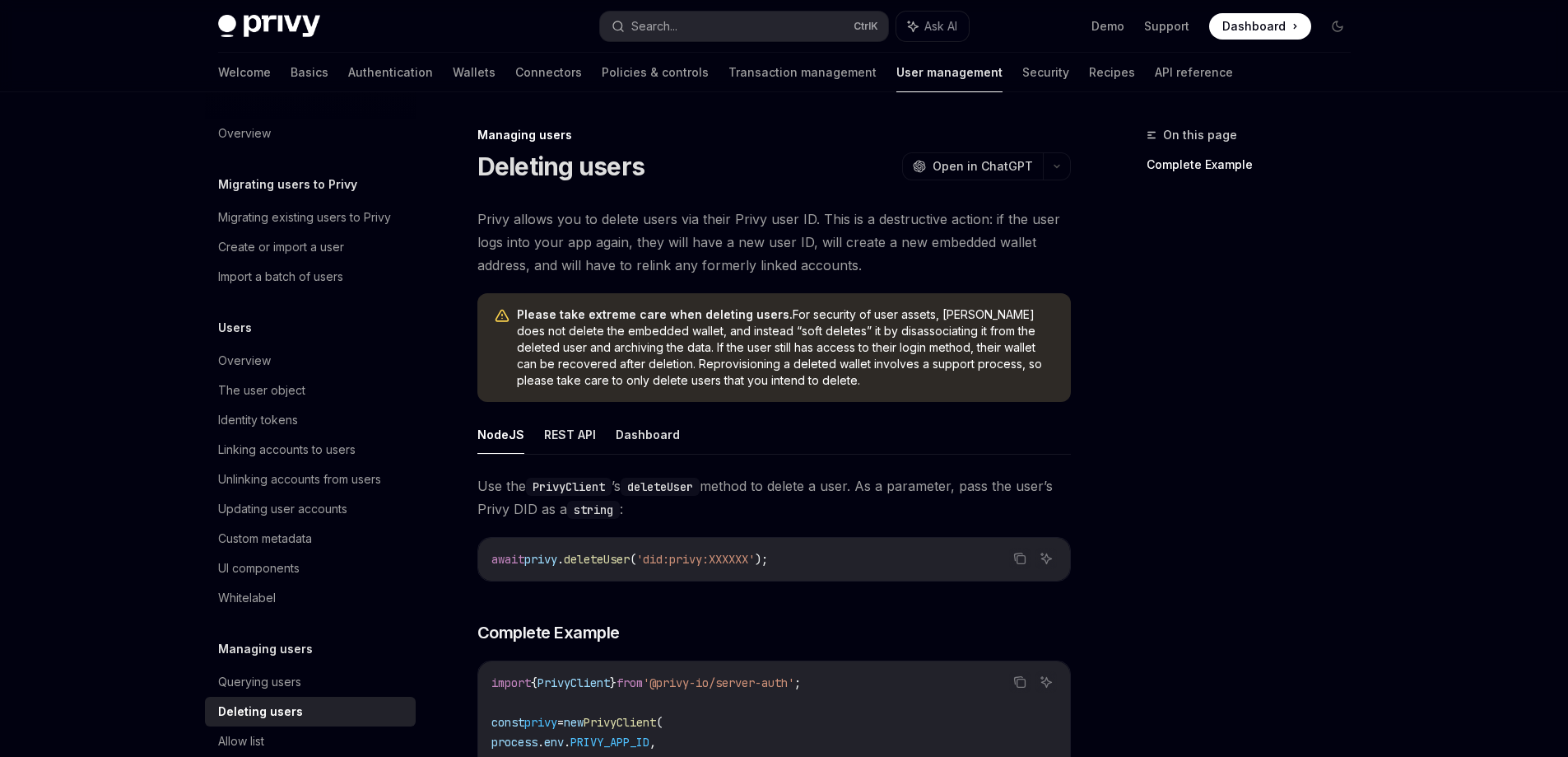
click at [768, 359] on span "Please take extreme care when deleting users. For security of user assets, Priv…" at bounding box center [786, 347] width 538 height 82
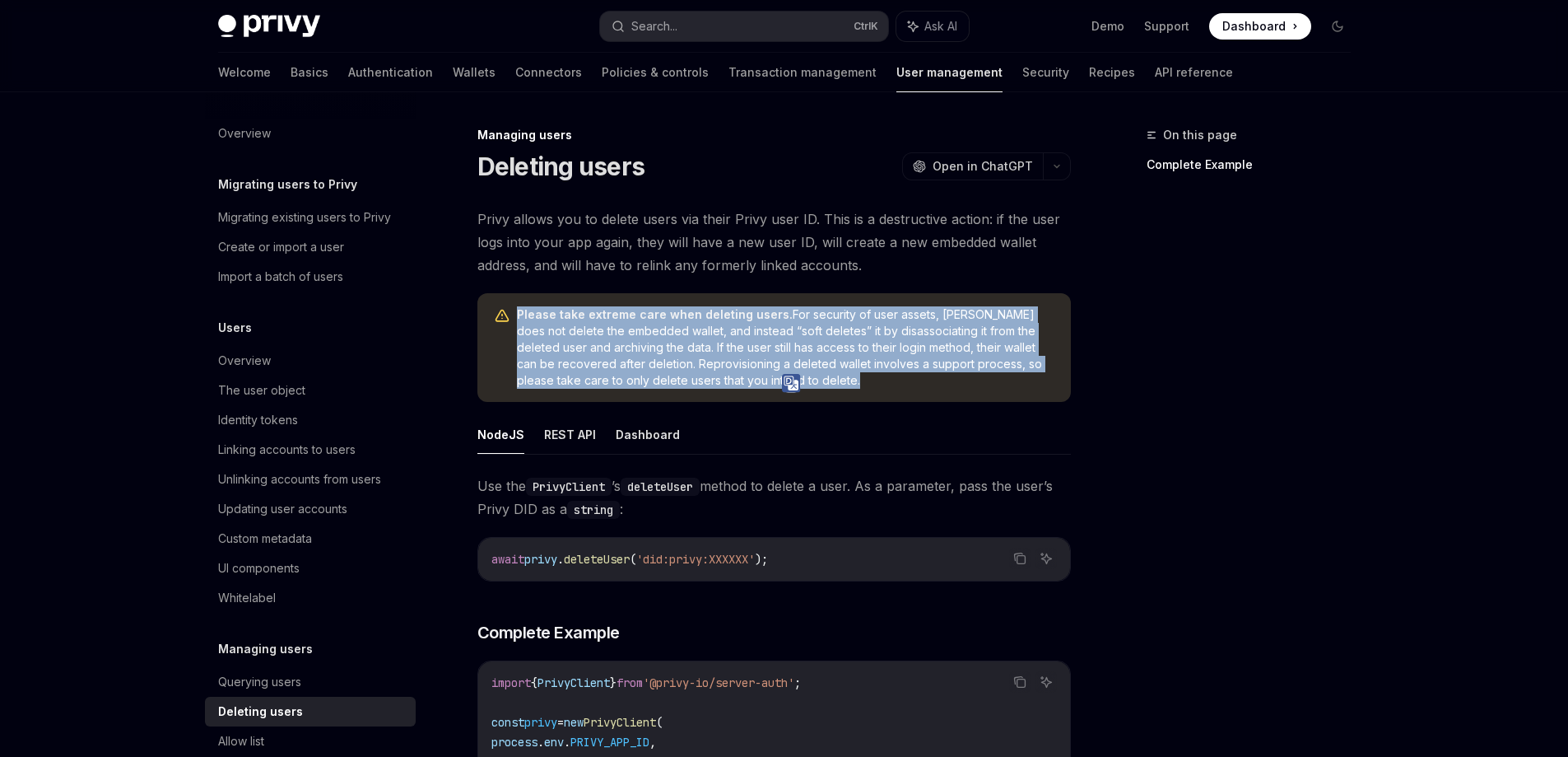
click at [768, 359] on span "Please take extreme care when deleting users. For security of user assets, Priv…" at bounding box center [786, 347] width 538 height 82
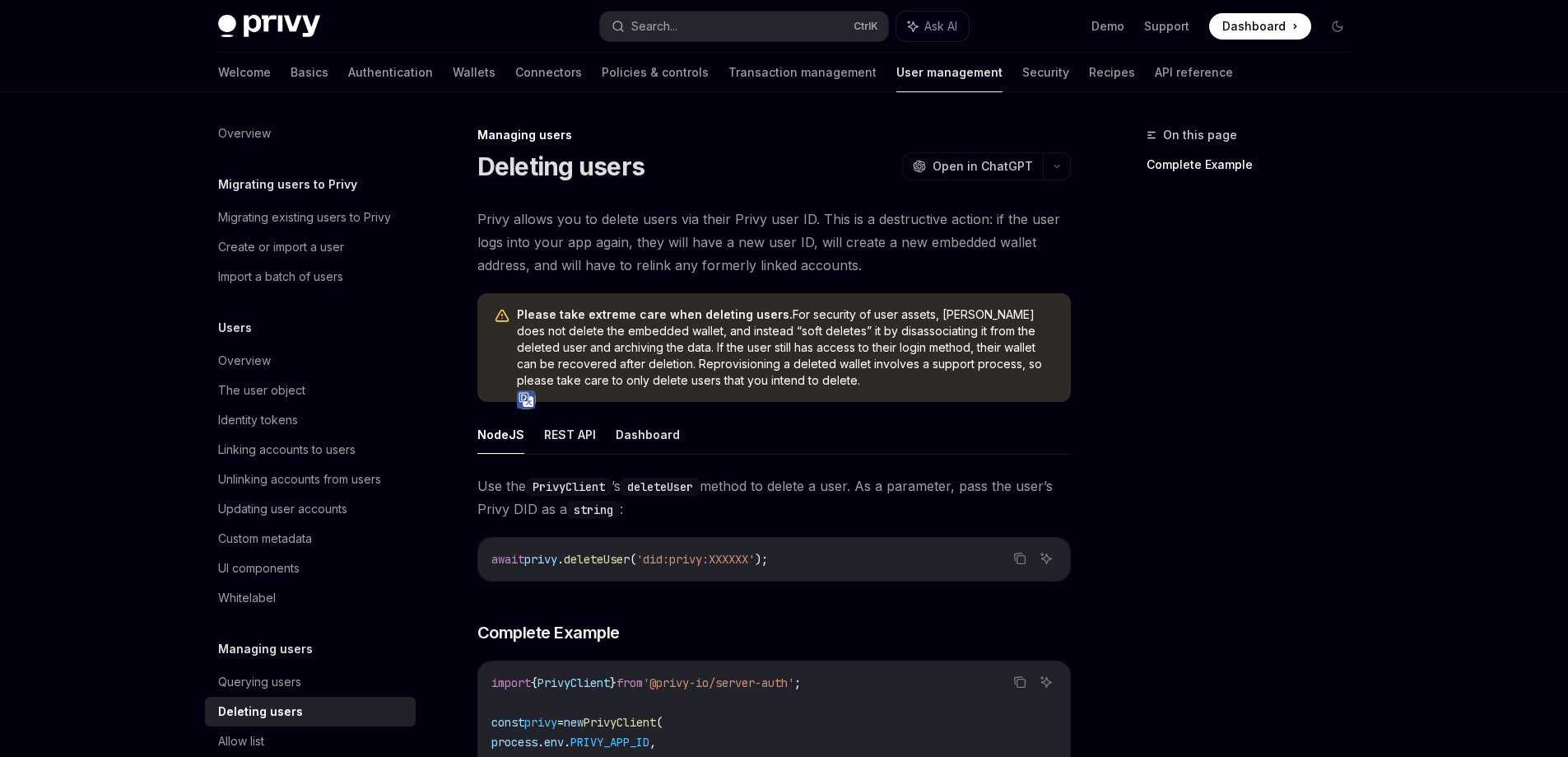
click at [976, 411] on div "Privy allows you to delete users via their Privy user ID. This is a destructive…" at bounding box center [774, 651] width 593 height 886
click at [976, 410] on div "Privy allows you to delete users via their Privy user ID. This is a destructive…" at bounding box center [774, 651] width 593 height 886
click at [970, 420] on ul "NodeJS REST API Dashboard" at bounding box center [774, 435] width 593 height 39
click at [937, 428] on ul "NodeJS REST API Dashboard" at bounding box center [774, 435] width 593 height 39
click at [1176, 22] on link "Support" at bounding box center [1166, 26] width 45 height 16
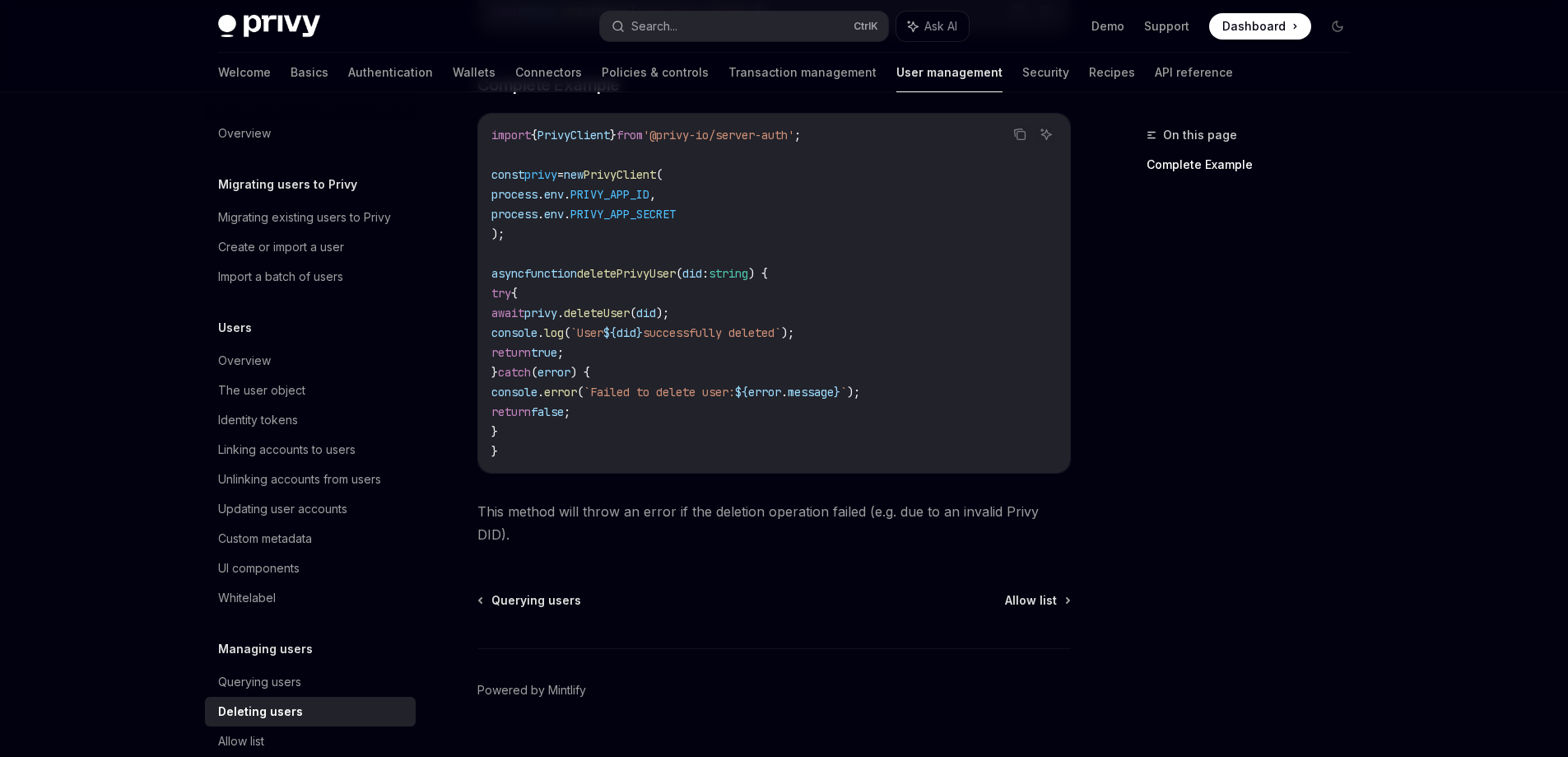
scroll to position [559, 0]
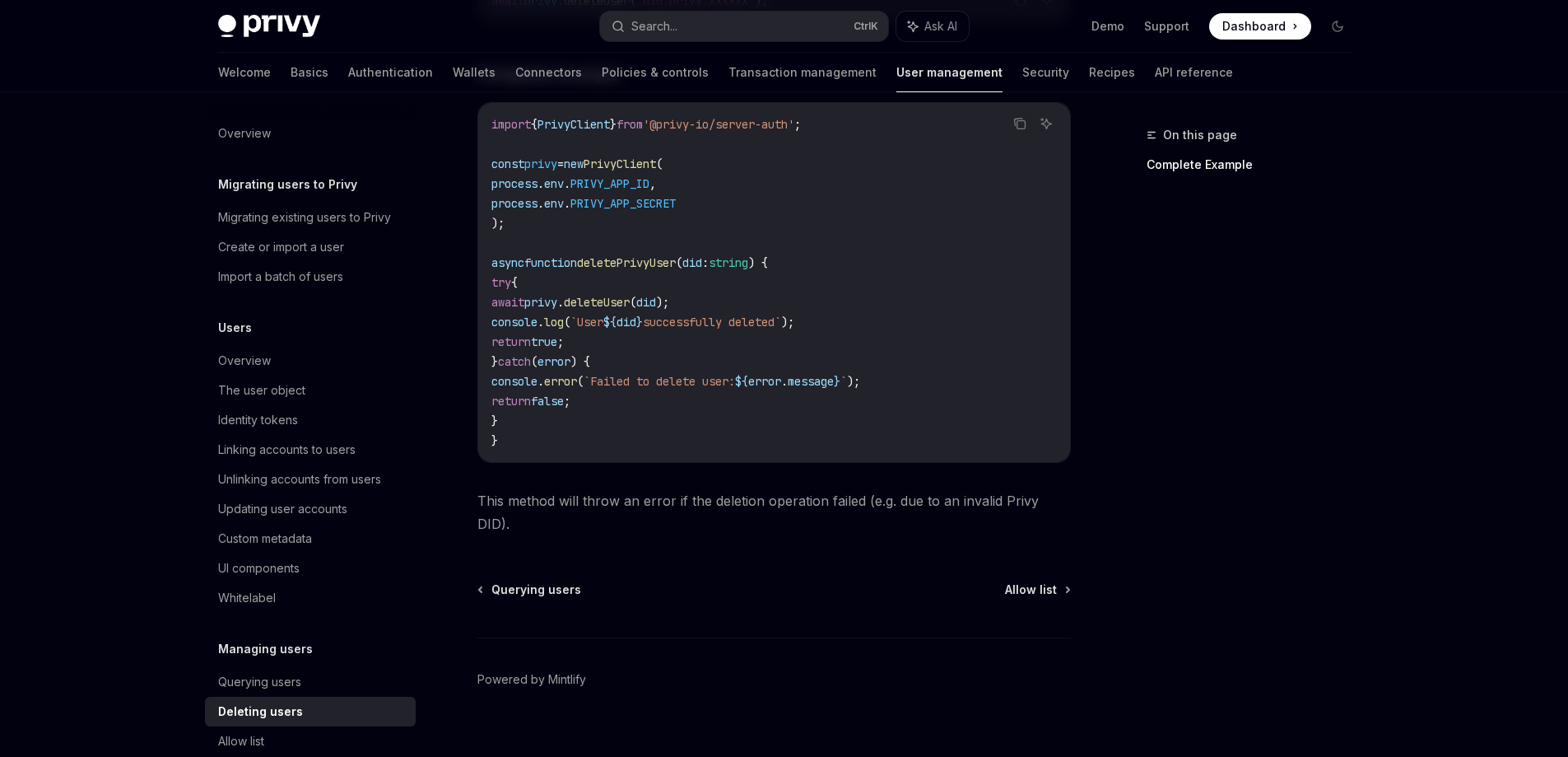
click at [1121, 311] on div "On this page Complete Example" at bounding box center [1239, 441] width 251 height 631
